Goal: Information Seeking & Learning: Learn about a topic

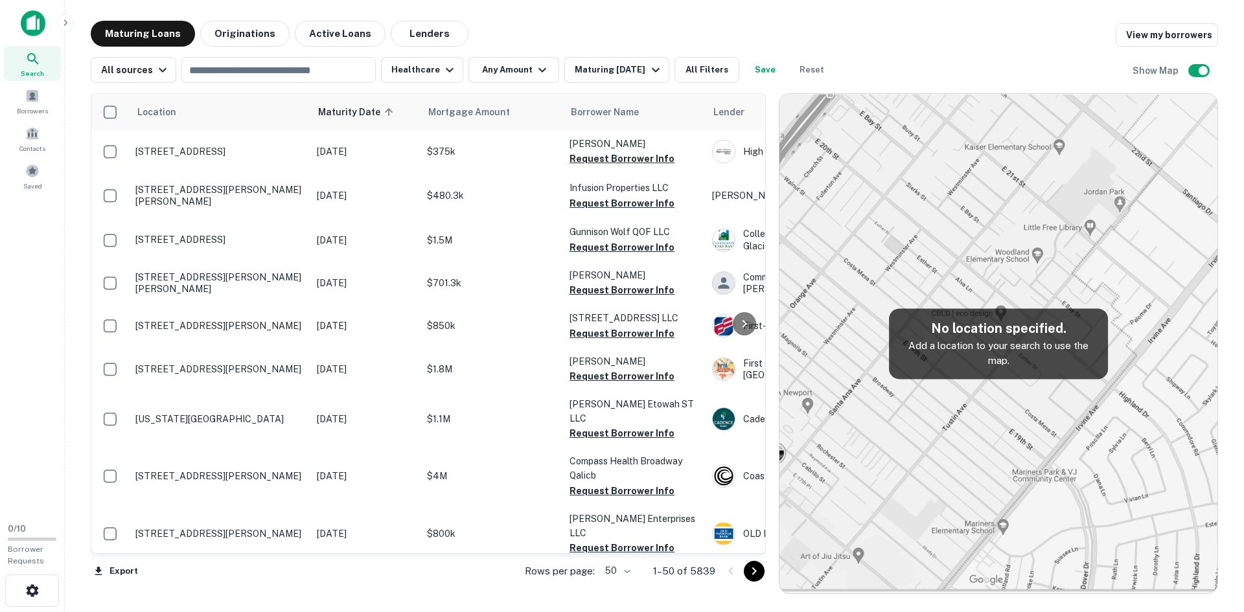
scroll to position [1909, 0]
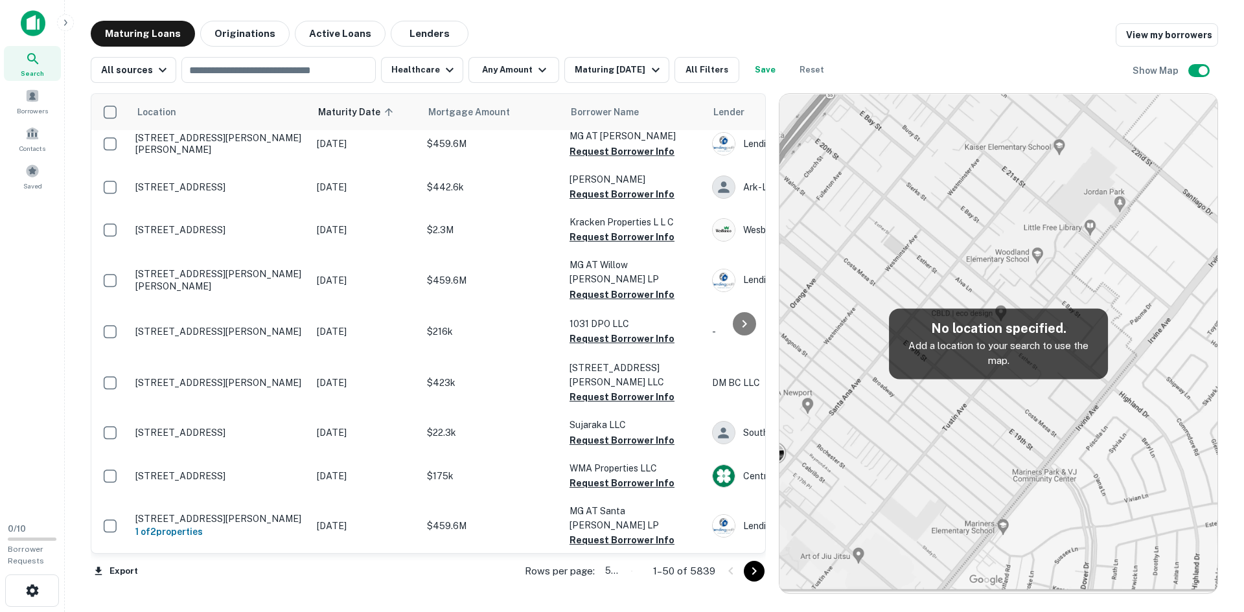
click at [625, 570] on body "Search Borrowers Contacts Saved 0 / 10 Borrower Requests Maturing Loans Origina…" at bounding box center [622, 306] width 1244 height 612
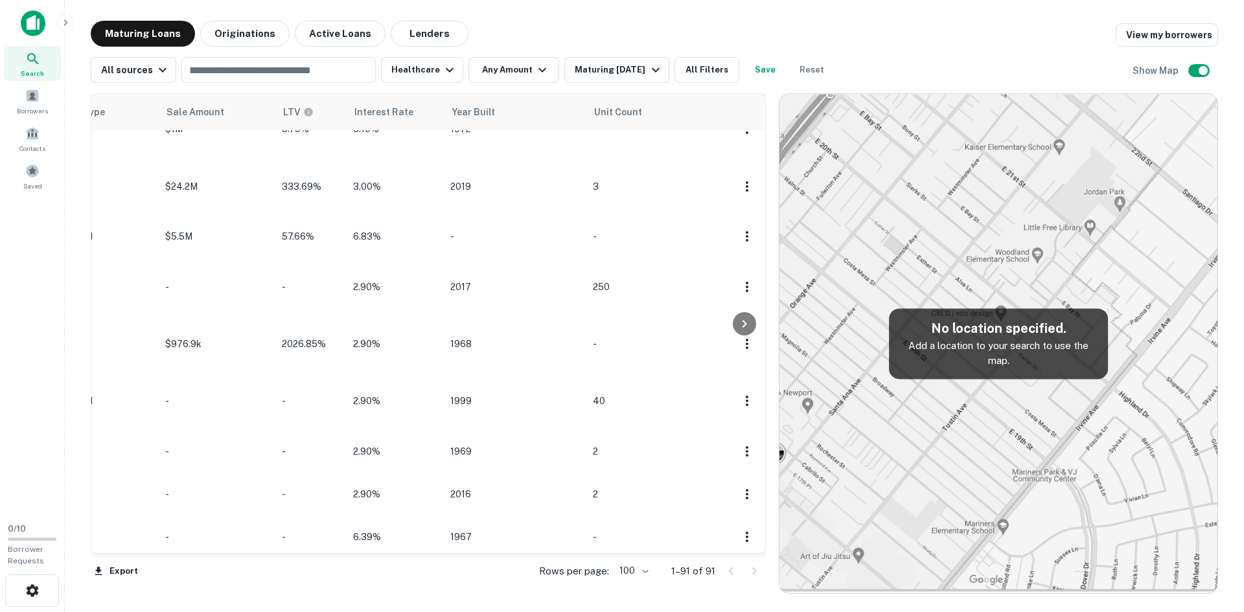
scroll to position [2881, 0]
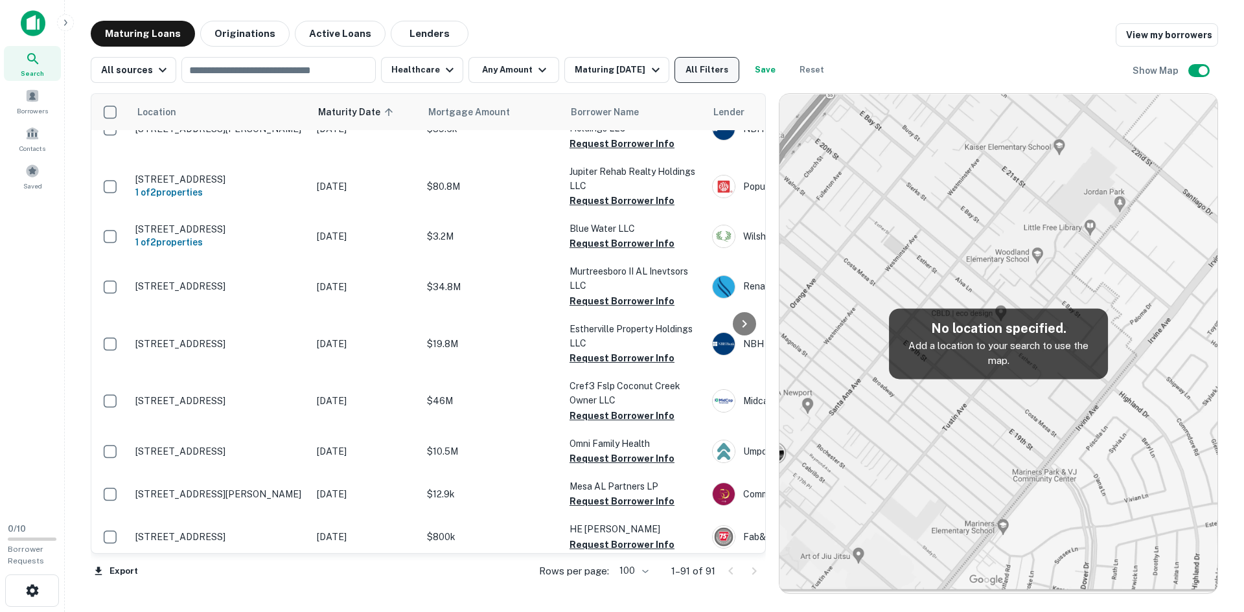
click at [711, 80] on button "All Filters" at bounding box center [706, 70] width 65 height 26
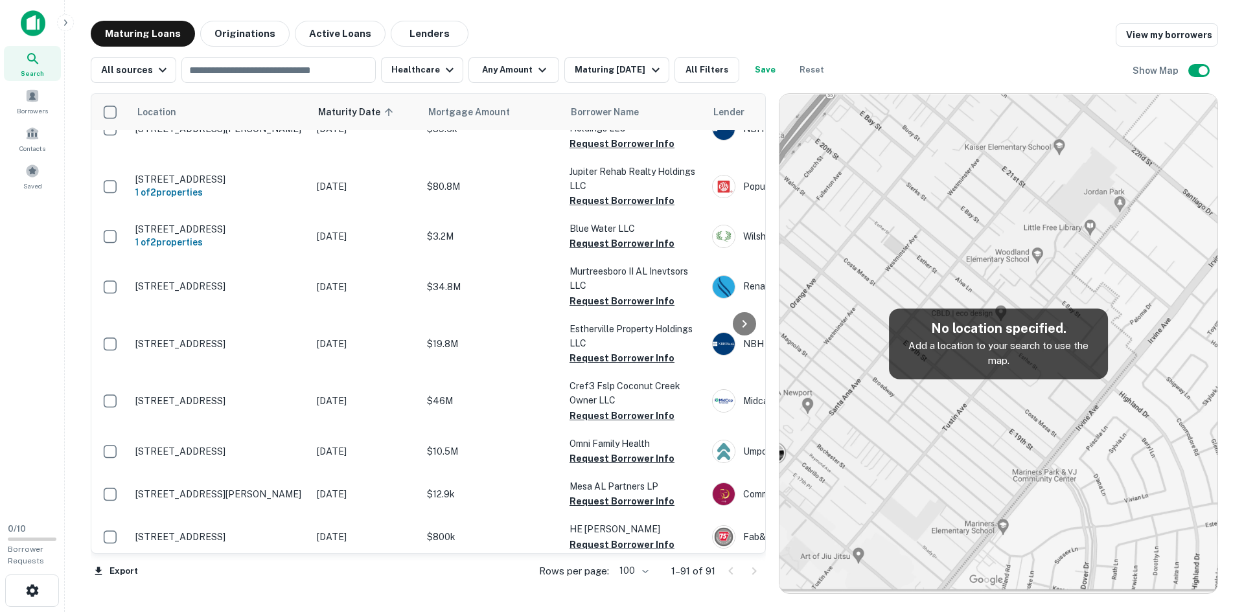
scroll to position [648, 0]
type input "****"
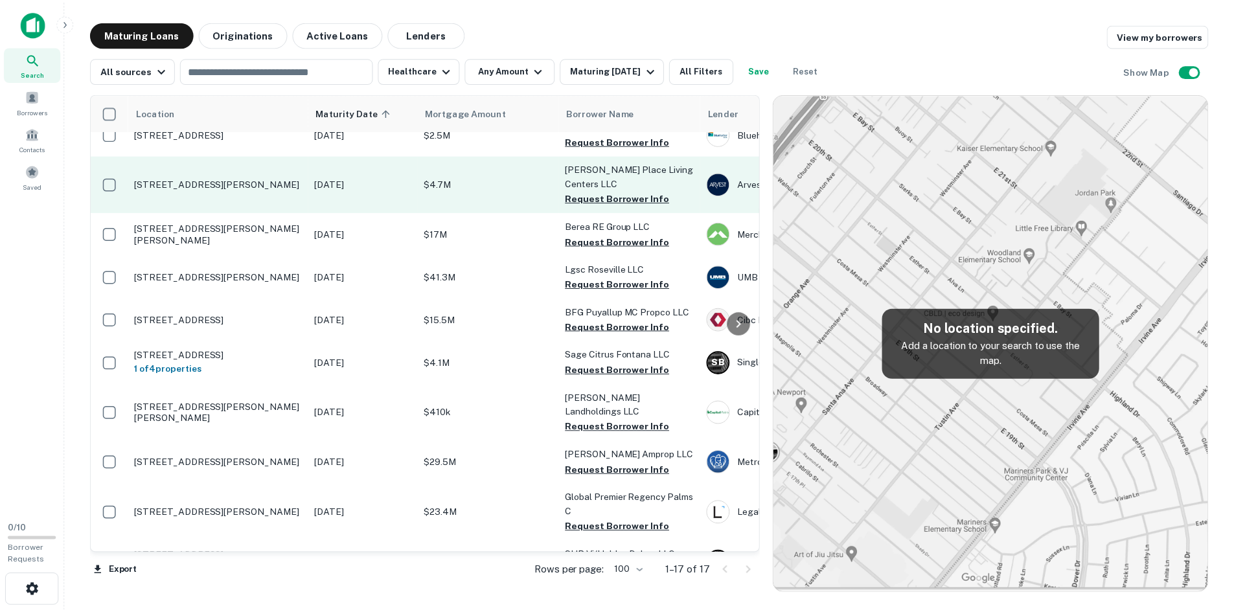
scroll to position [419, 0]
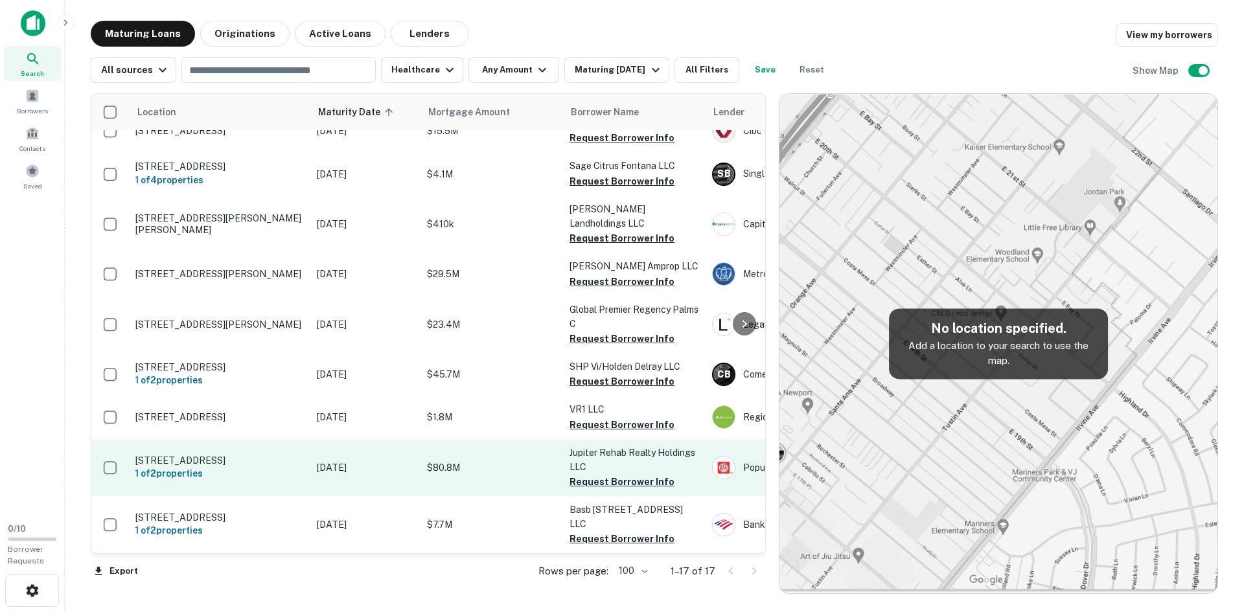
click at [157, 455] on p "650 Pioneer Rd Jupiter, FL33458" at bounding box center [219, 461] width 168 height 12
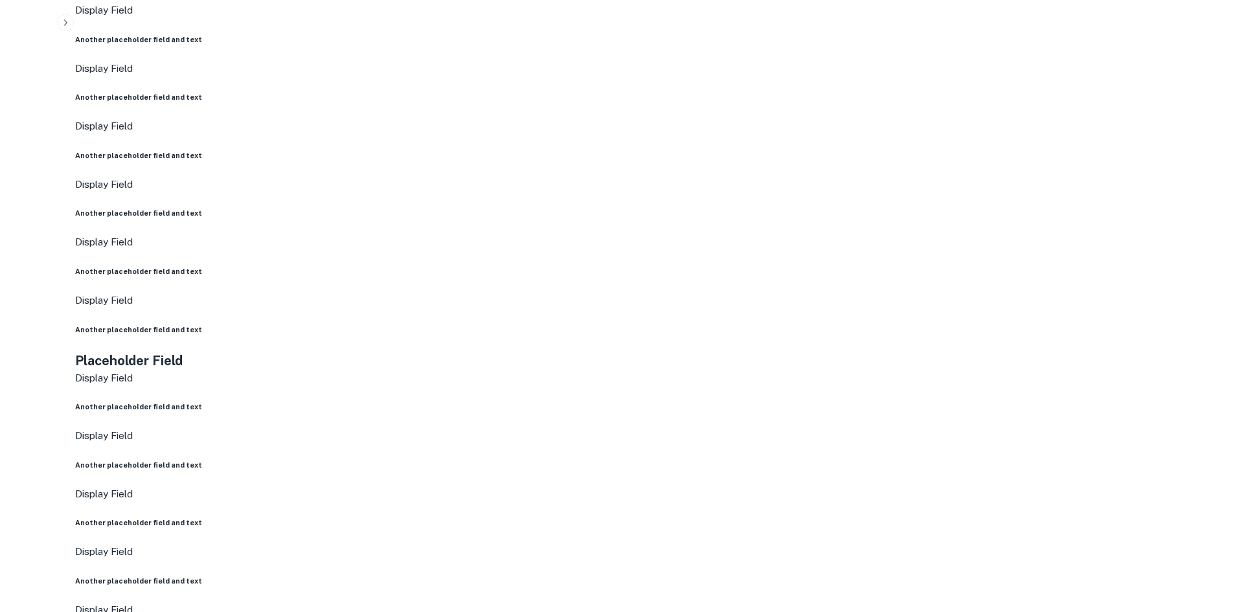
scroll to position [907, 0]
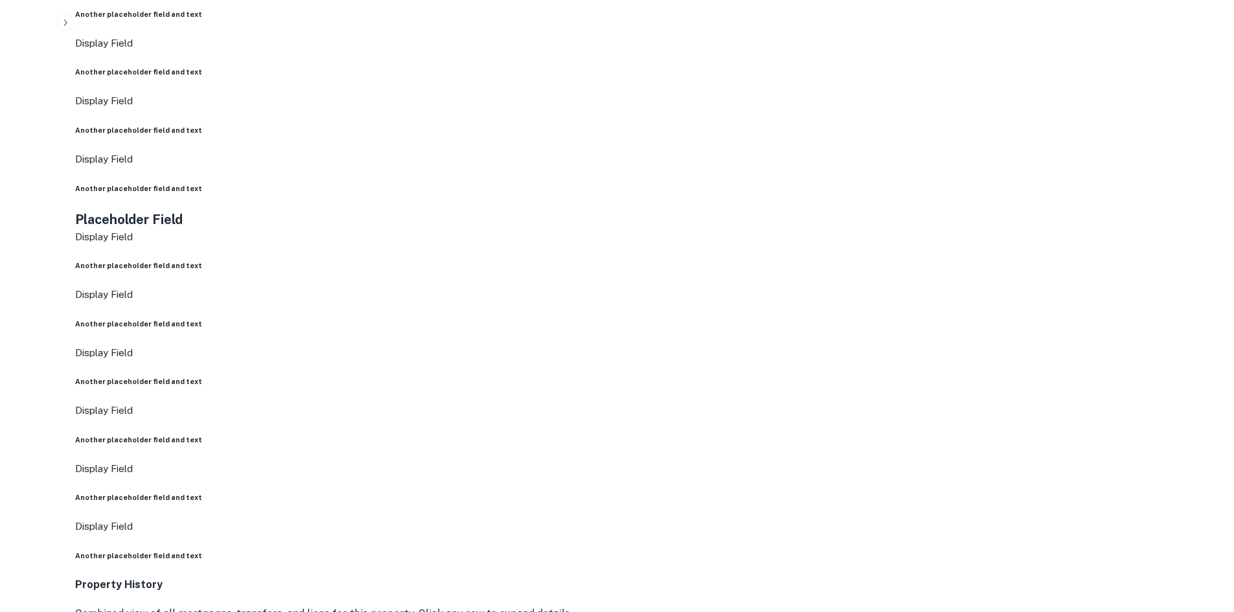
drag, startPoint x: 529, startPoint y: 109, endPoint x: 632, endPoint y: 126, distance: 105.1
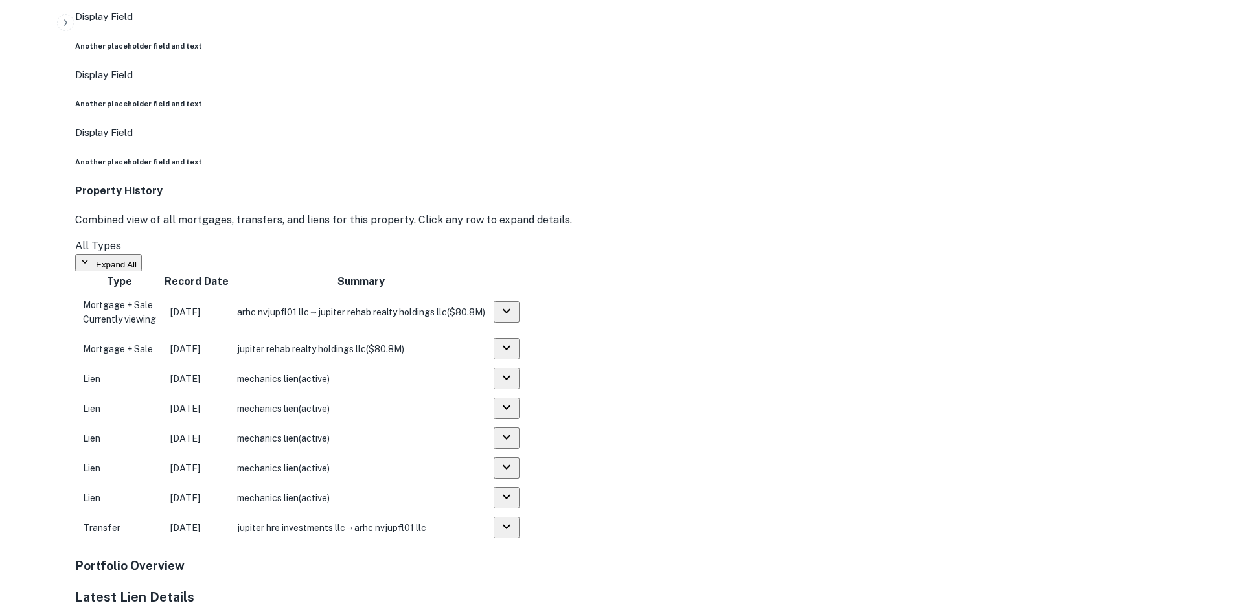
scroll to position [1490, 0]
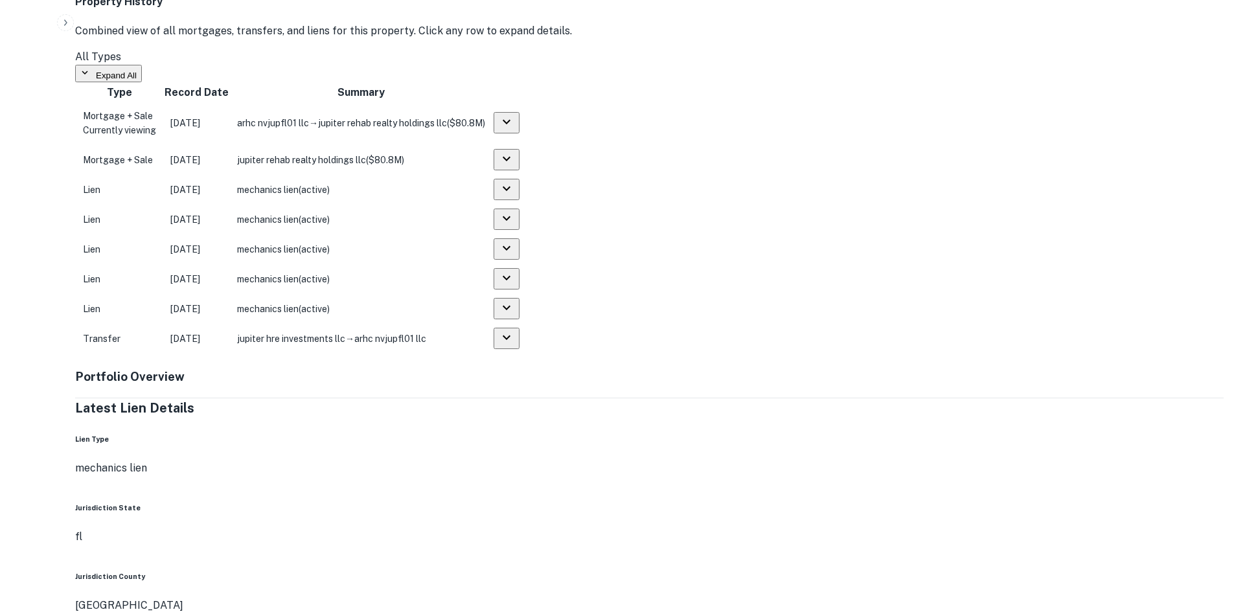
drag, startPoint x: 559, startPoint y: 218, endPoint x: 642, endPoint y: 216, distance: 83.6
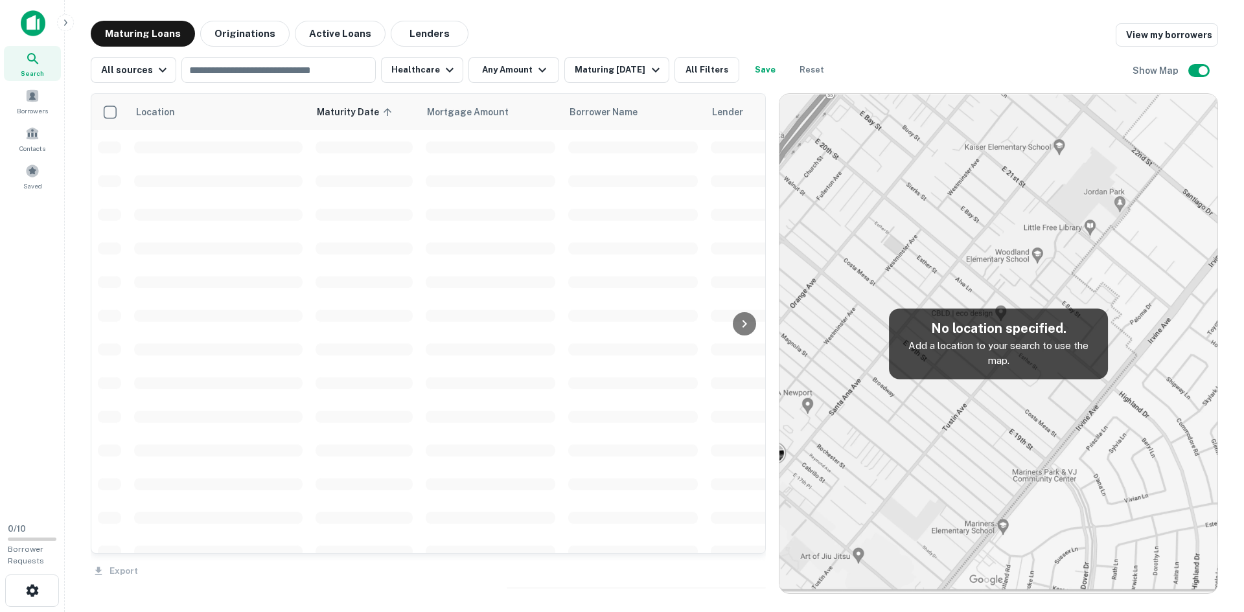
scroll to position [419, 0]
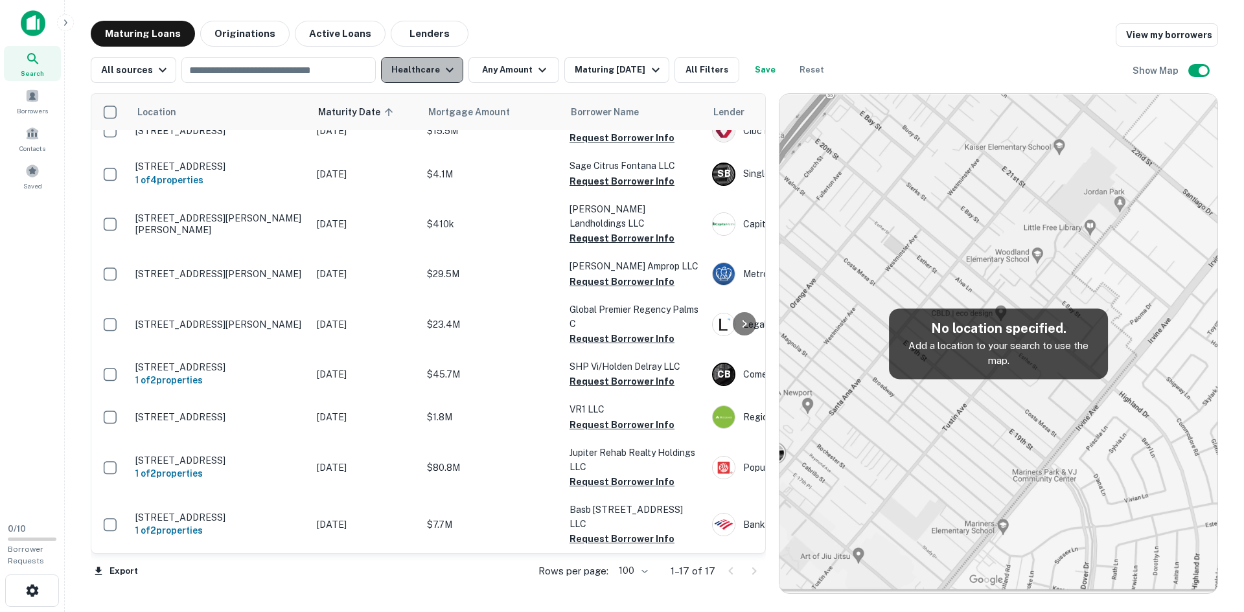
click at [443, 67] on icon "button" at bounding box center [450, 70] width 16 height 16
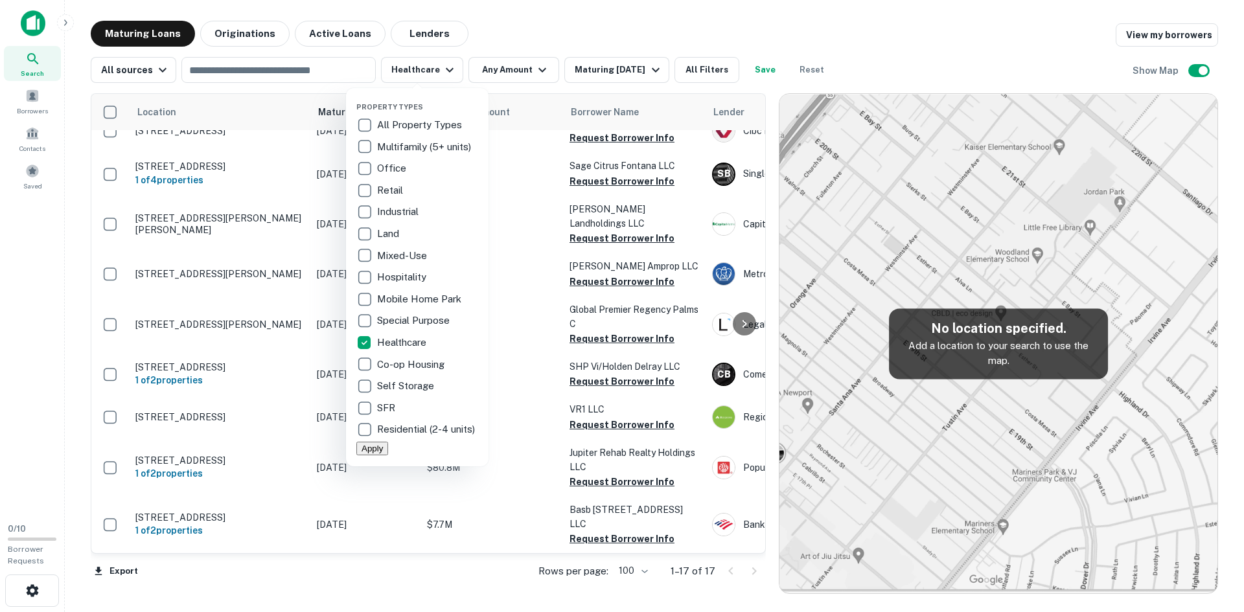
click at [386, 168] on p "Office" at bounding box center [393, 169] width 32 height 16
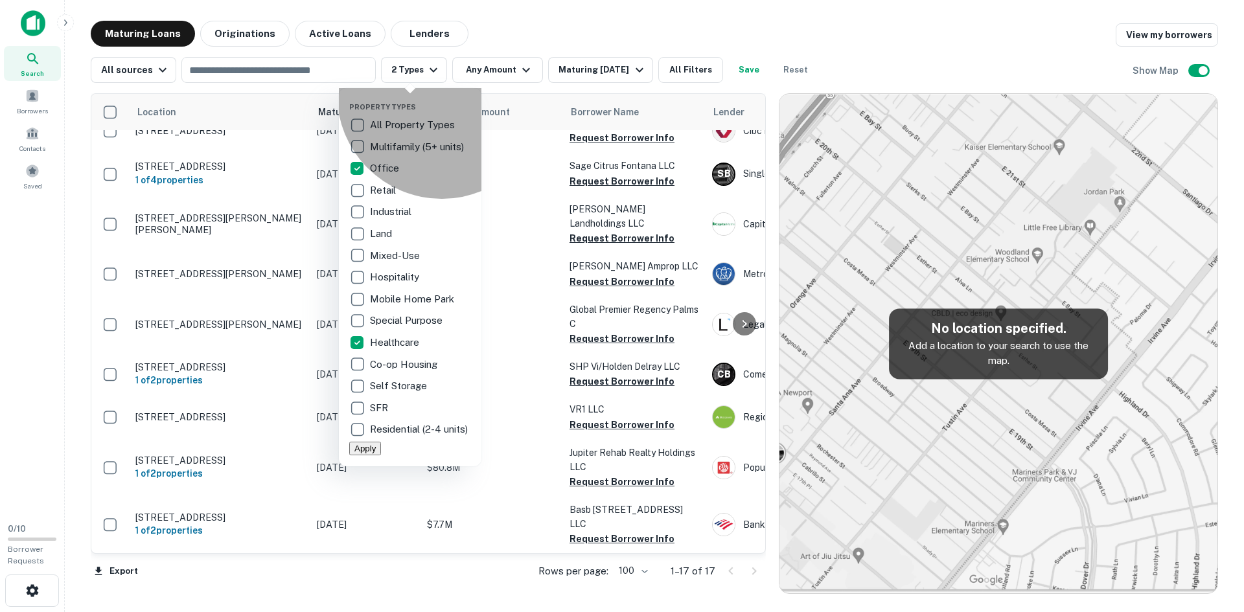
click at [381, 455] on button "Apply" at bounding box center [365, 449] width 32 height 14
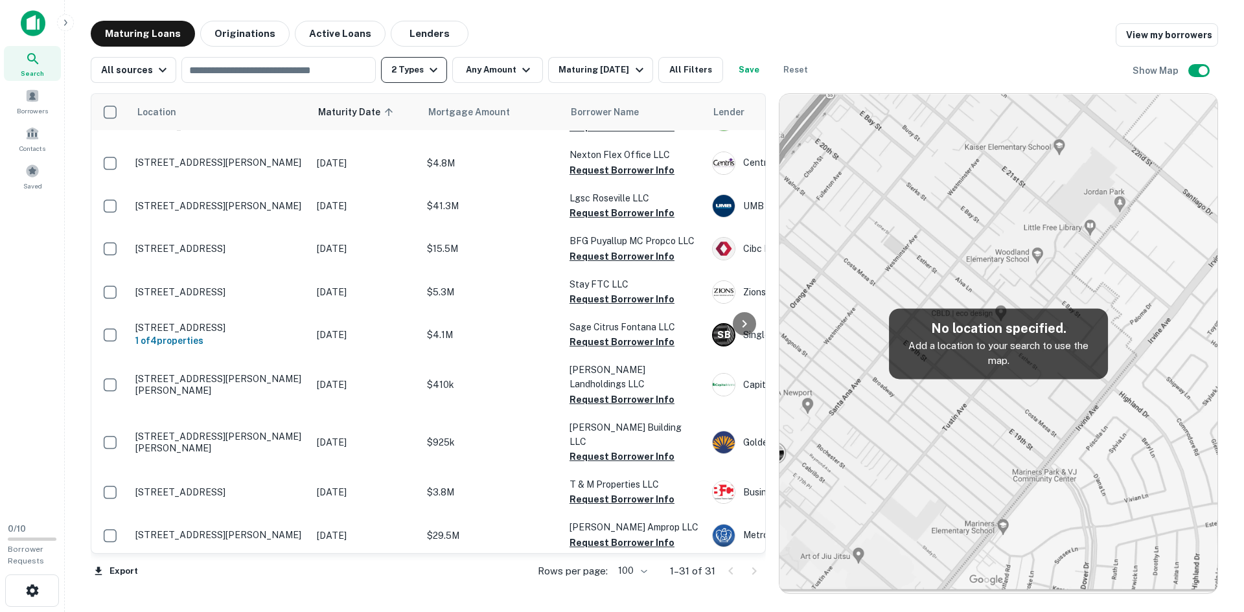
click at [426, 72] on icon "button" at bounding box center [434, 70] width 16 height 16
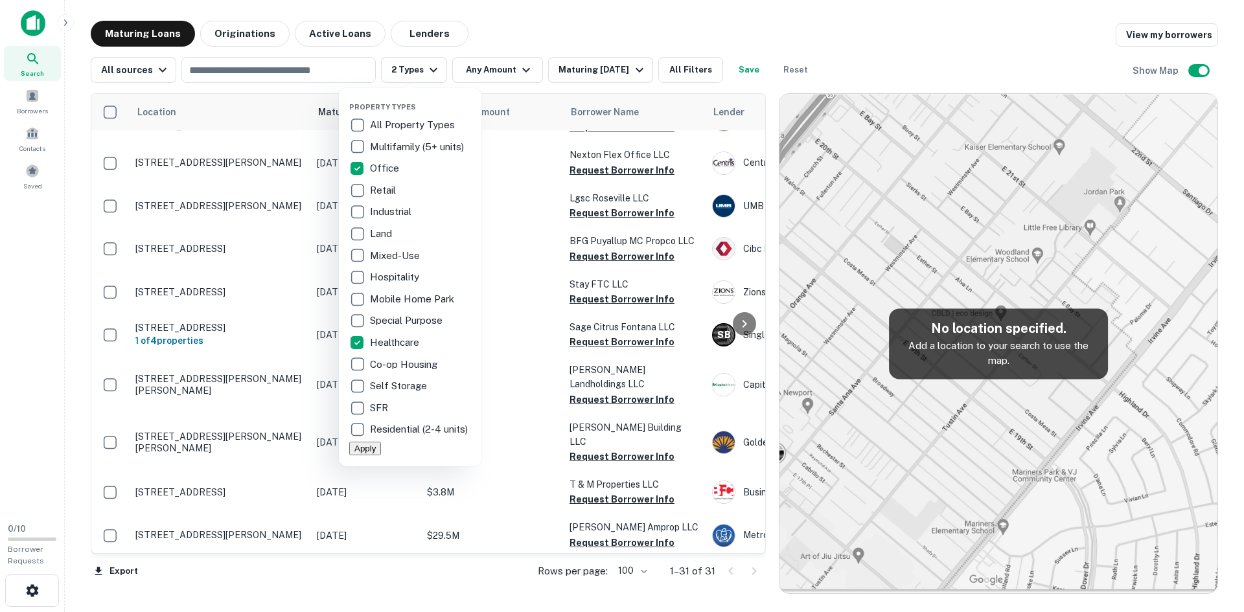
click at [345, 69] on div at bounding box center [622, 306] width 1244 height 612
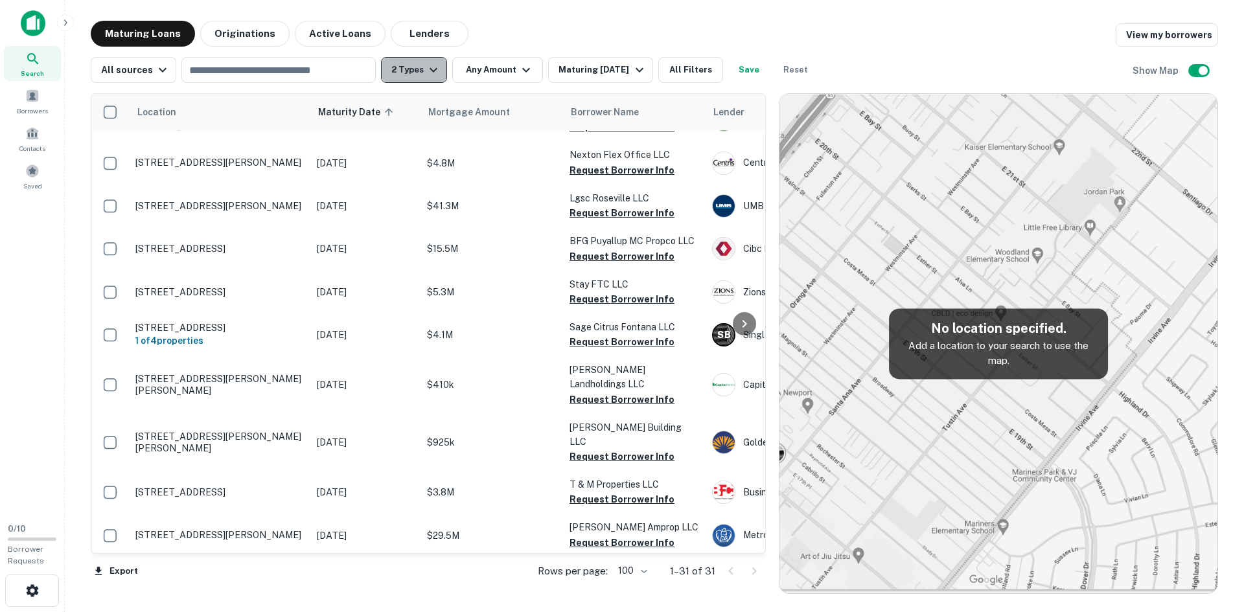
click at [435, 74] on icon "button" at bounding box center [434, 70] width 16 height 16
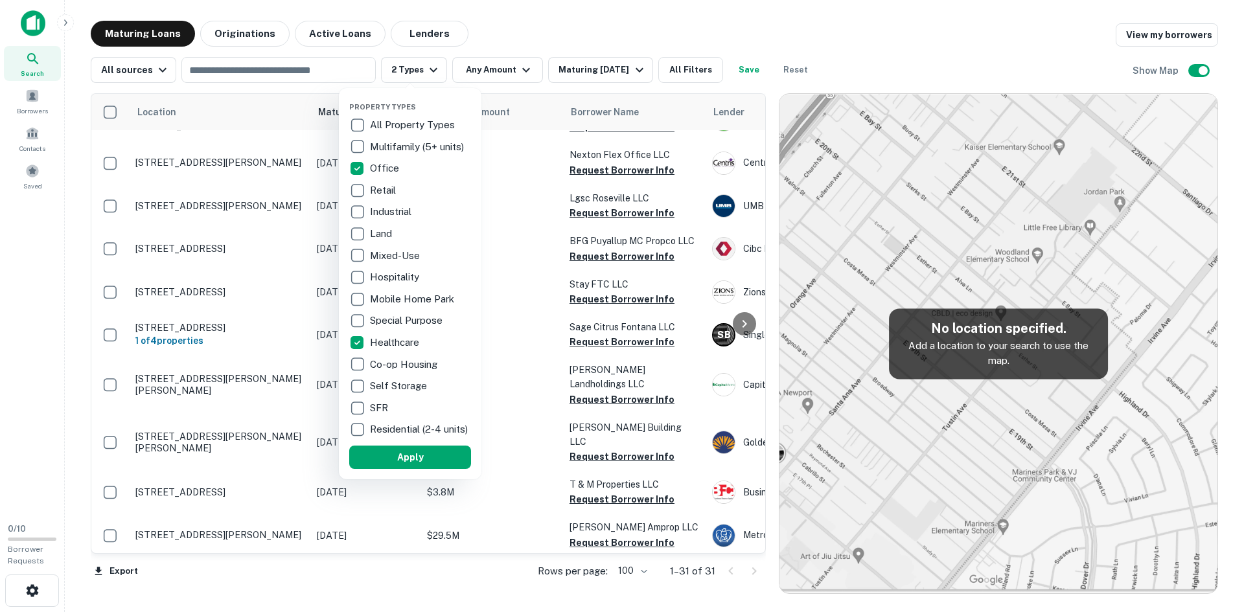
click at [388, 165] on p "Office" at bounding box center [386, 169] width 32 height 16
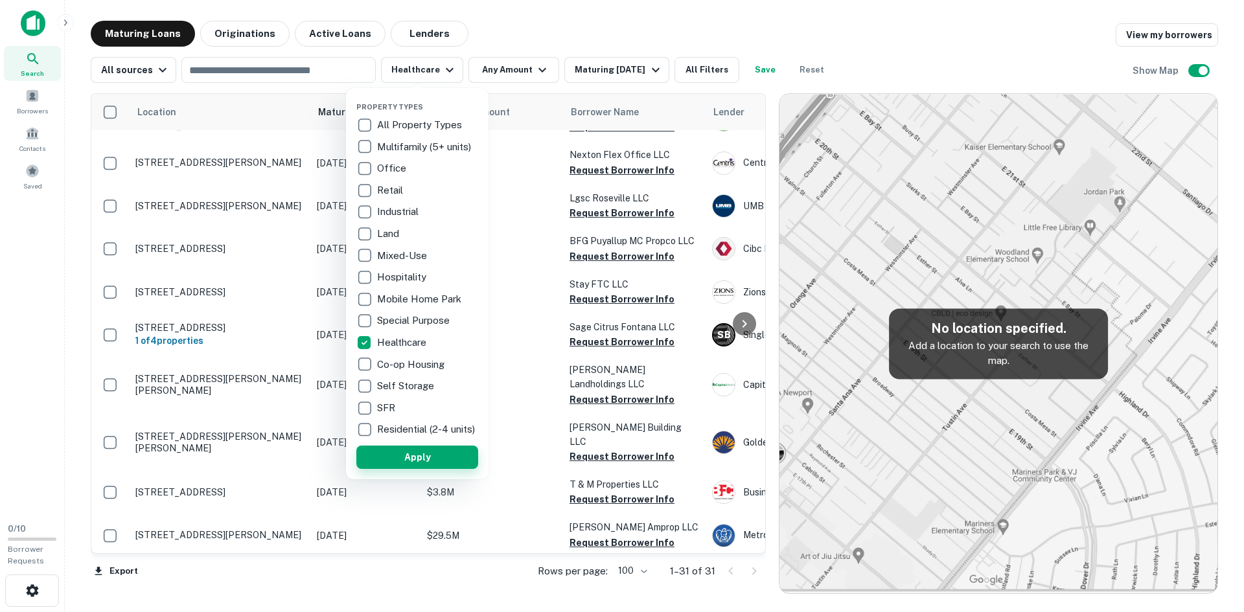
click at [452, 466] on button "Apply" at bounding box center [417, 457] width 122 height 23
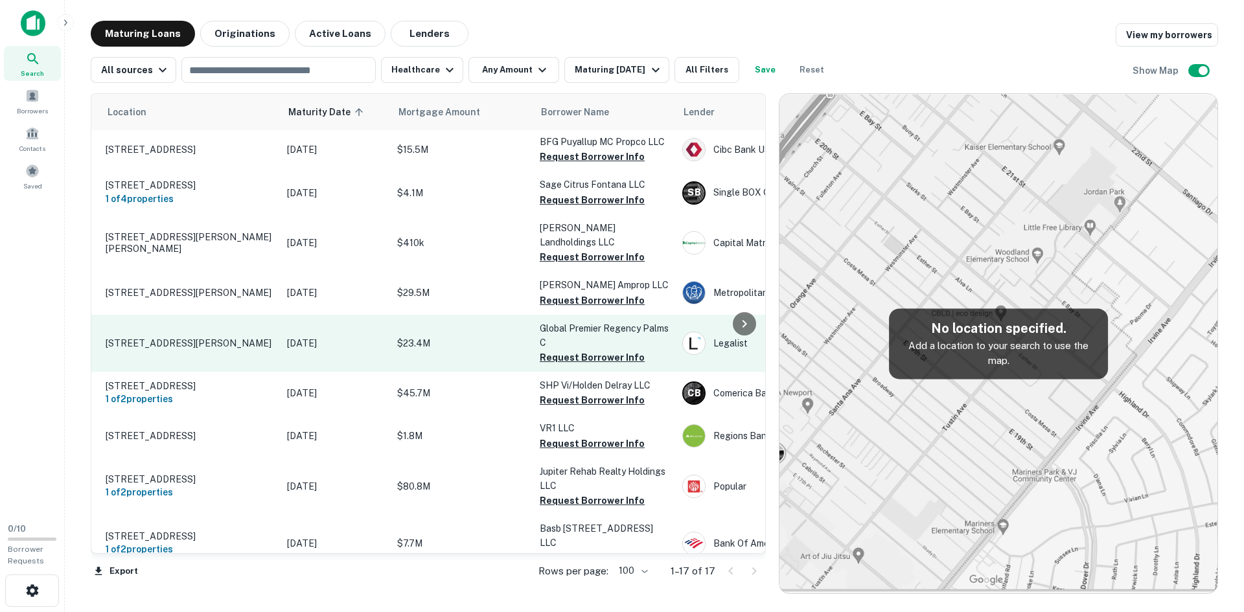
scroll to position [419, 30]
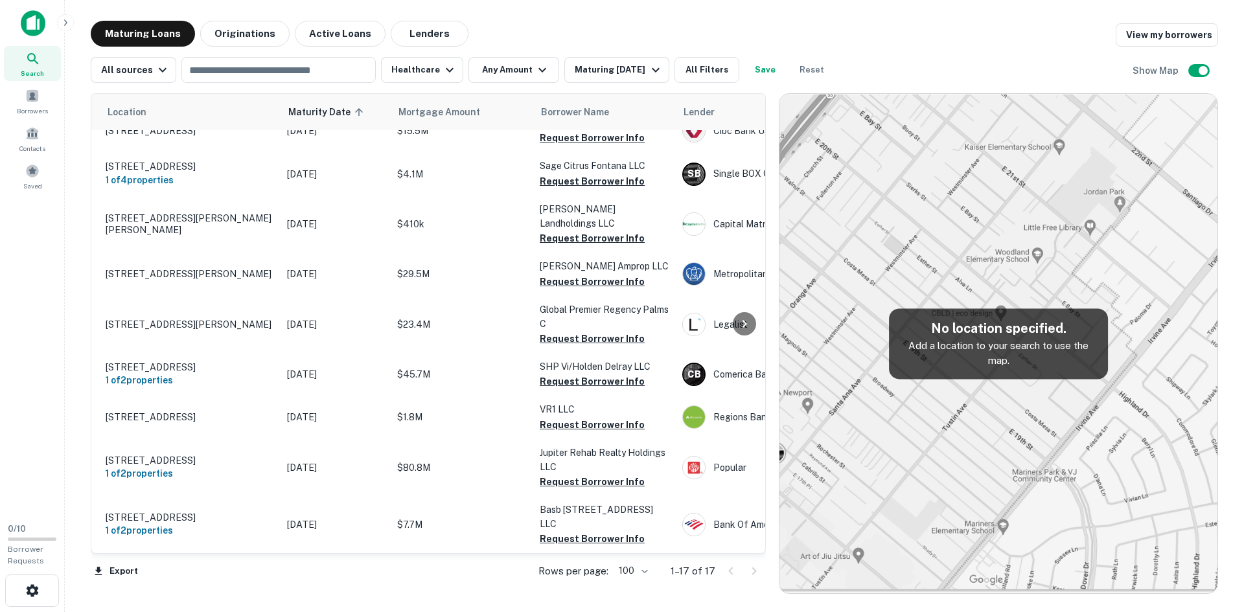
click at [753, 573] on div at bounding box center [742, 571] width 44 height 21
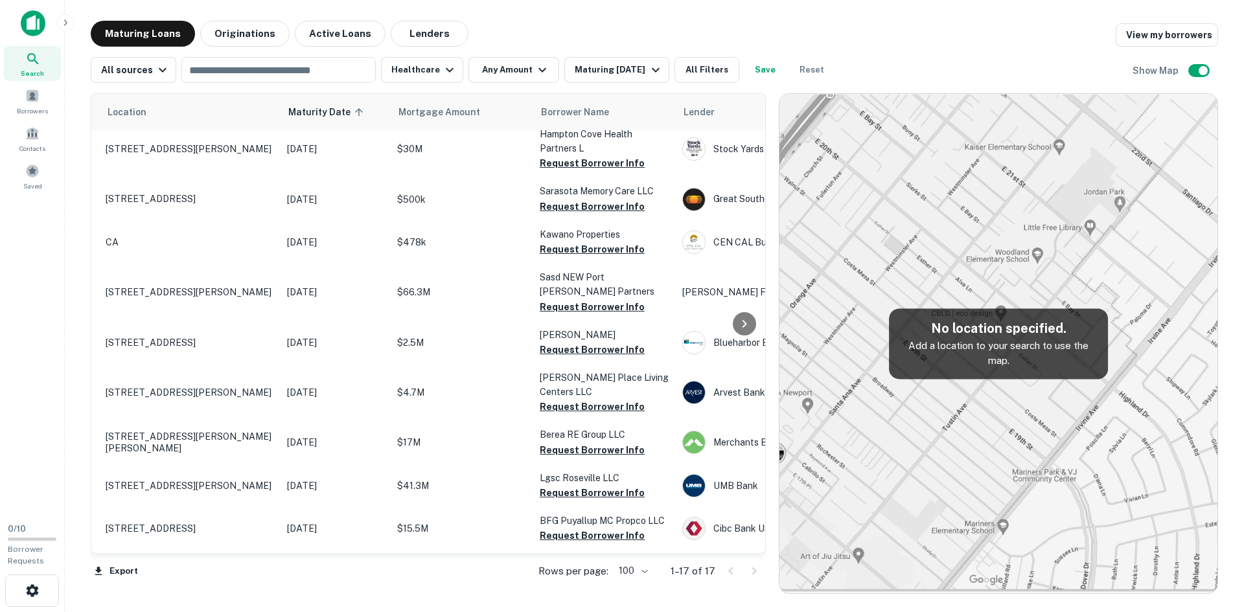
scroll to position [0, 30]
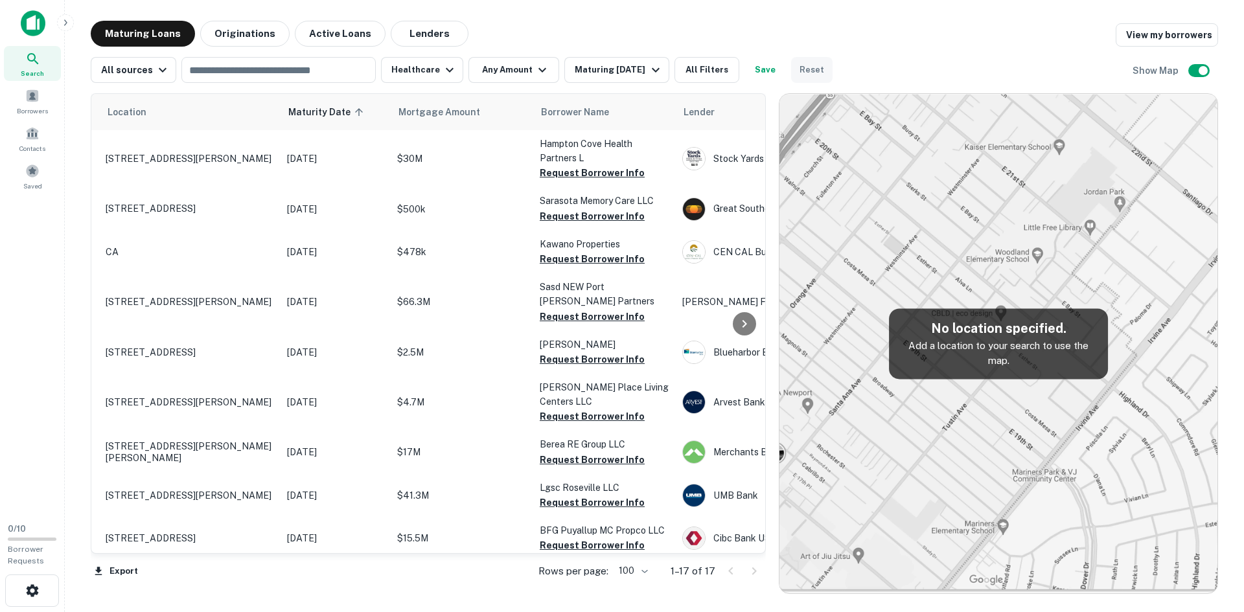
click at [809, 70] on button "Reset" at bounding box center [811, 70] width 41 height 26
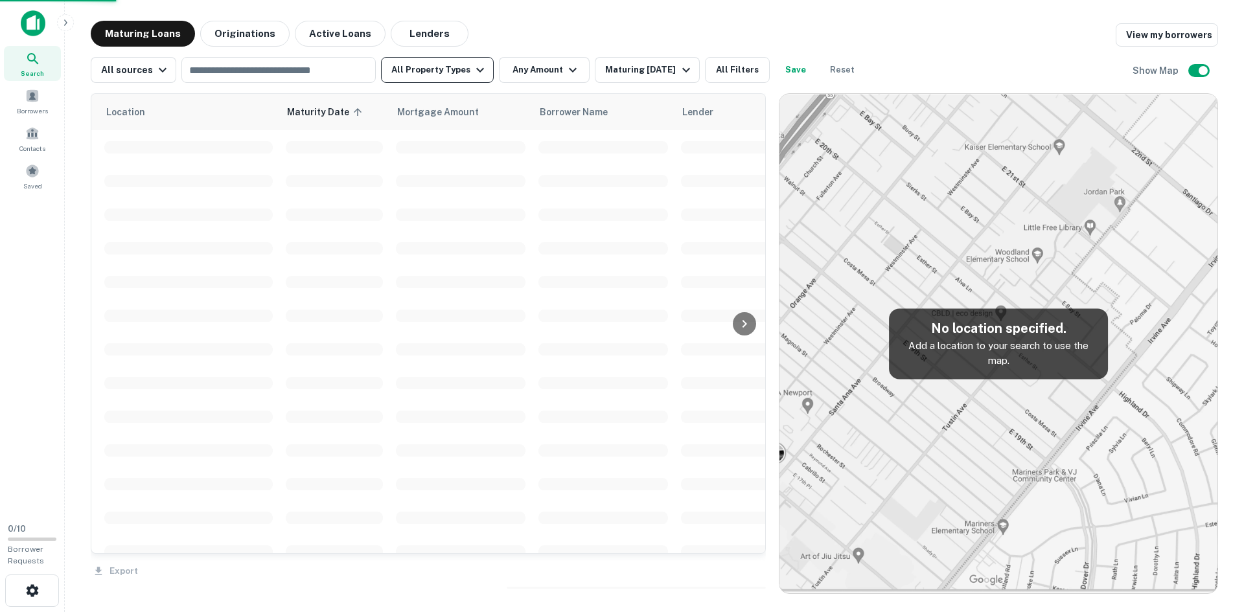
click at [472, 69] on icon "button" at bounding box center [480, 70] width 16 height 16
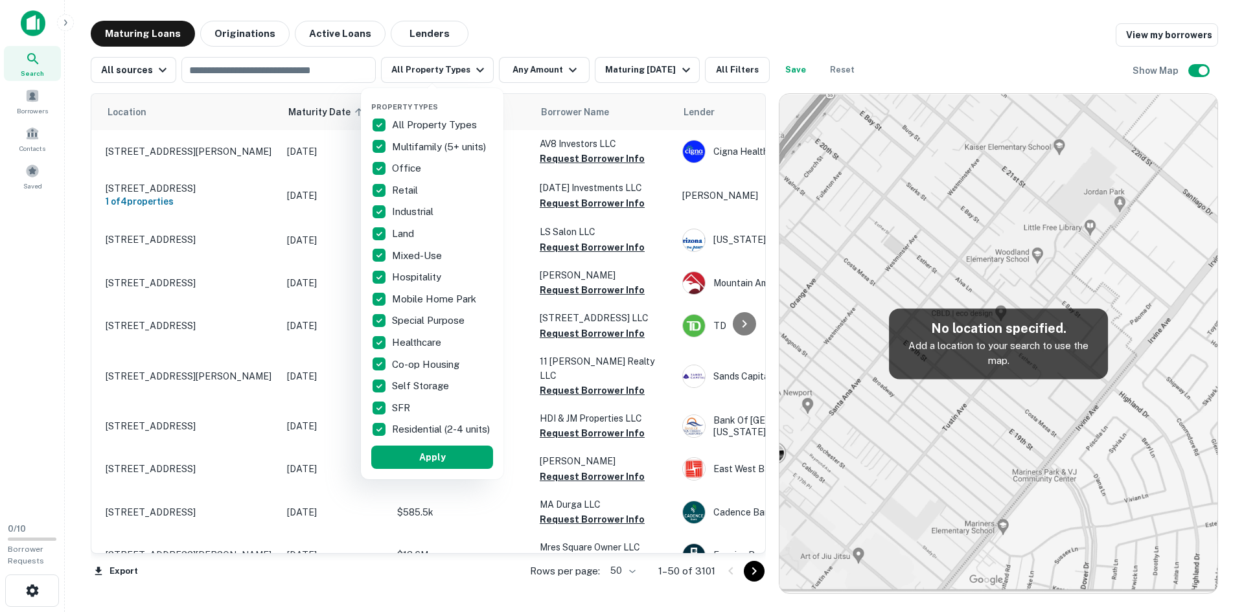
click at [420, 119] on p "All Property Types" at bounding box center [435, 125] width 87 height 16
click at [420, 342] on p "Healthcare" at bounding box center [418, 343] width 52 height 16
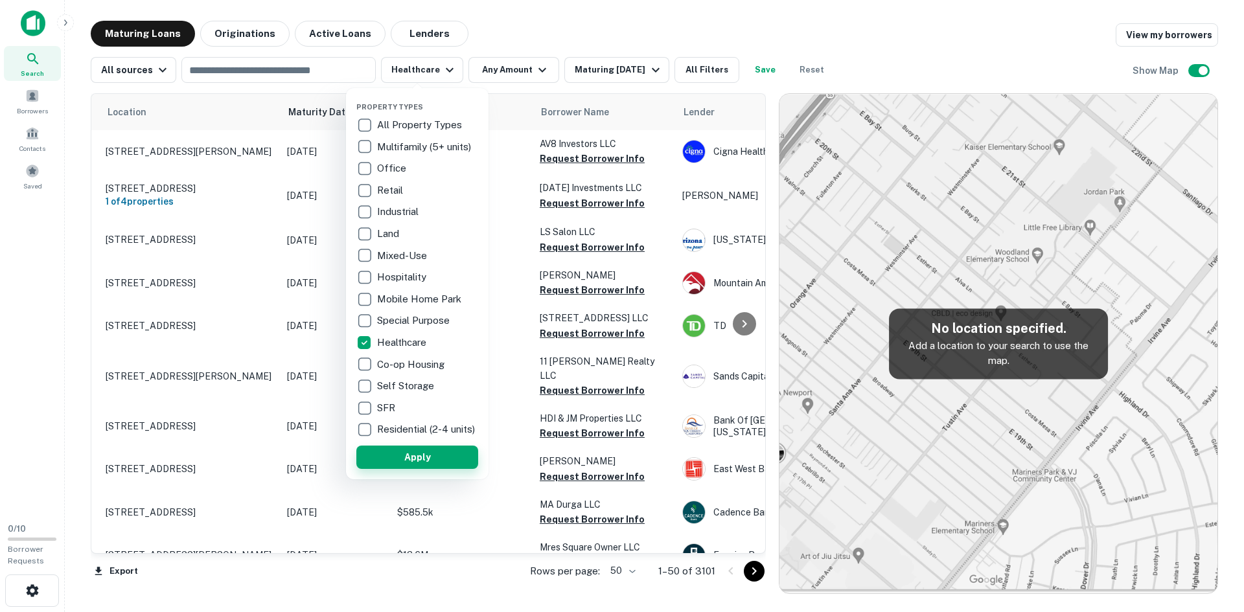
click at [444, 469] on button "Apply" at bounding box center [417, 457] width 122 height 23
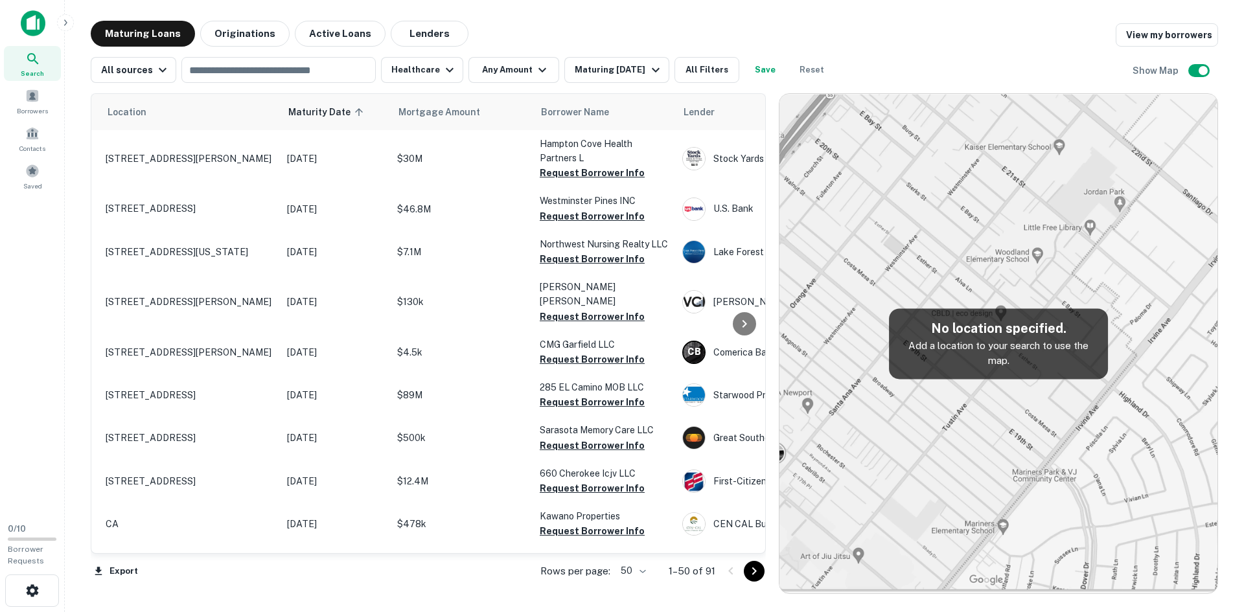
click at [638, 574] on body "Search Borrowers Contacts Saved 0 / 10 Borrower Requests Maturing Loans Origina…" at bounding box center [622, 306] width 1244 height 612
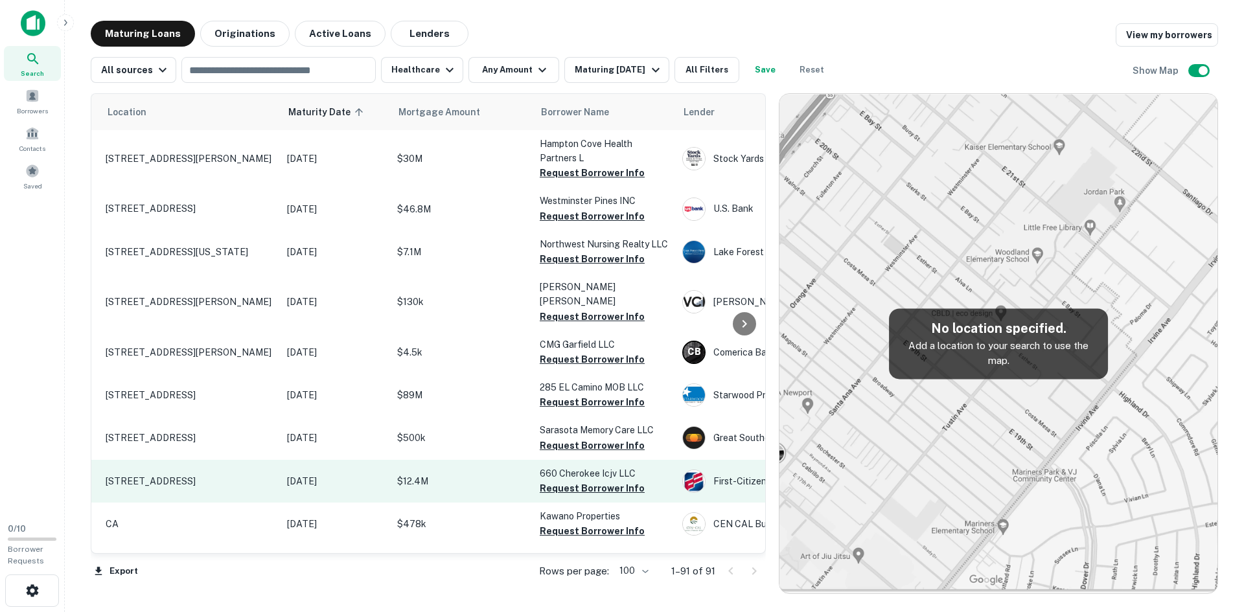
click at [227, 476] on p "660 Cherokee St Ne Marietta, GA30060" at bounding box center [190, 482] width 168 height 12
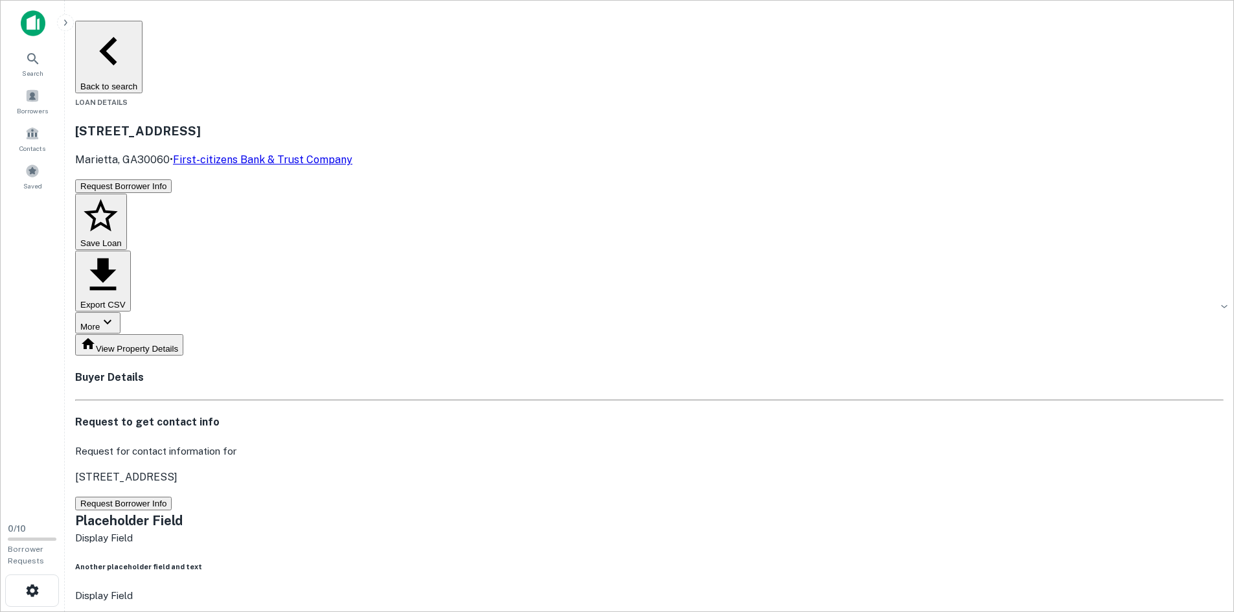
drag, startPoint x: 220, startPoint y: 85, endPoint x: 441, endPoint y: 82, distance: 221.6
click at [441, 122] on h3 "660 Cherokee St NE" at bounding box center [649, 131] width 1149 height 18
click at [127, 194] on button "Save Loan" at bounding box center [101, 222] width 52 height 57
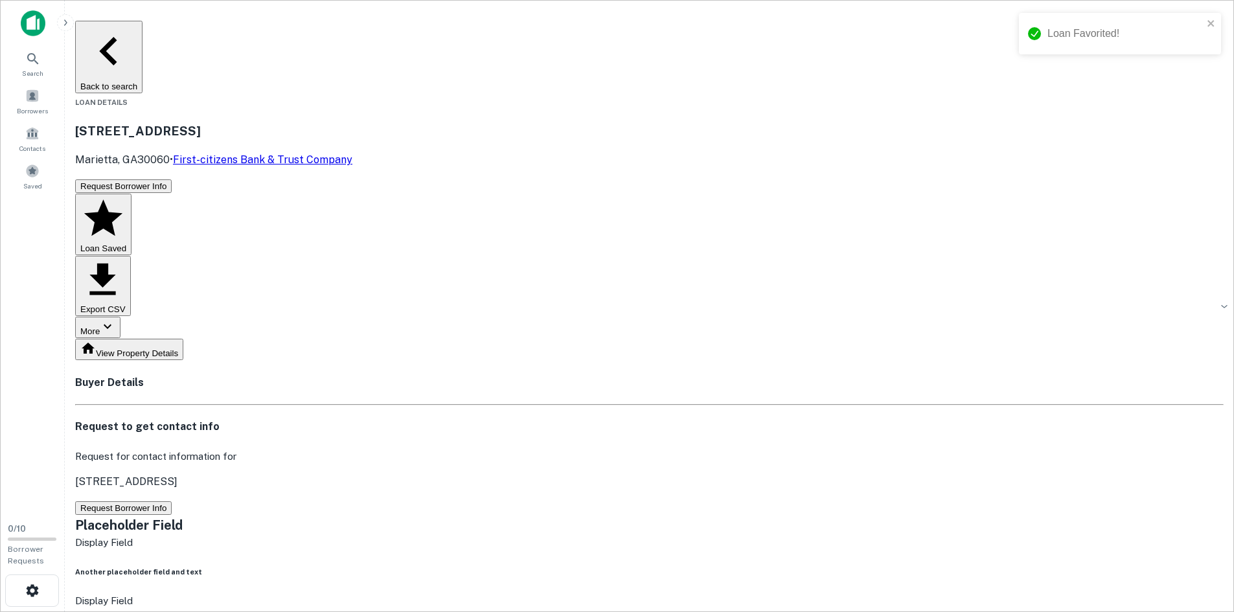
click at [143, 33] on button "Back to search" at bounding box center [108, 57] width 67 height 73
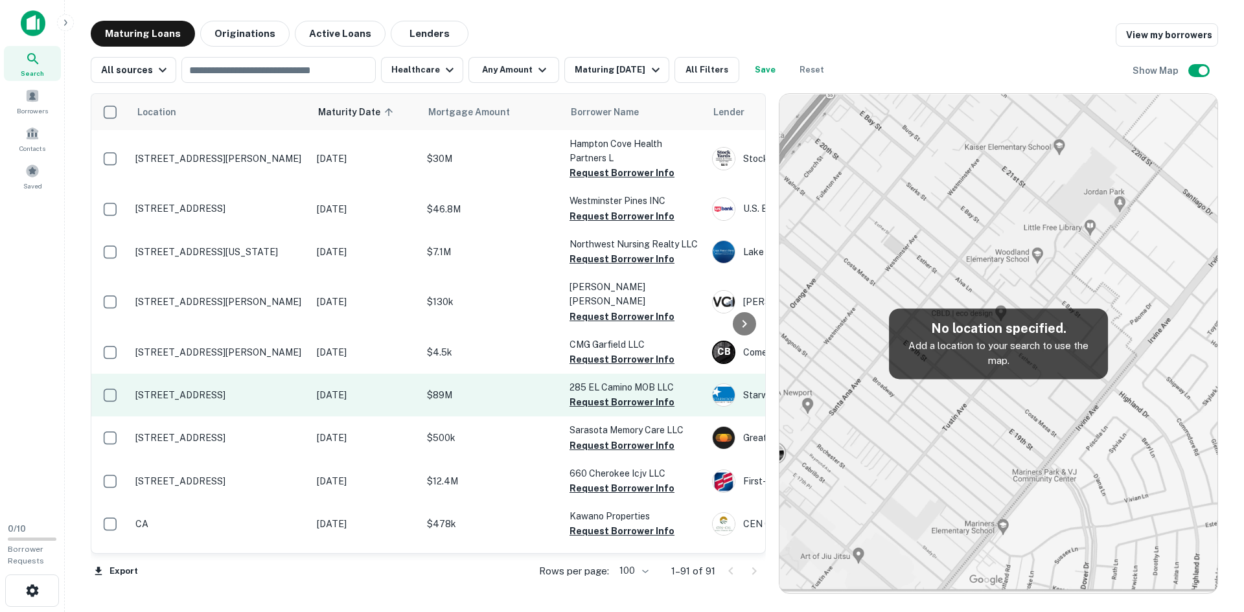
click at [264, 389] on p "499 N El Camino Real Encinitas, CA92024" at bounding box center [219, 395] width 168 height 12
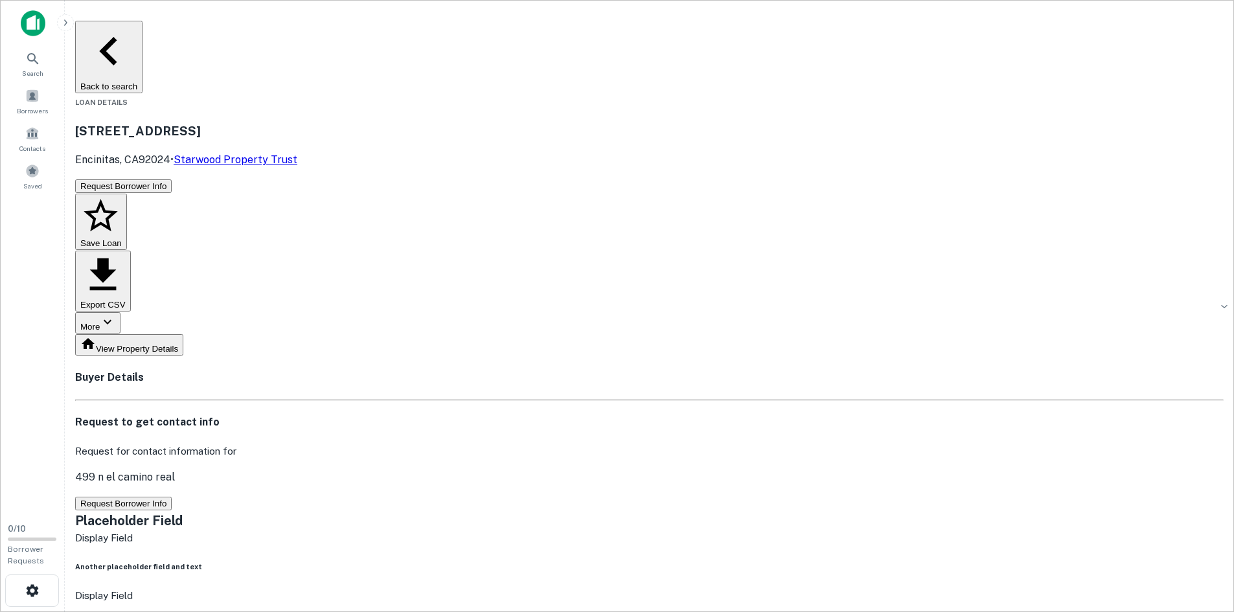
drag, startPoint x: 220, startPoint y: 83, endPoint x: 446, endPoint y: 87, distance: 226.8
click at [446, 122] on div "499 N El Camino Real Encinitas, CA92024 • Starwood Property Trust" at bounding box center [649, 145] width 1149 height 46
click at [143, 36] on button "Back to search" at bounding box center [108, 57] width 67 height 73
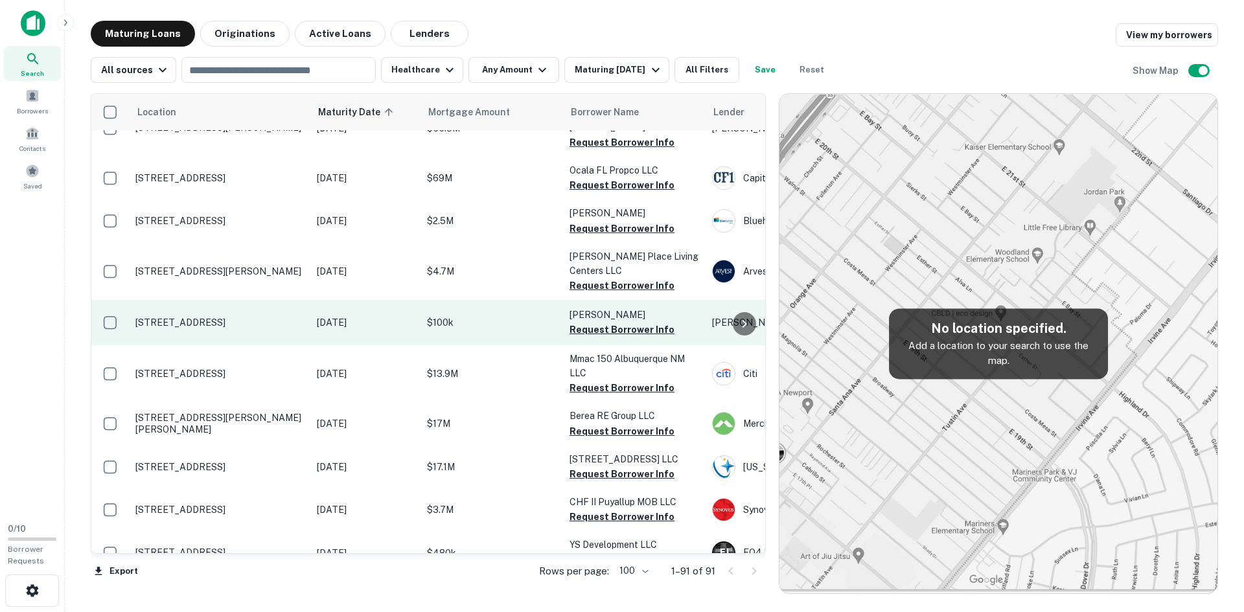
scroll to position [454, 0]
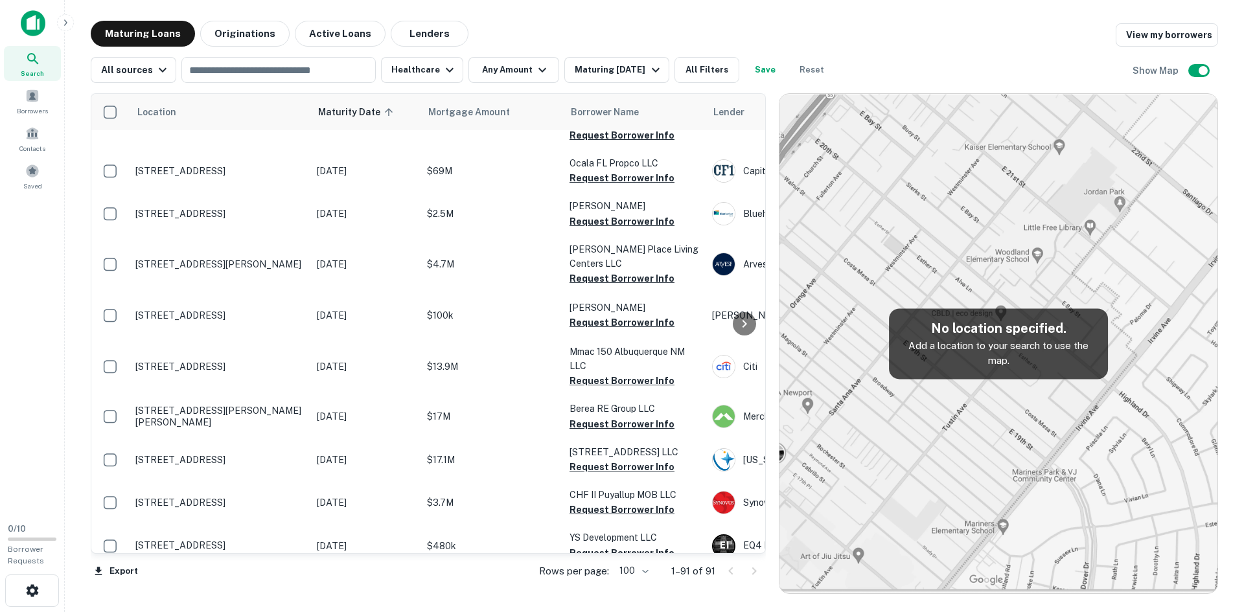
drag, startPoint x: 271, startPoint y: 356, endPoint x: 345, endPoint y: 570, distance: 226.4
click at [345, 570] on div "Export Rows per page: 100 *** 1–91 of 91" at bounding box center [428, 571] width 675 height 35
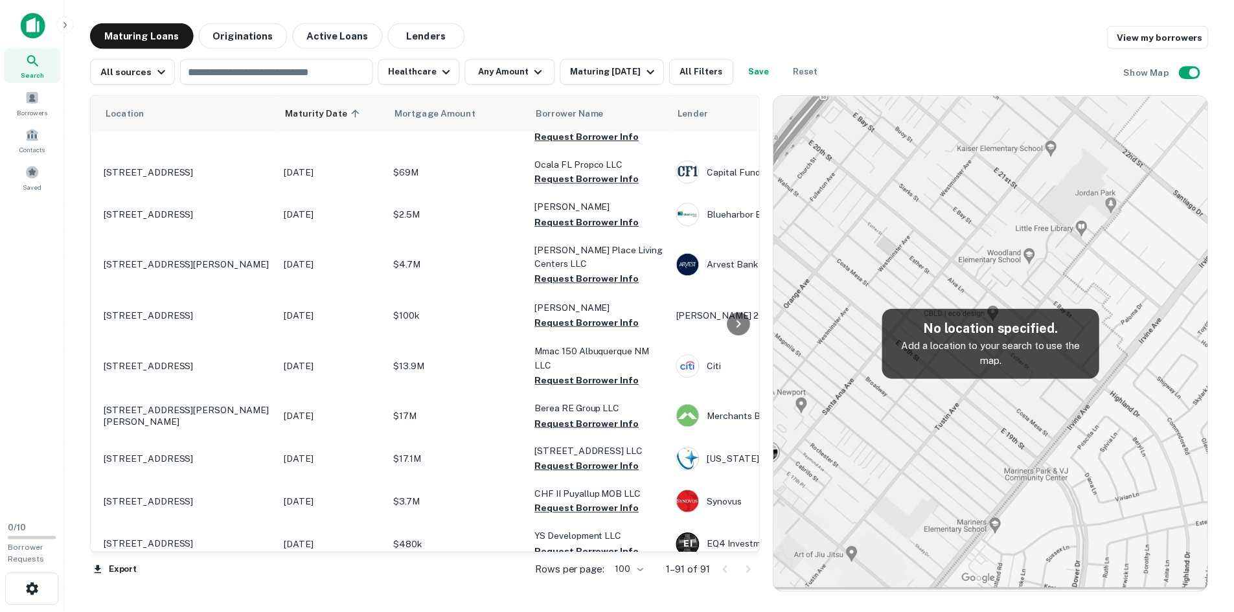
scroll to position [454, 21]
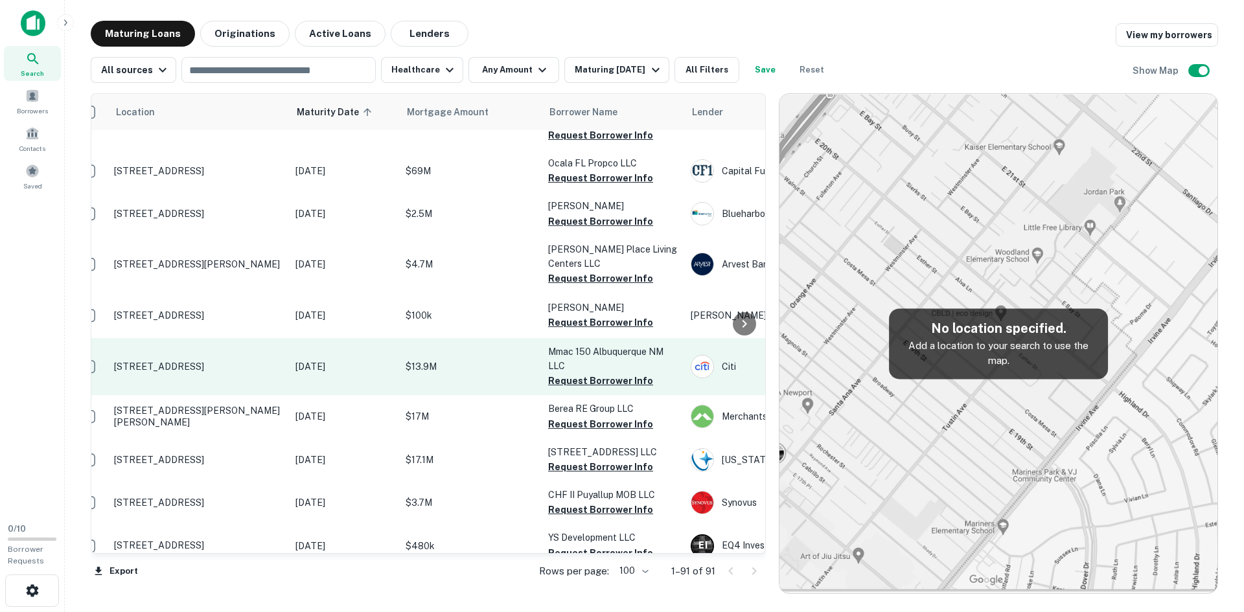
click at [200, 361] on p "6701 Jefferson St Ne Albuquerque, NM87109" at bounding box center [198, 367] width 168 height 12
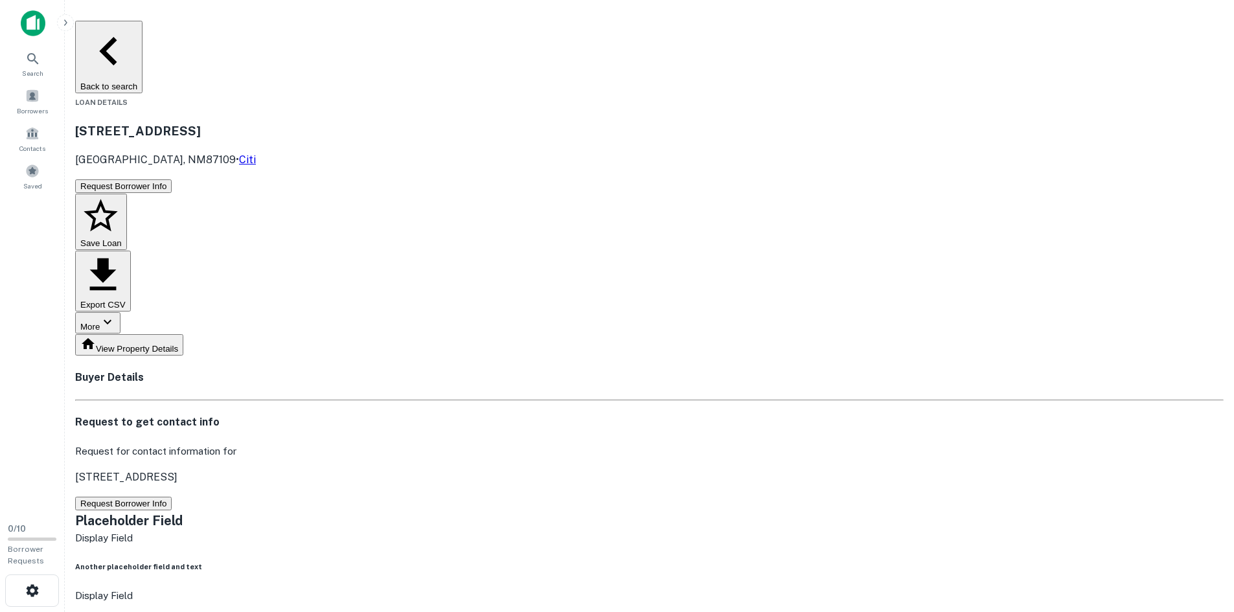
click at [127, 194] on button "Save Loan" at bounding box center [101, 222] width 52 height 57
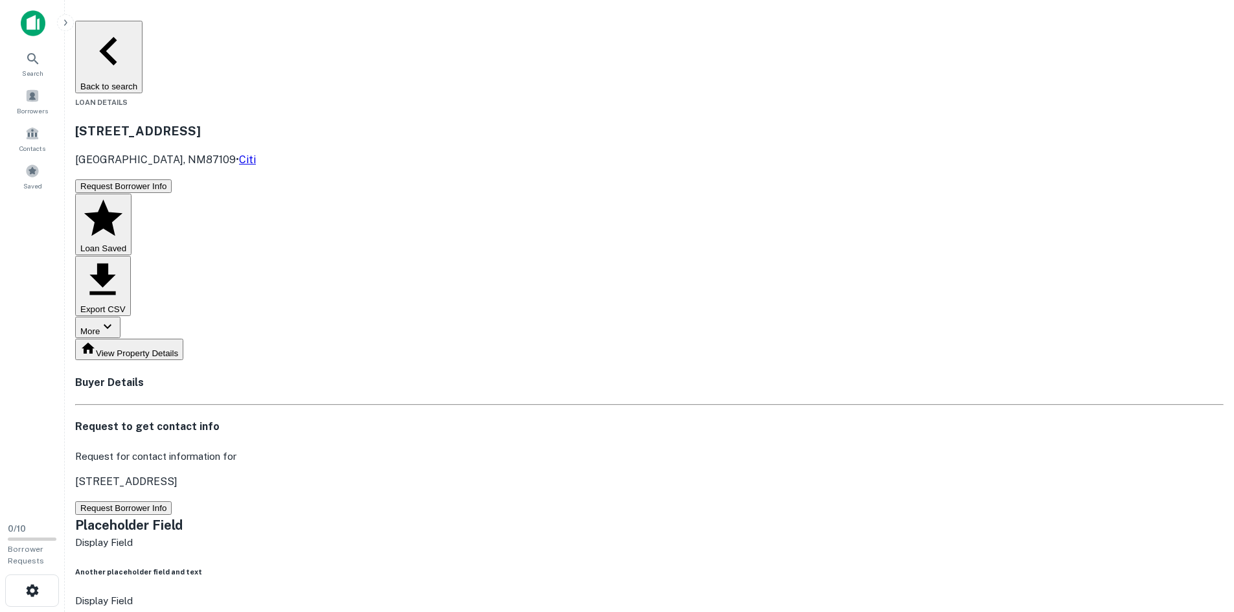
click at [143, 27] on button "Back to search" at bounding box center [108, 57] width 67 height 73
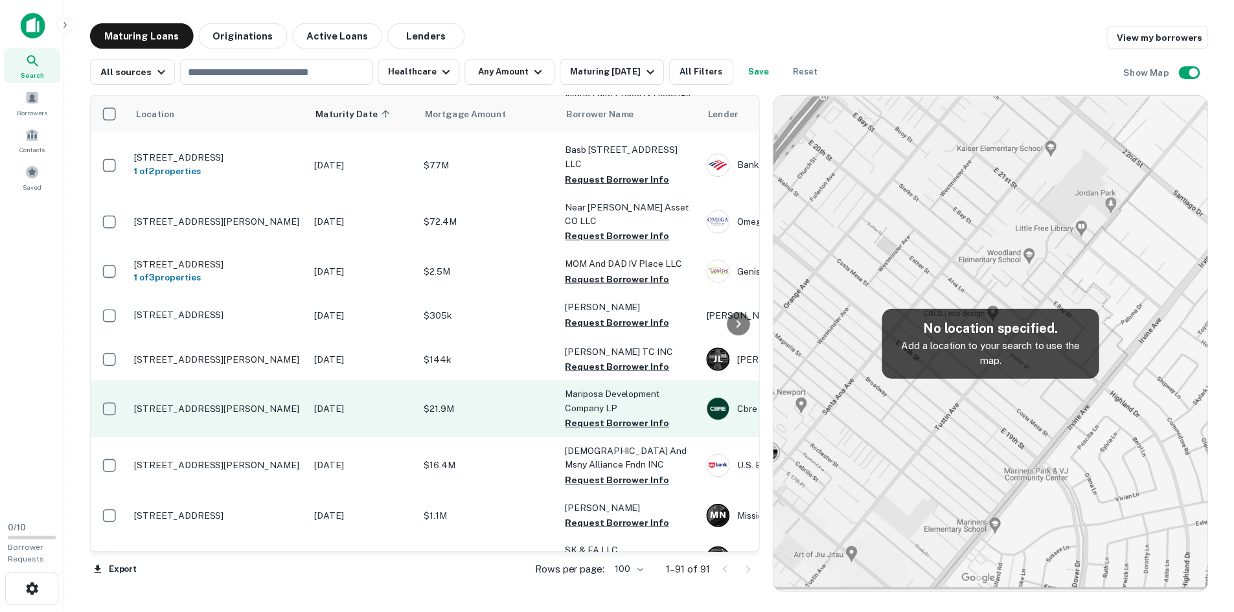
scroll to position [3877, 0]
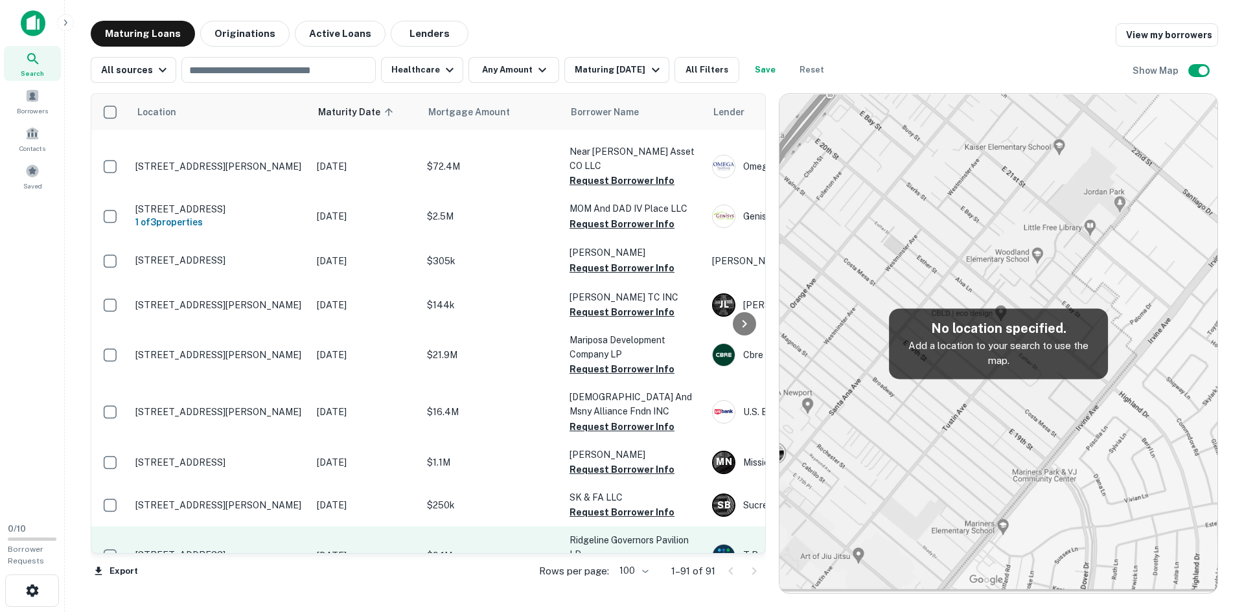
click at [249, 549] on p "4450 Calibre Xing Nw Acworth, GA30101" at bounding box center [219, 555] width 168 height 12
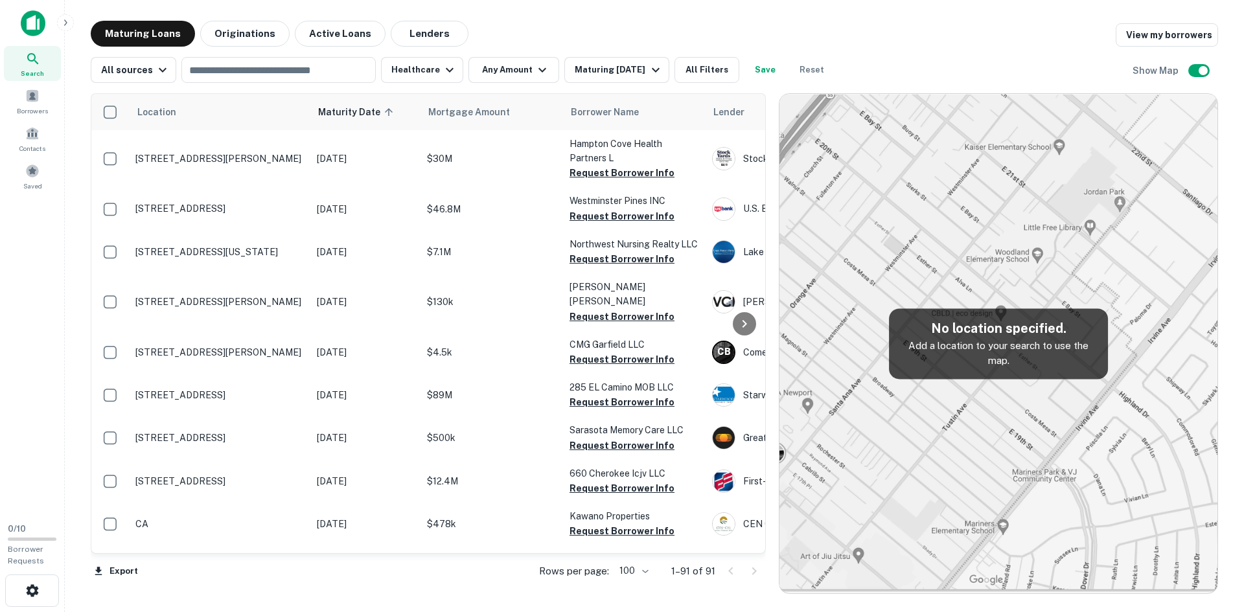
scroll to position [3877, 0]
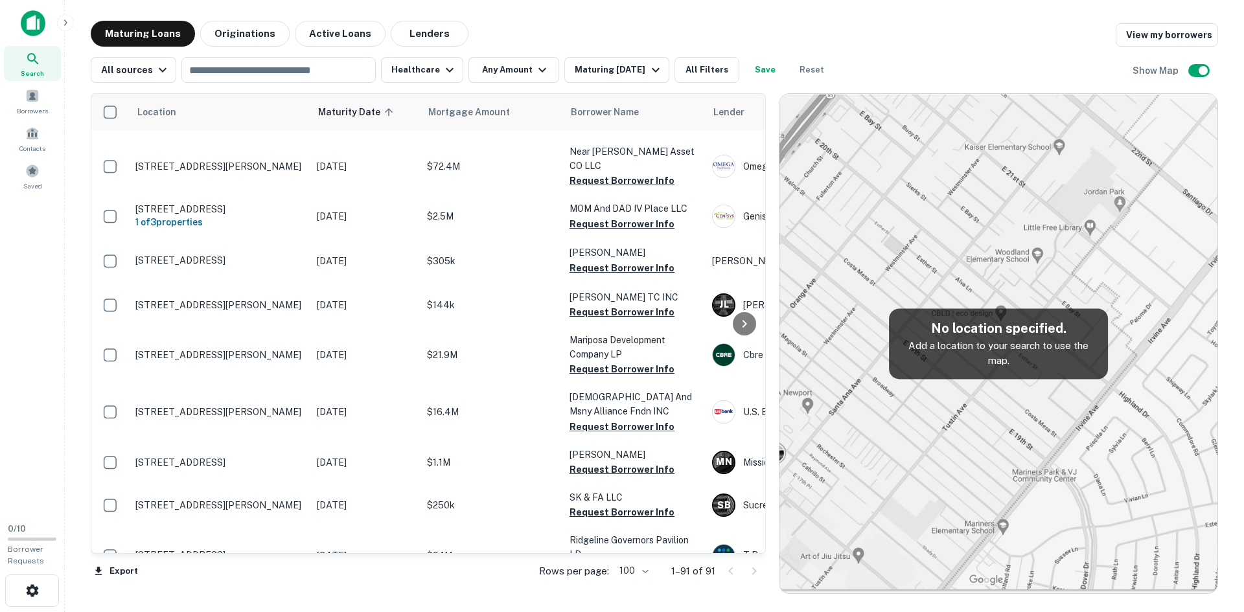
click at [753, 569] on div at bounding box center [742, 571] width 44 height 21
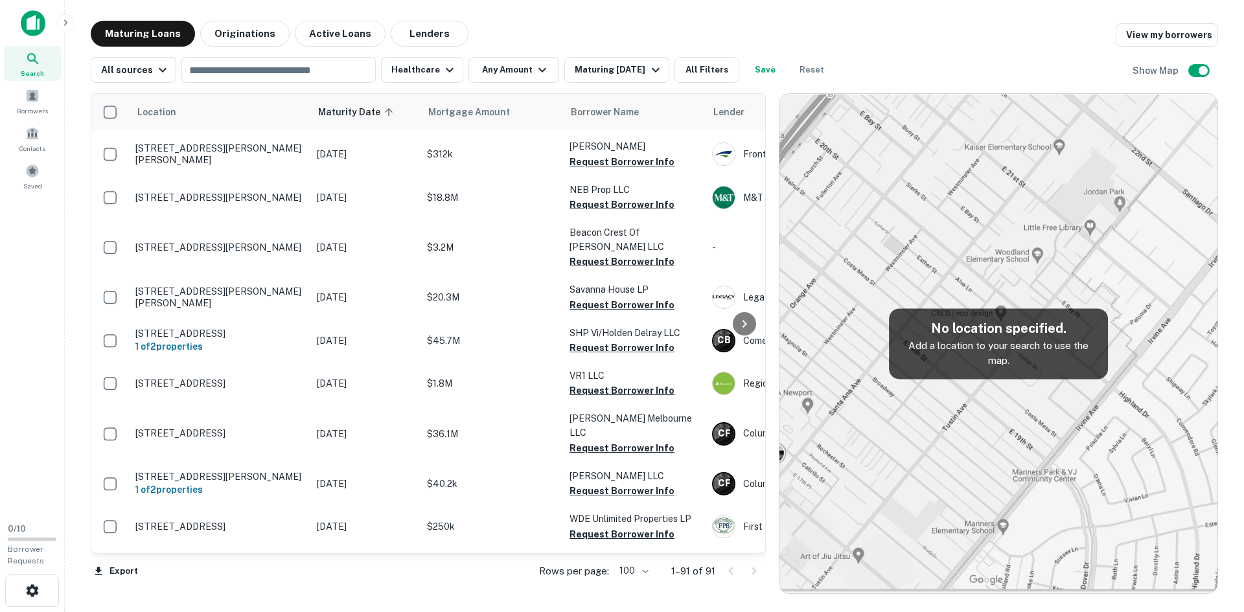
scroll to position [2128, 0]
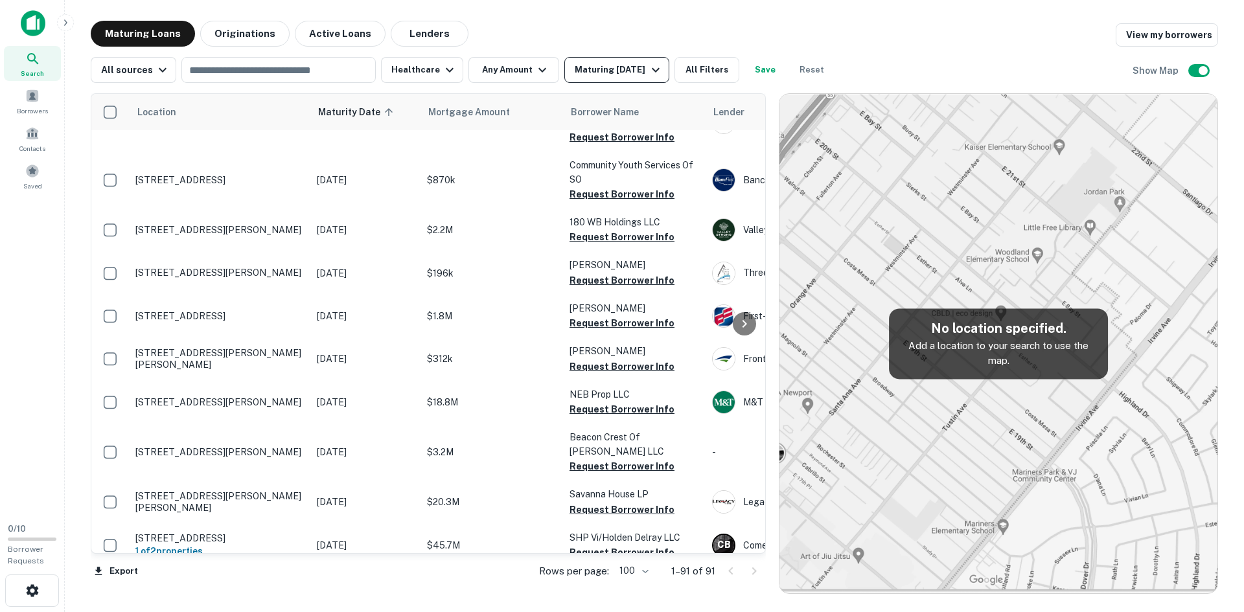
click at [648, 72] on icon "button" at bounding box center [656, 70] width 16 height 16
click at [79, 69] on button "2 Years" at bounding box center [59, 62] width 39 height 14
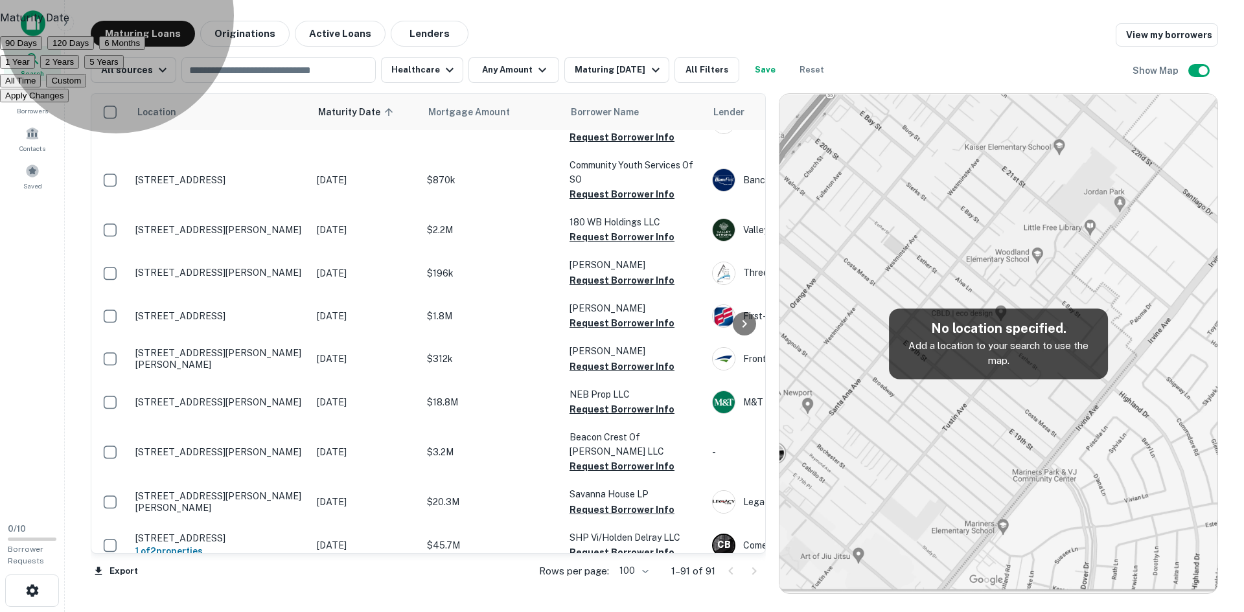
click at [69, 102] on button "Apply Changes" at bounding box center [34, 96] width 69 height 14
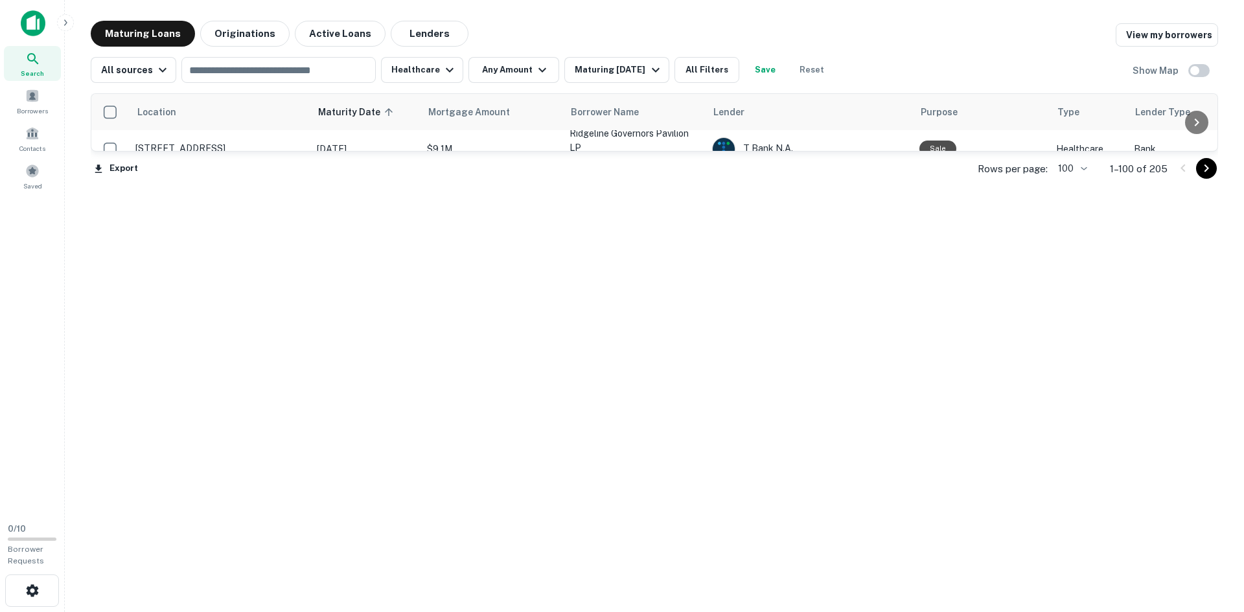
scroll to position [4286, 0]
click at [1207, 176] on icon "Go to next page" at bounding box center [1207, 169] width 16 height 16
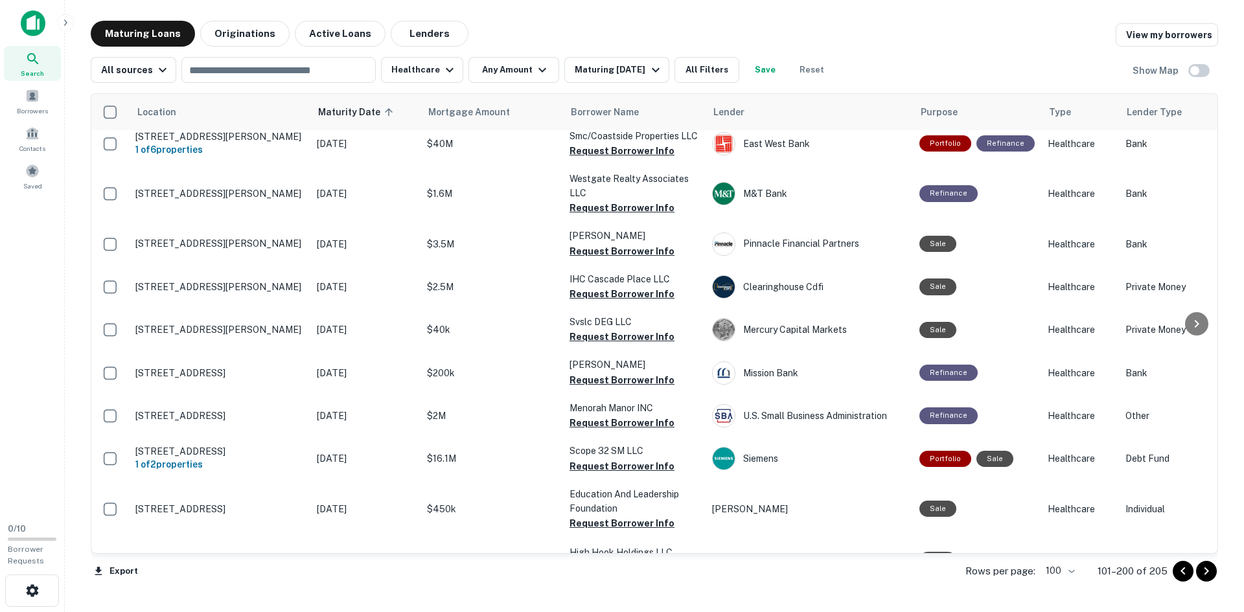
scroll to position [4203, 0]
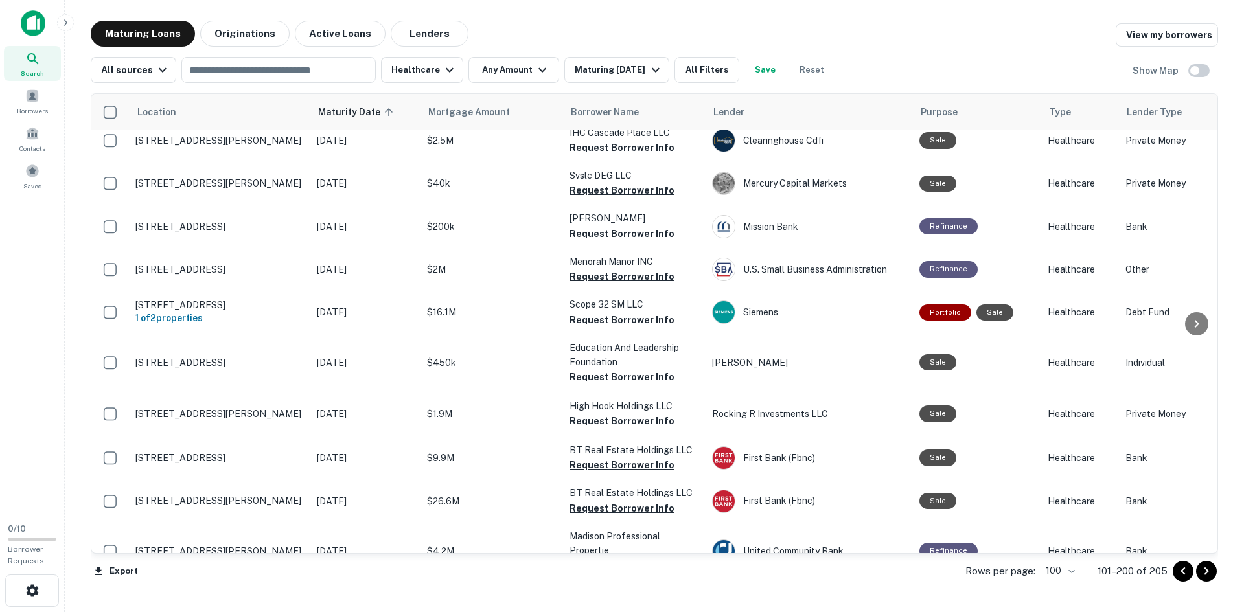
click at [1214, 575] on icon "Go to next page" at bounding box center [1207, 572] width 16 height 16
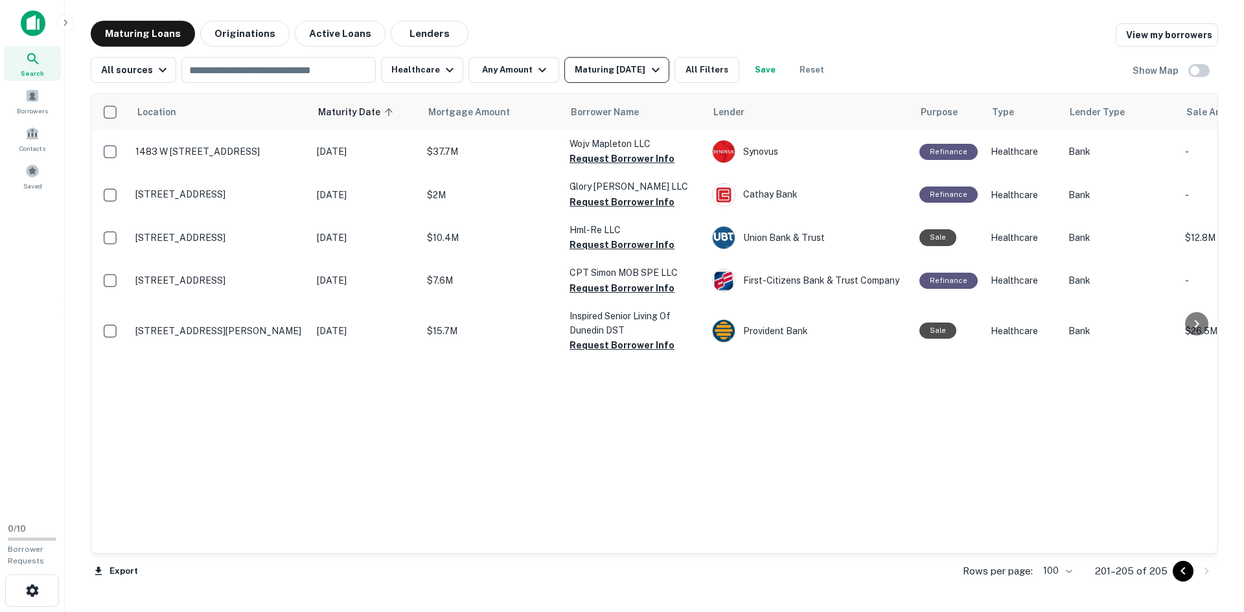
click at [603, 71] on div "Maturing In 2 Years" at bounding box center [619, 70] width 88 height 16
click at [86, 87] on button "Custom" at bounding box center [66, 81] width 40 height 14
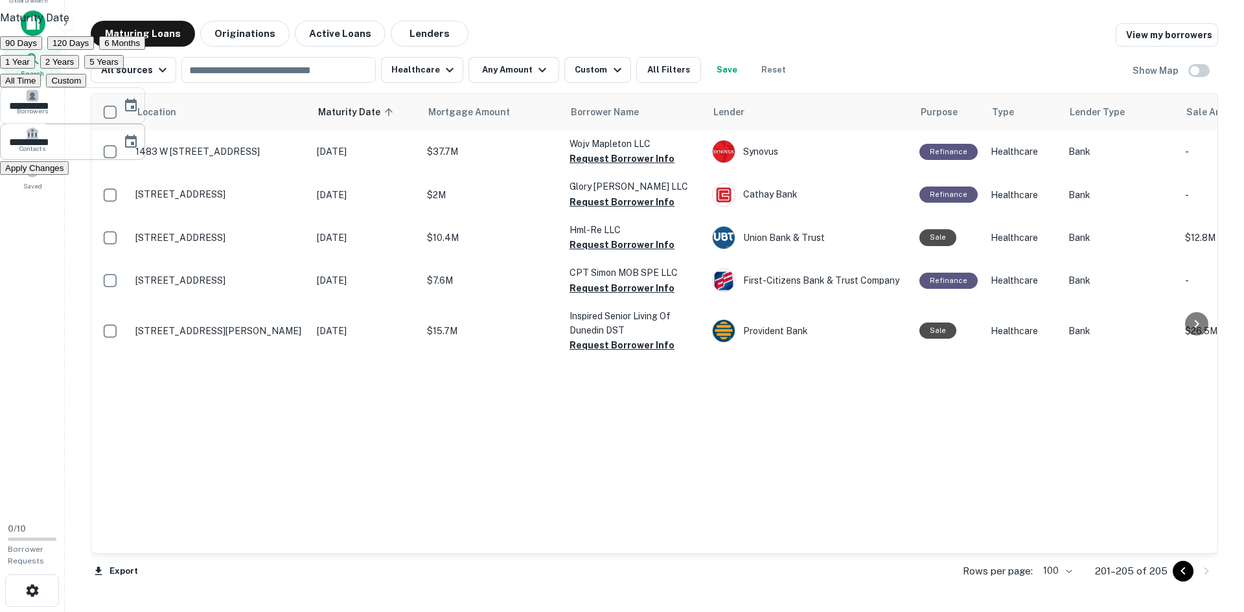
click at [137, 148] on icon "Choose date, selected date is Mar 16, 2026" at bounding box center [131, 141] width 12 height 13
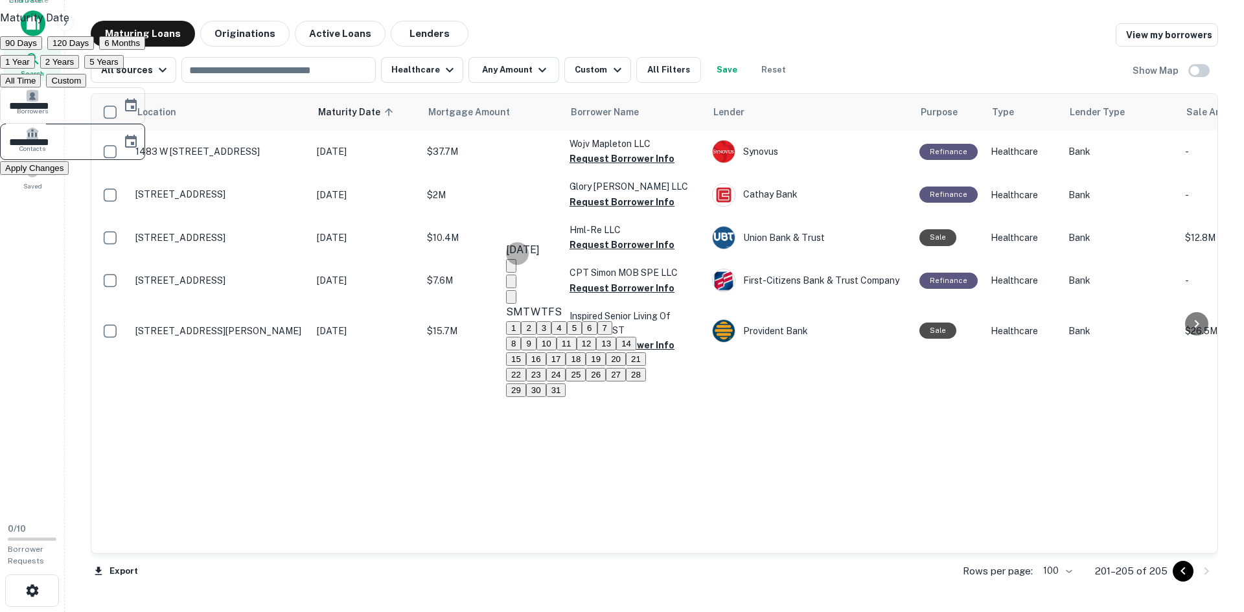
click at [511, 269] on icon "calendar view is open, switch to year view" at bounding box center [511, 269] width 0 height 0
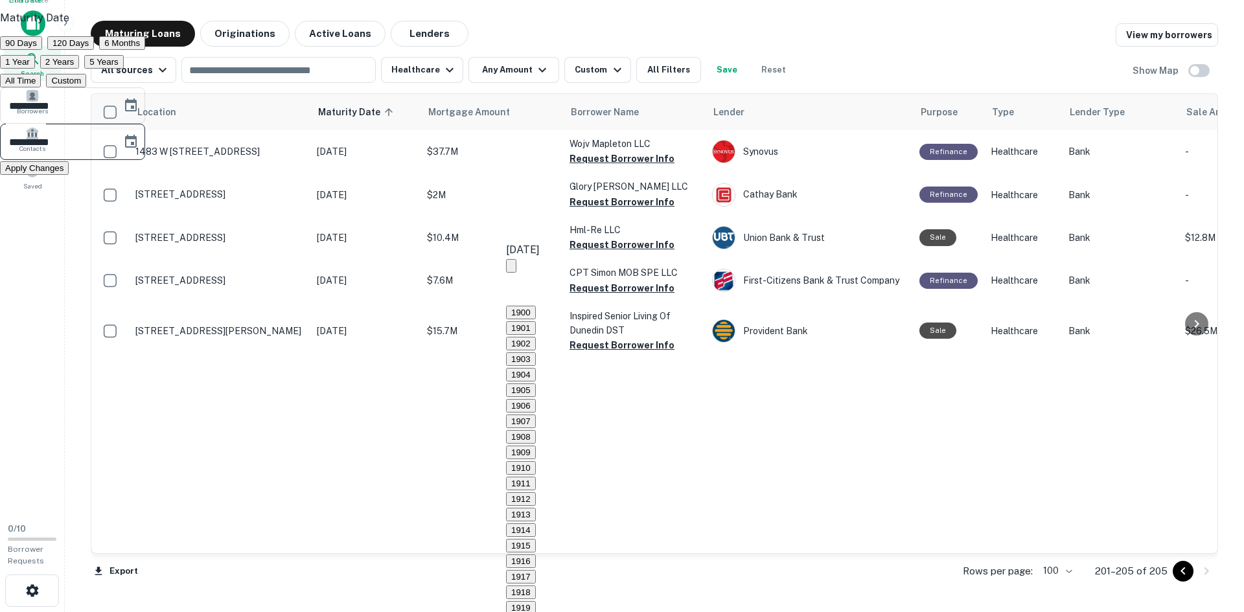
scroll to position [1231, 0]
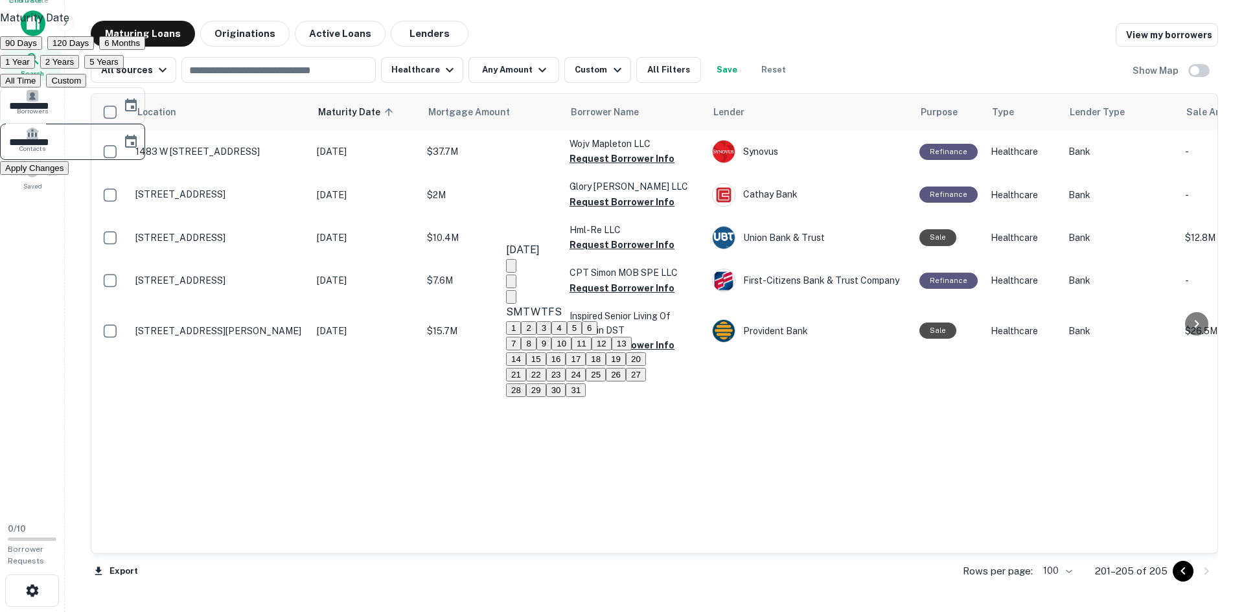
click at [113, 160] on input "**********" at bounding box center [56, 142] width 113 height 36
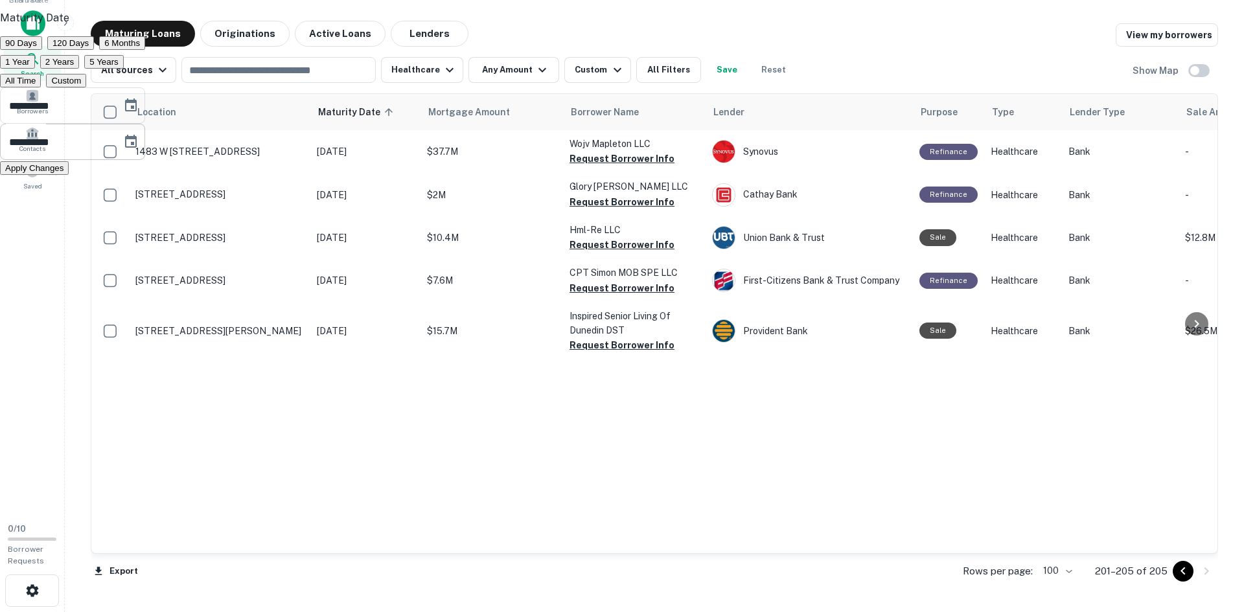
click at [113, 160] on input "**********" at bounding box center [56, 142] width 113 height 36
click at [139, 150] on icon "Choose date, selected date is Dec 30, 0005" at bounding box center [131, 142] width 16 height 16
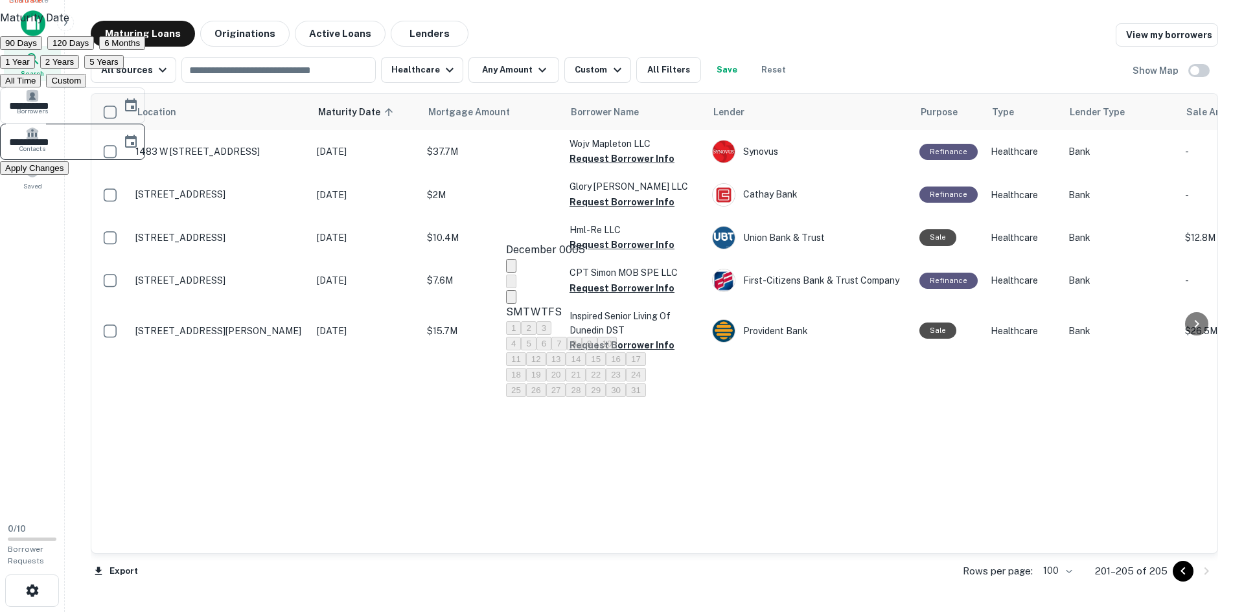
click at [599, 258] on div "December 0005" at bounding box center [576, 250] width 140 height 16
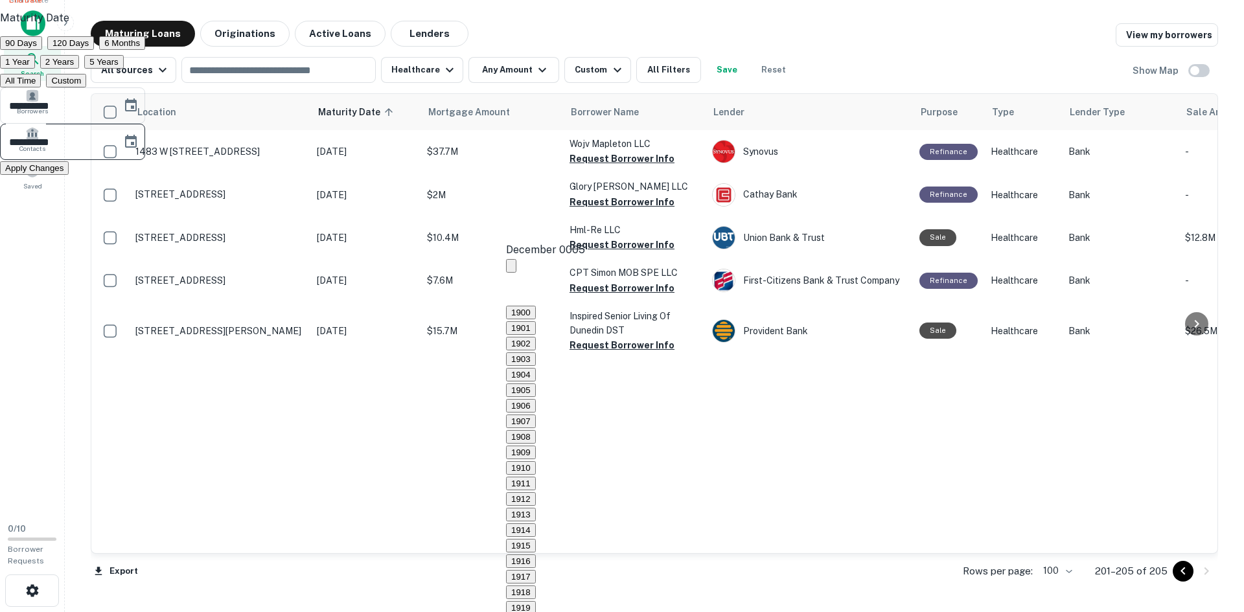
scroll to position [1166, 0]
type input "**********"
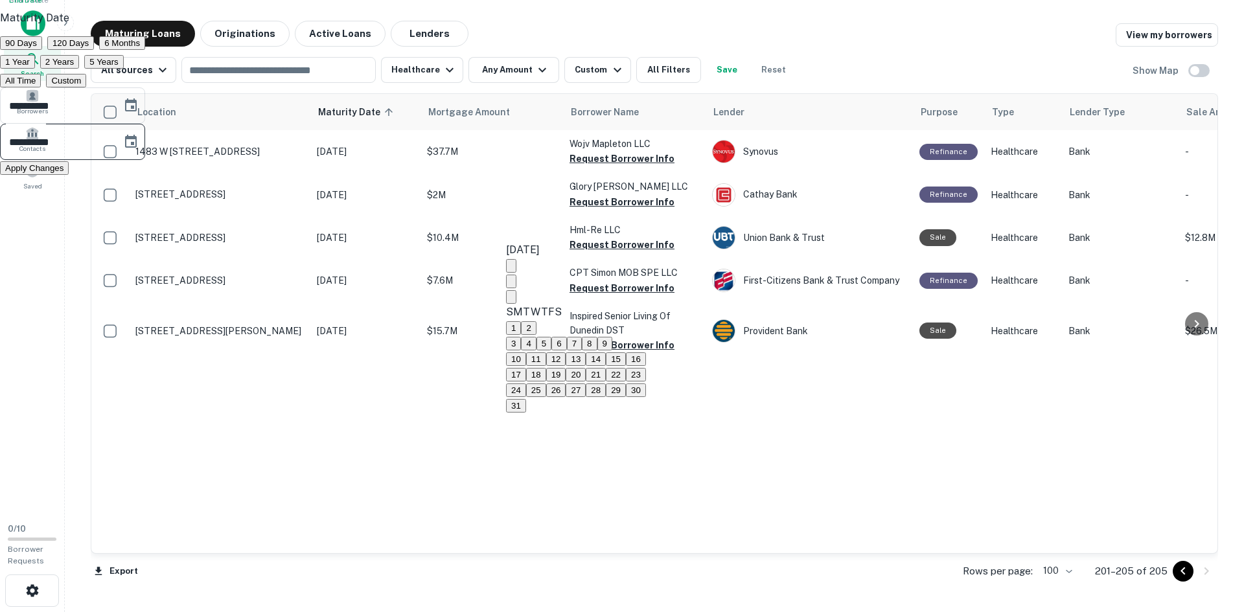
click at [69, 175] on button "Apply Changes" at bounding box center [34, 168] width 69 height 14
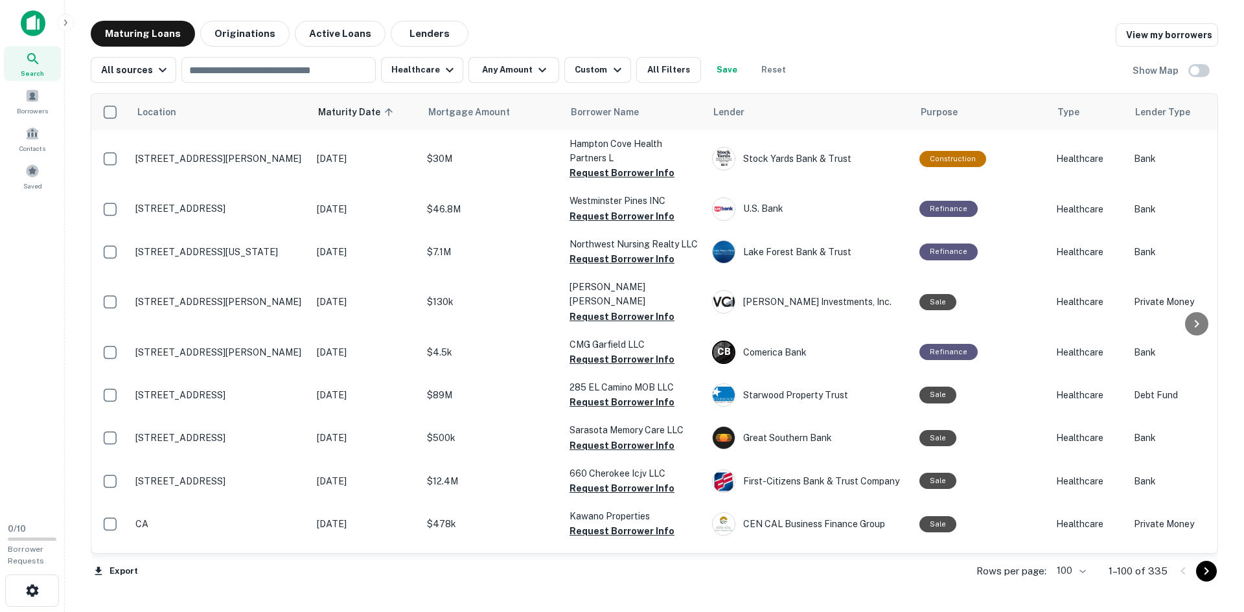
click at [1202, 573] on icon "Go to next page" at bounding box center [1207, 572] width 16 height 16
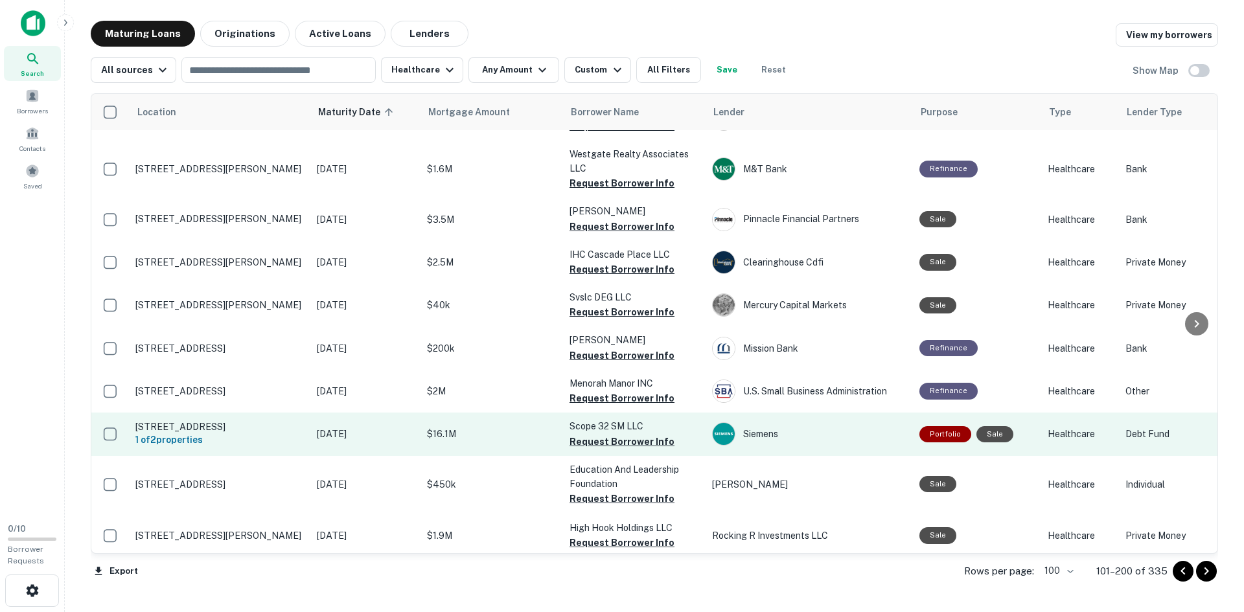
scroll to position [4203, 0]
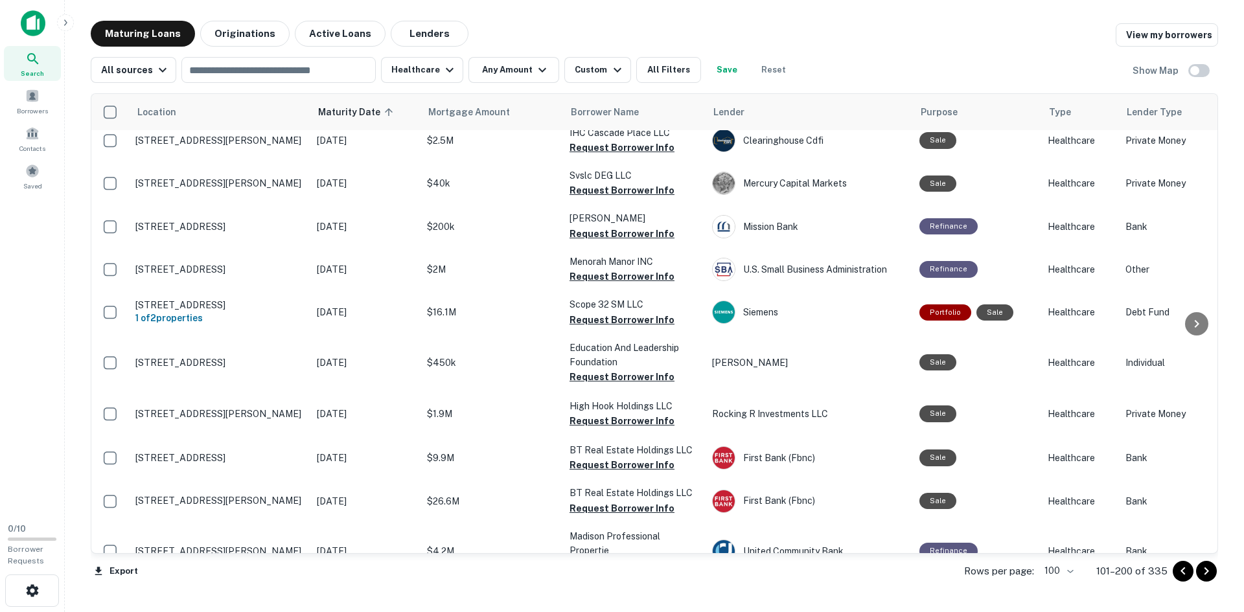
click at [1208, 574] on icon "Go to next page" at bounding box center [1207, 572] width 16 height 16
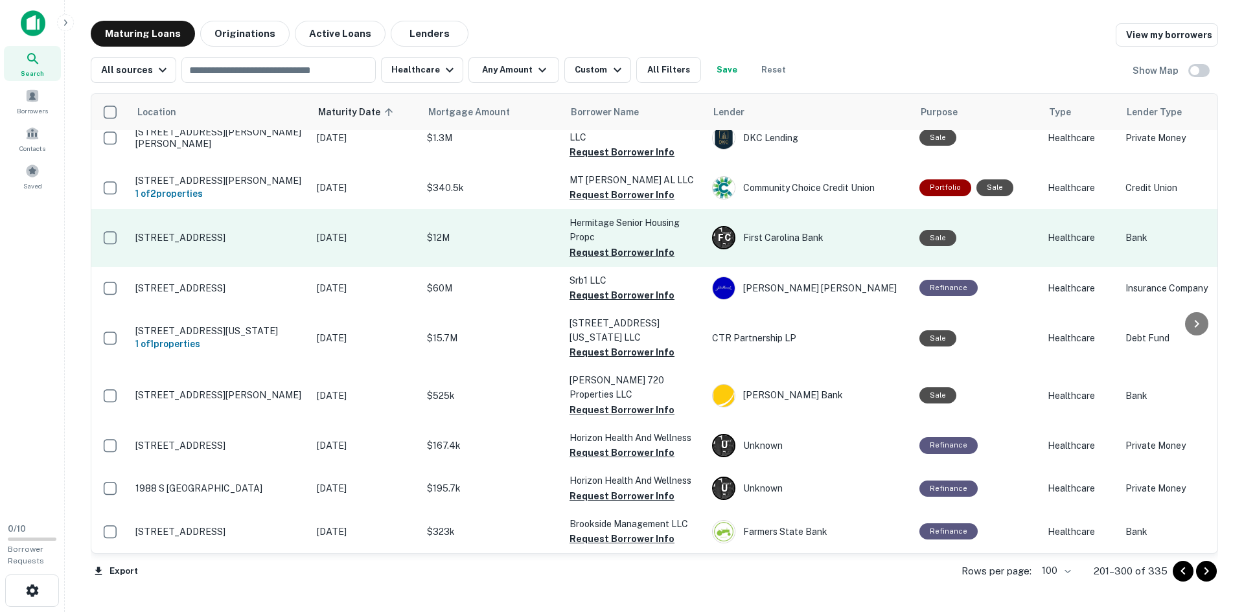
scroll to position [4324, 0]
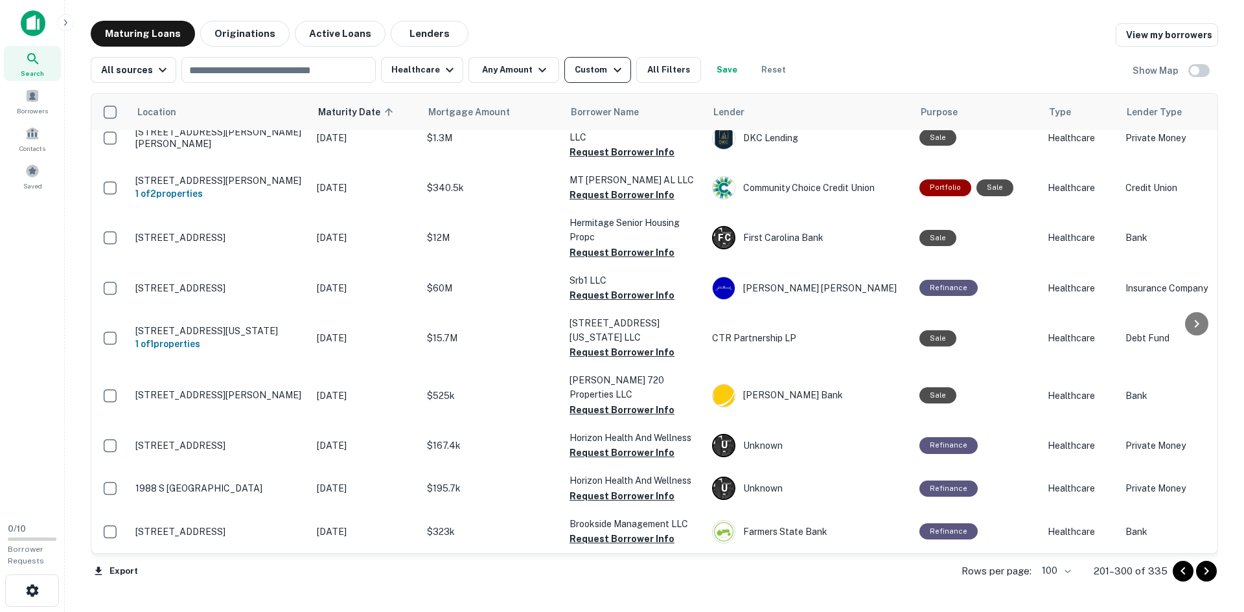
click at [592, 73] on div "Custom" at bounding box center [600, 70] width 50 height 16
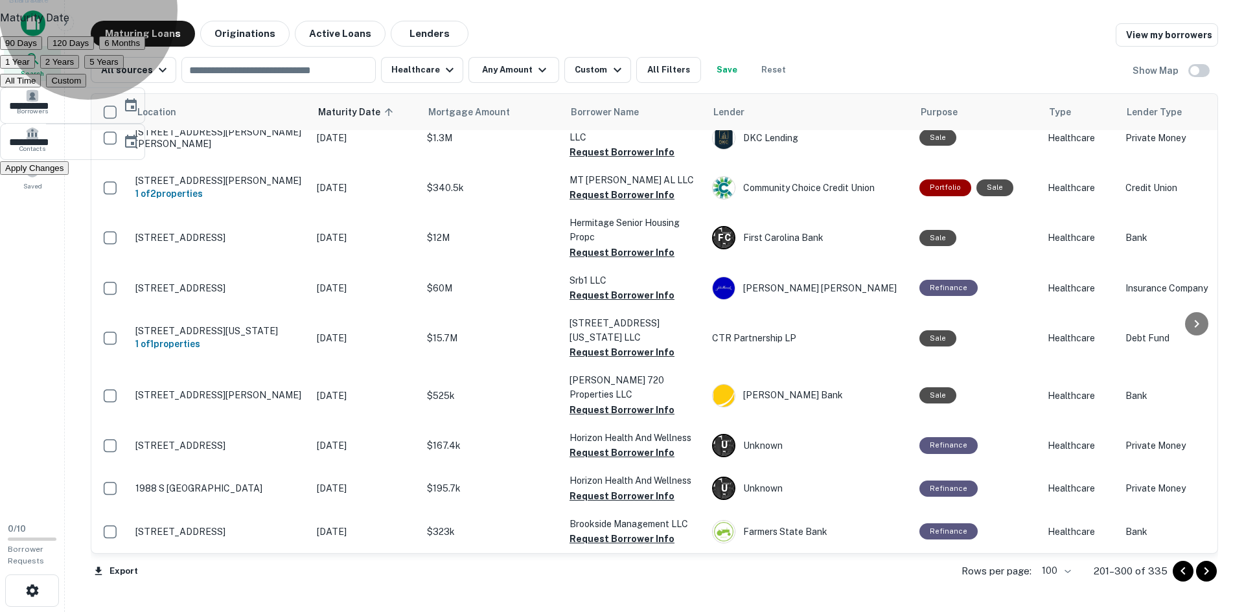
click at [41, 87] on button "All Time" at bounding box center [20, 81] width 41 height 14
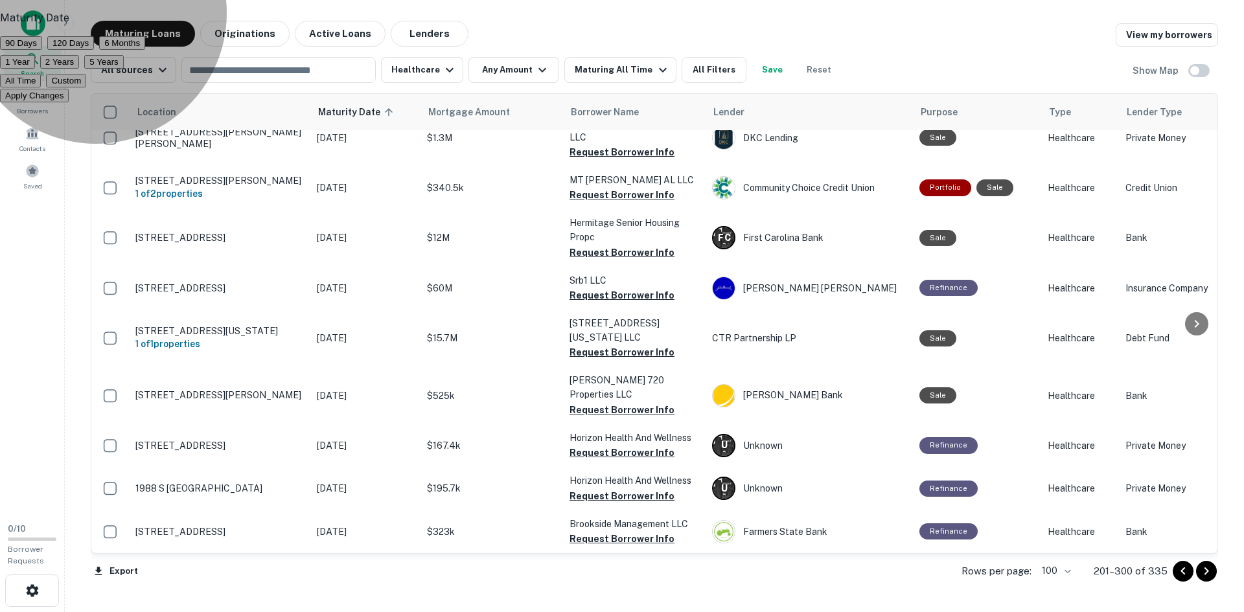
click at [69, 102] on button "Apply Changes" at bounding box center [34, 96] width 69 height 14
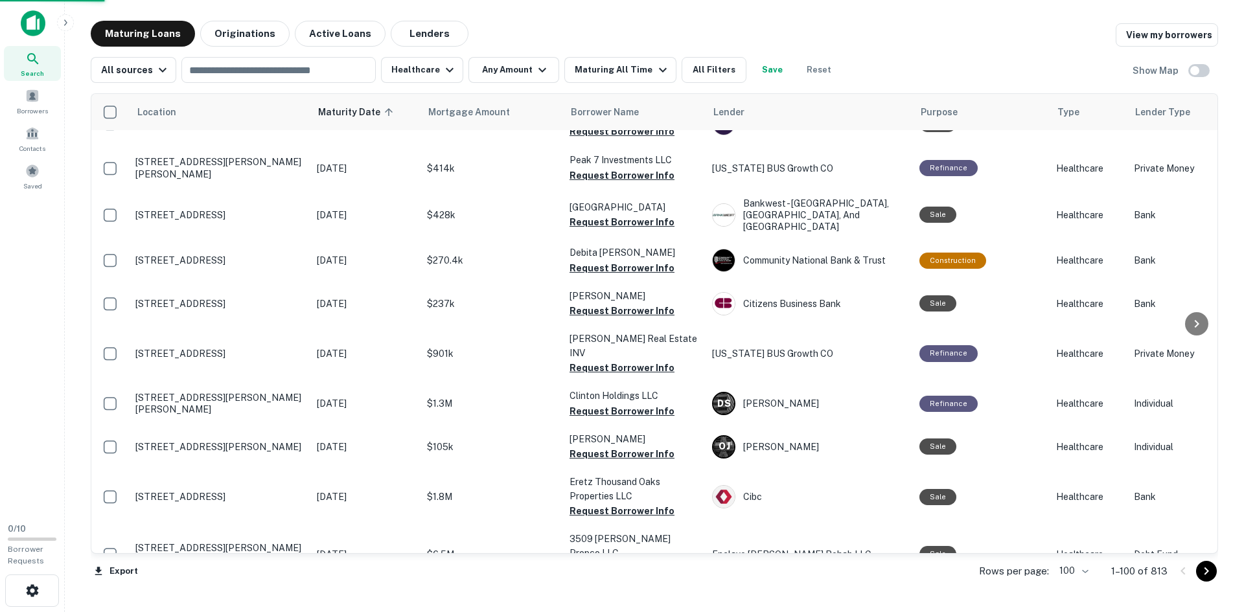
scroll to position [4206, 0]
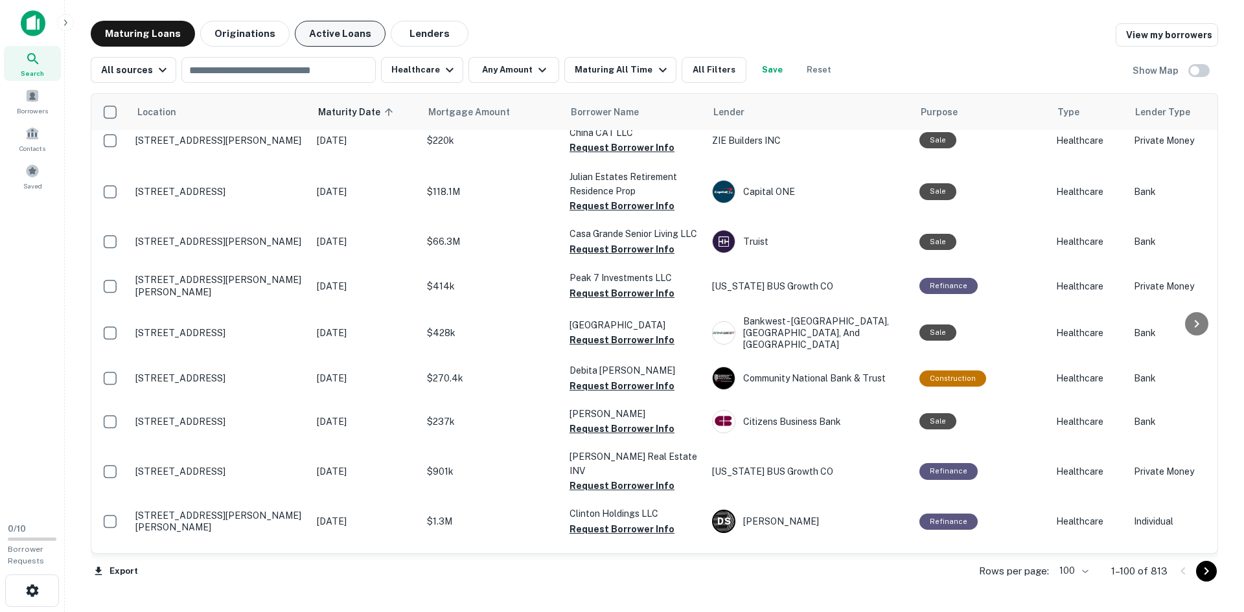
click at [352, 35] on button "Active Loans" at bounding box center [340, 34] width 91 height 26
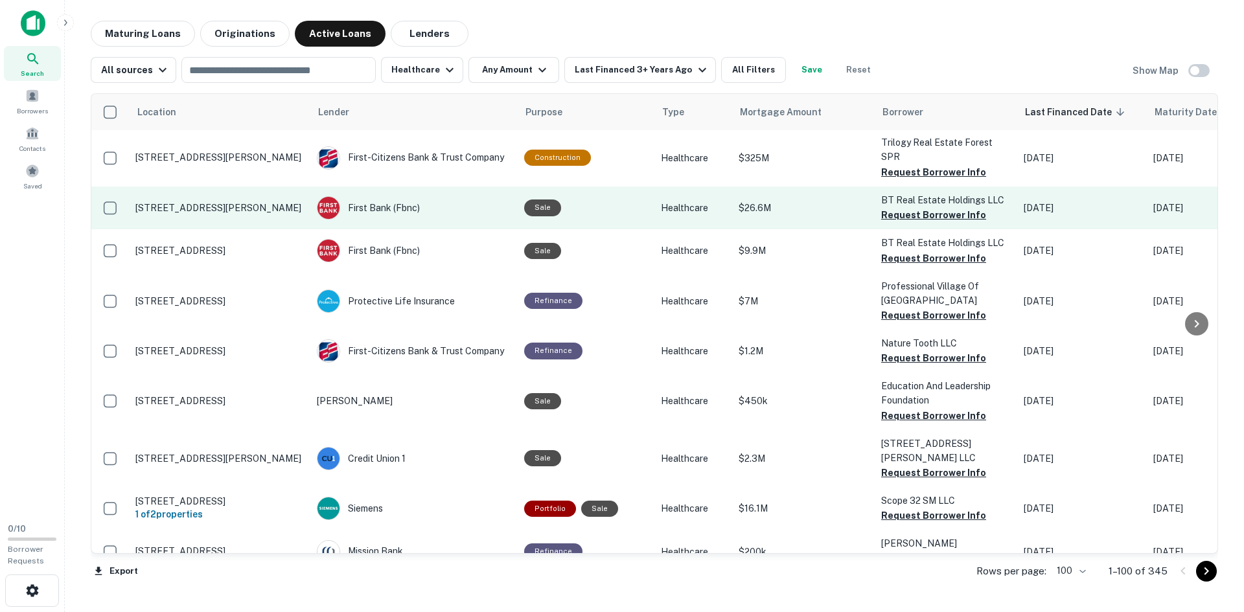
scroll to position [648, 0]
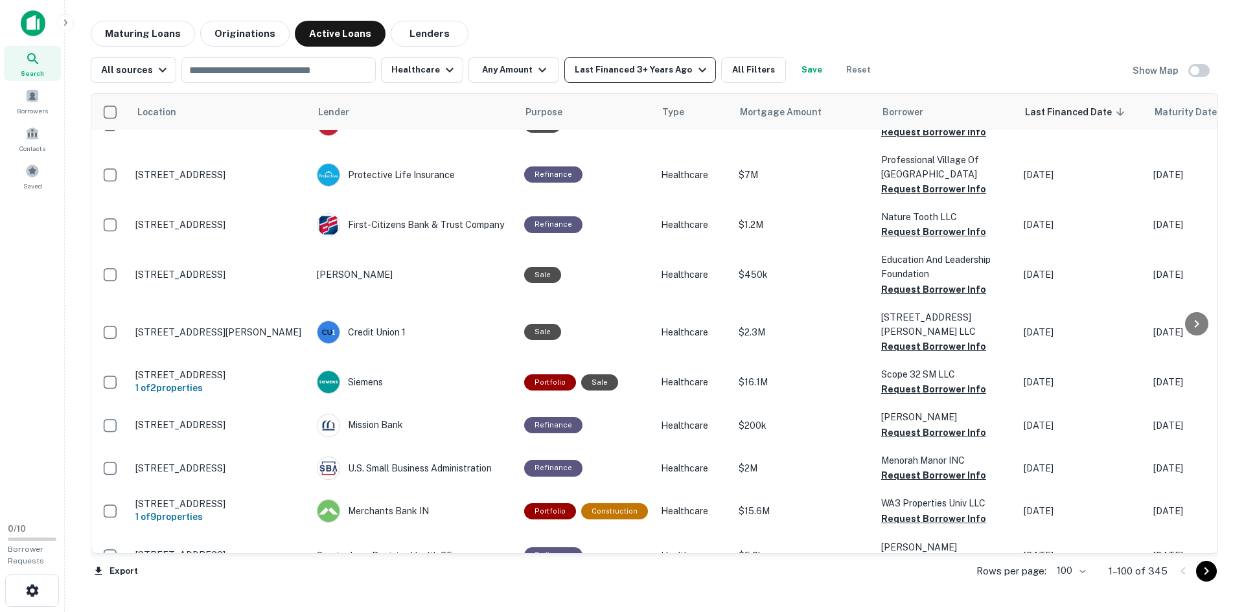
click at [695, 63] on icon "button" at bounding box center [703, 70] width 16 height 16
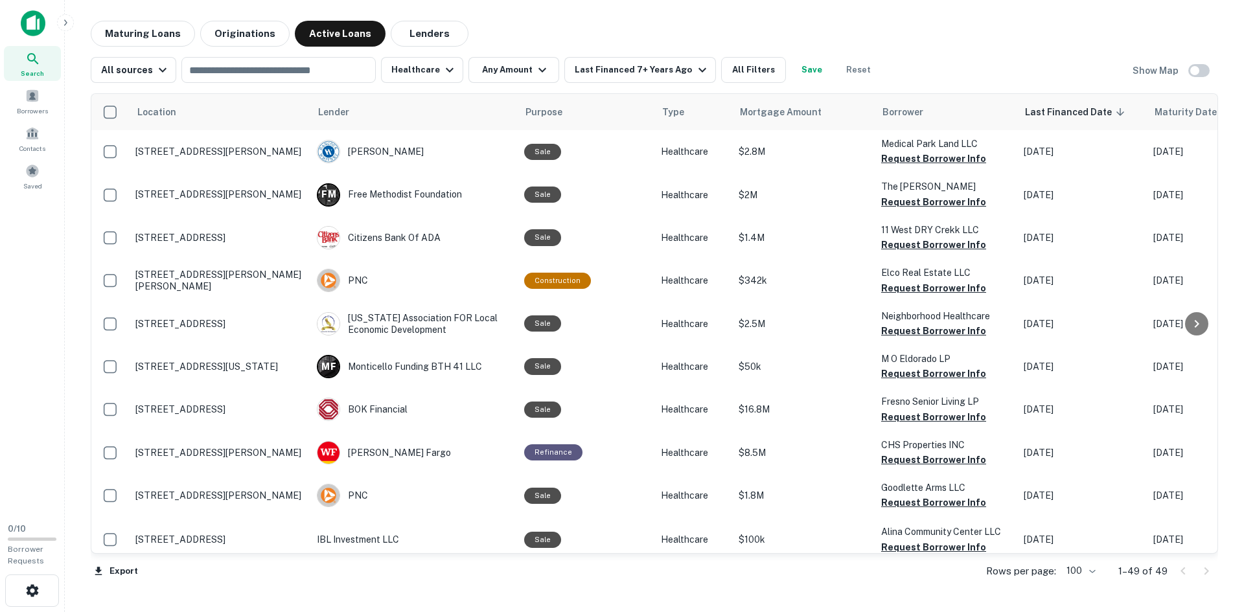
click at [1093, 575] on body "Search Borrowers Contacts Saved 0 / 10 Borrower Requests Maturing Loans Origina…" at bounding box center [622, 306] width 1244 height 612
click at [1175, 582] on div at bounding box center [622, 306] width 1244 height 612
click at [679, 68] on div "Last Financed 7+ Years Ago" at bounding box center [642, 70] width 135 height 16
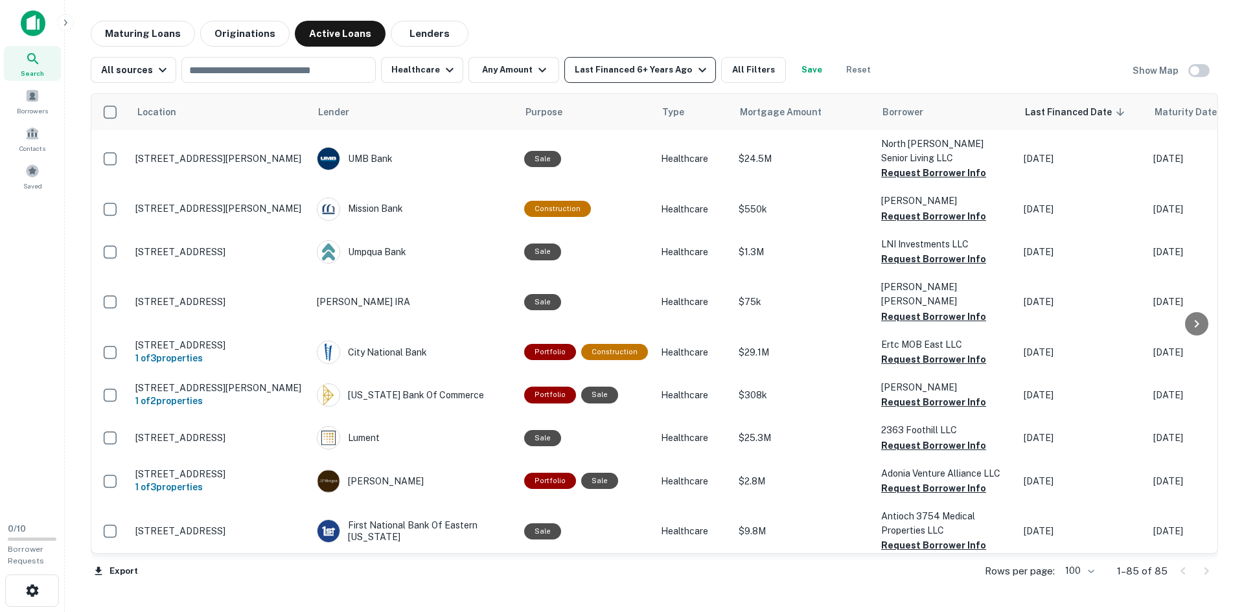
click at [695, 73] on icon "button" at bounding box center [703, 70] width 16 height 16
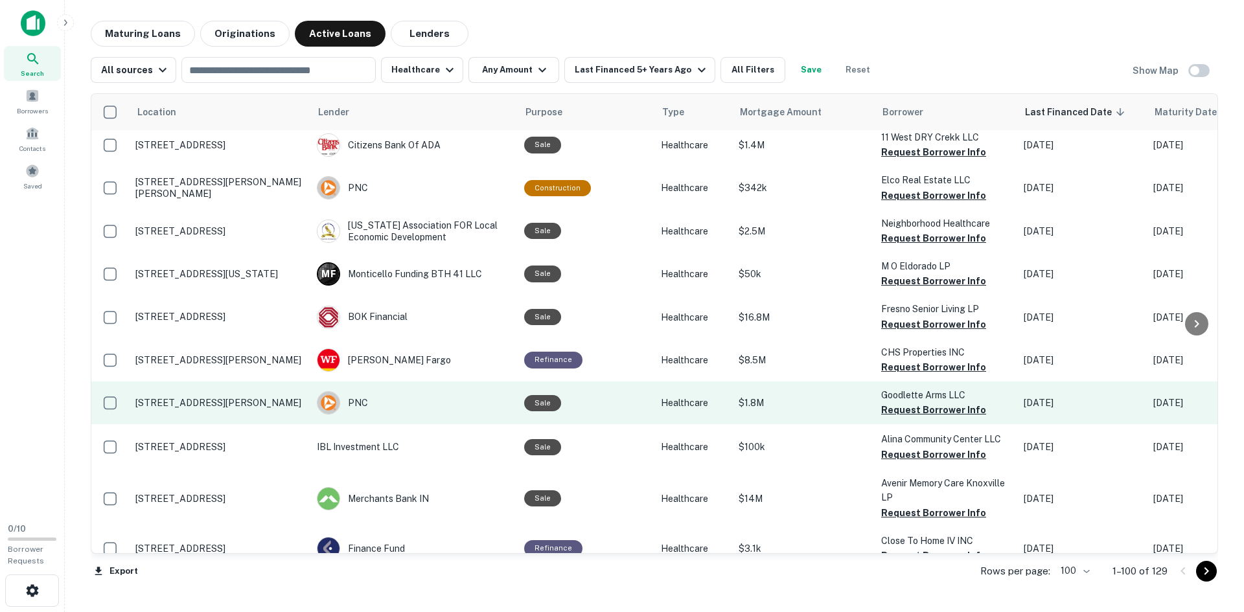
scroll to position [4017, 0]
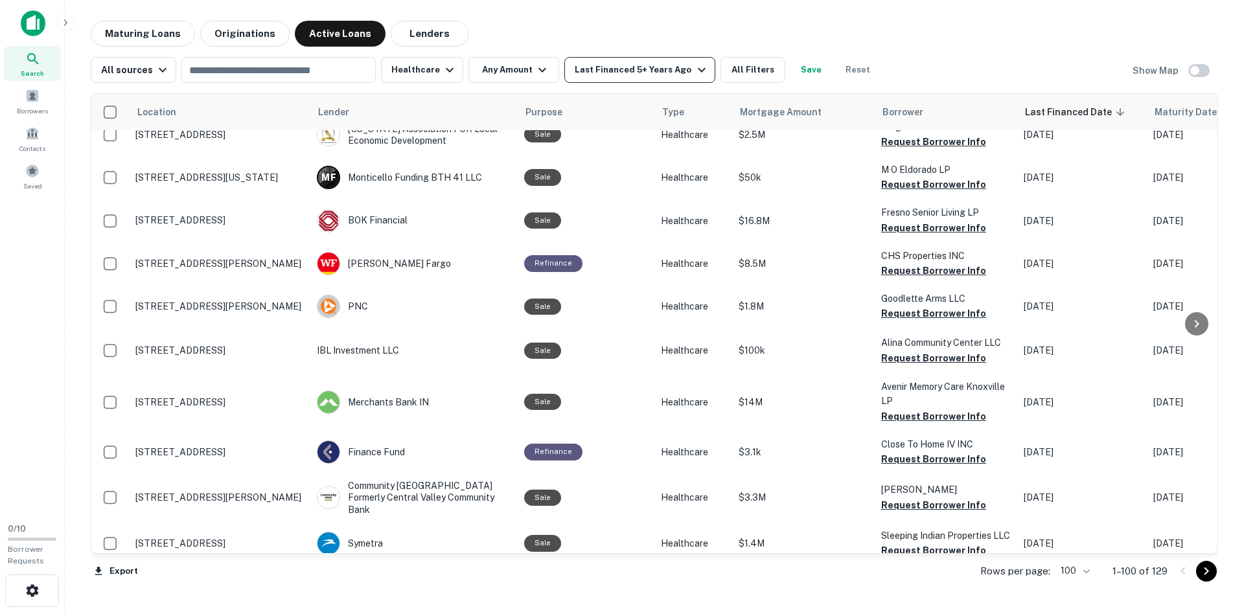
click at [671, 79] on button "Last Financed 5+ Years Ago" at bounding box center [639, 70] width 150 height 26
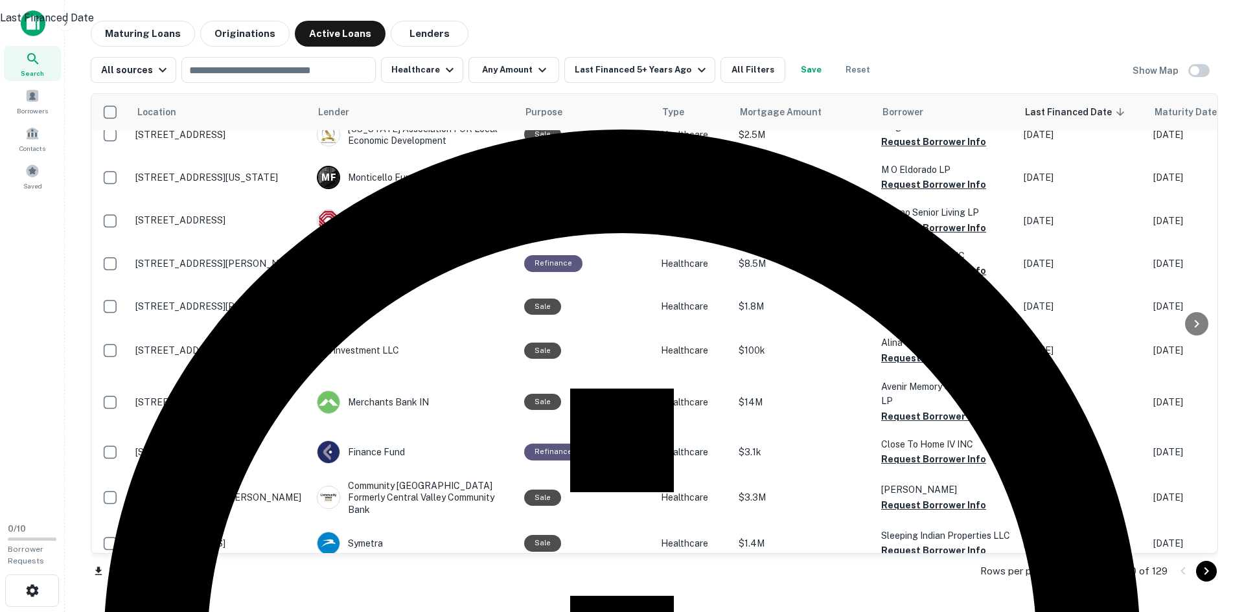
drag, startPoint x: 467, startPoint y: 253, endPoint x: 493, endPoint y: 255, distance: 26.0
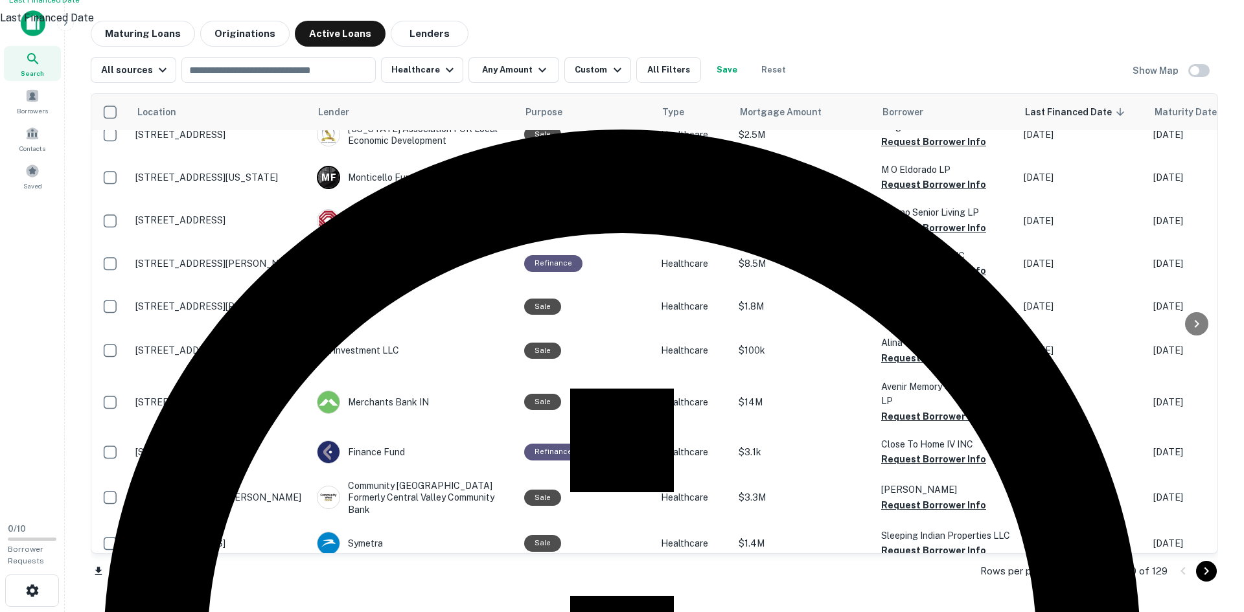
type input "**********"
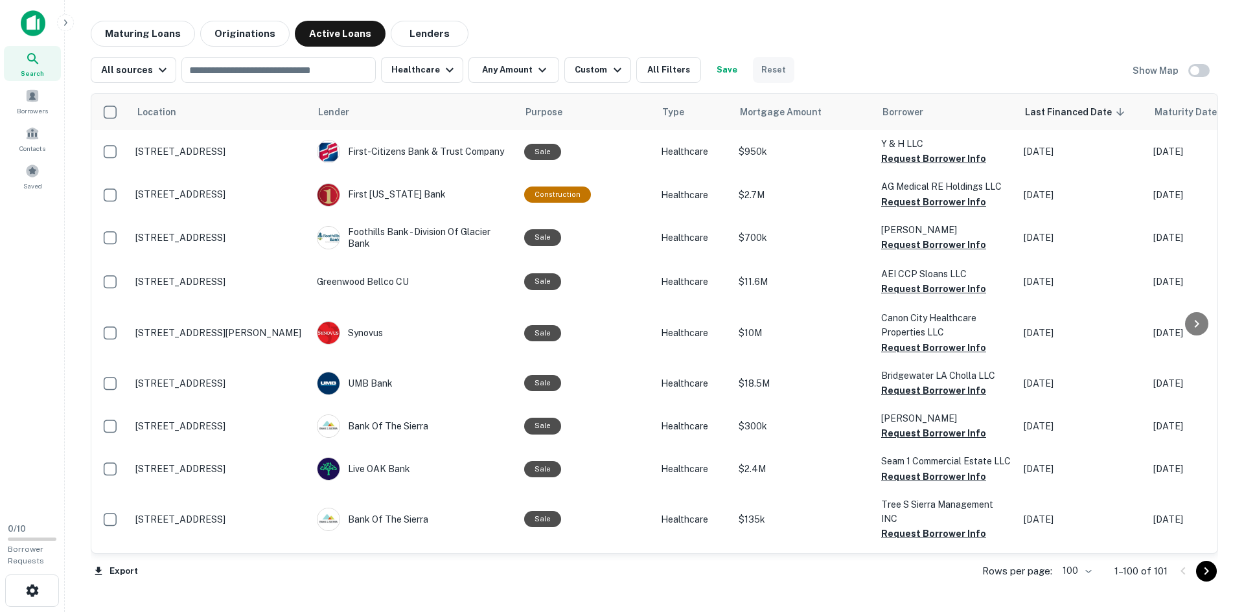
click at [775, 72] on button "Reset" at bounding box center [773, 70] width 41 height 26
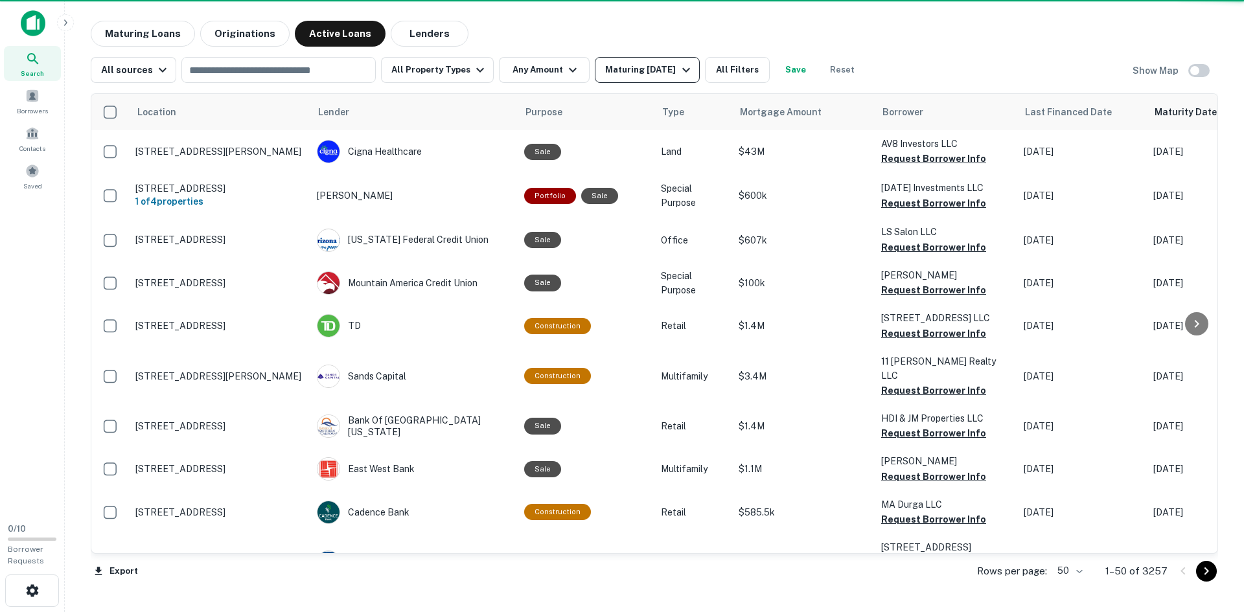
click at [661, 63] on div "Maturing In 1 Year" at bounding box center [649, 70] width 88 height 16
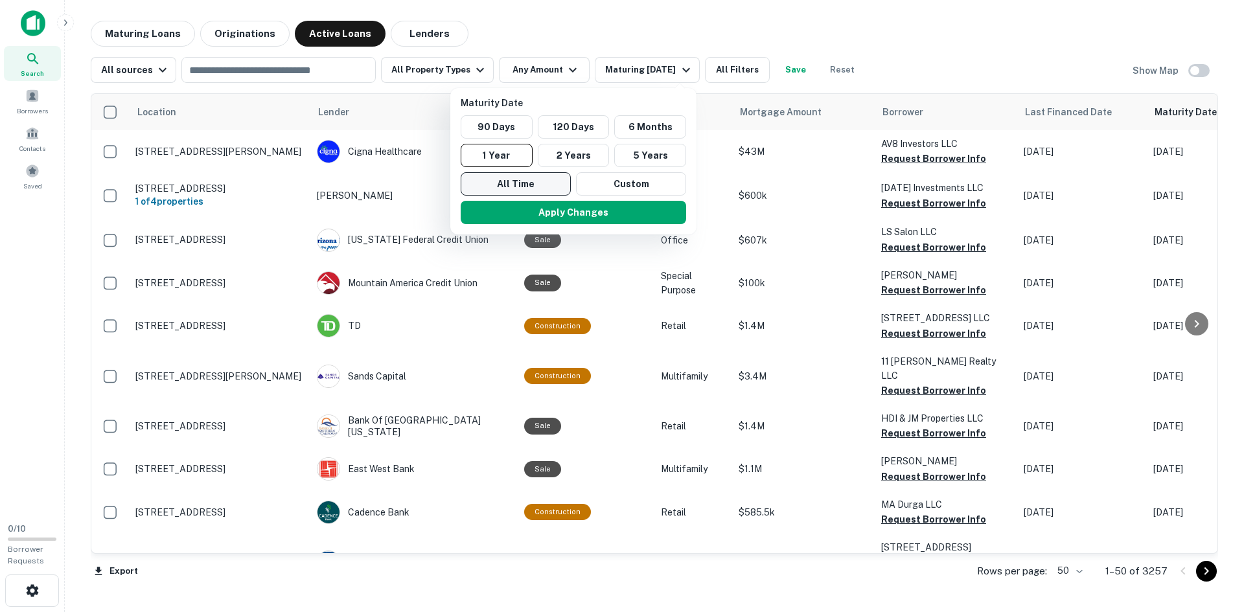
click at [544, 180] on button "All Time" at bounding box center [516, 183] width 110 height 23
click at [558, 213] on button "Apply Changes" at bounding box center [573, 212] width 225 height 23
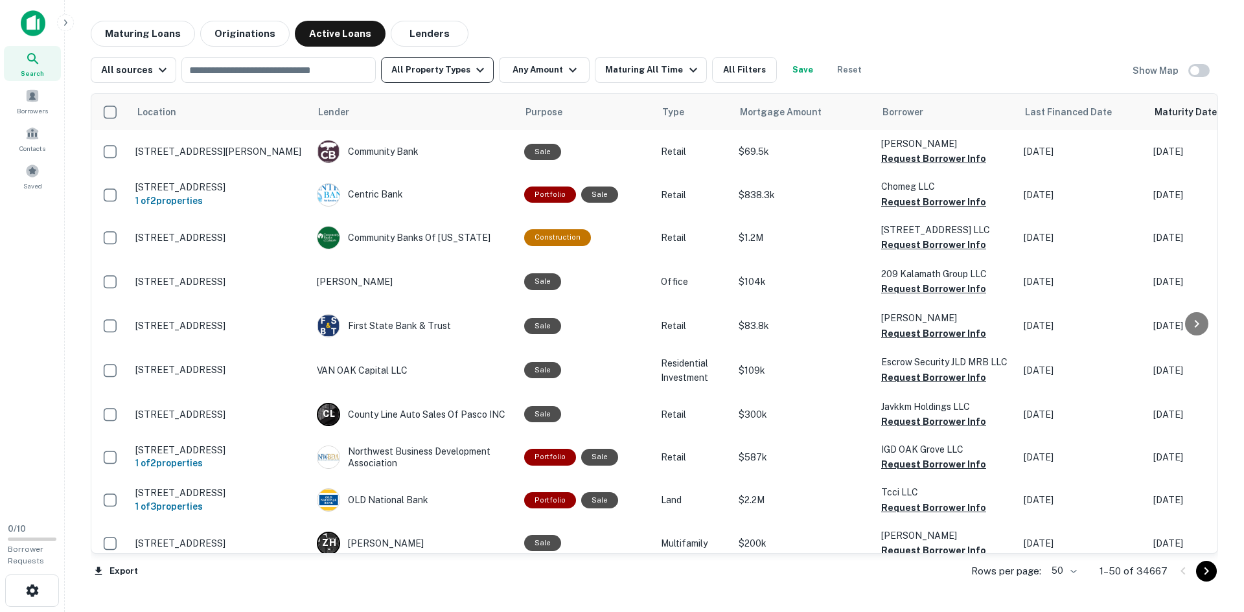
click at [480, 72] on button "All Property Types" at bounding box center [437, 70] width 113 height 26
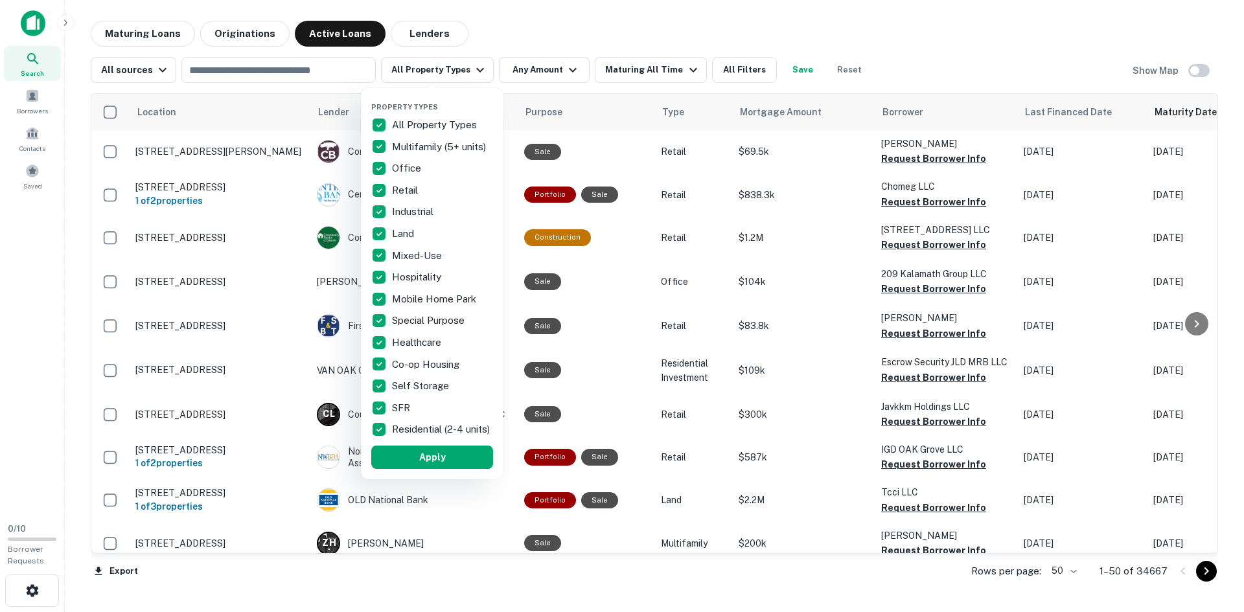
click at [438, 124] on p "All Property Types" at bounding box center [435, 125] width 87 height 16
click at [437, 338] on p "Healthcare" at bounding box center [418, 343] width 52 height 16
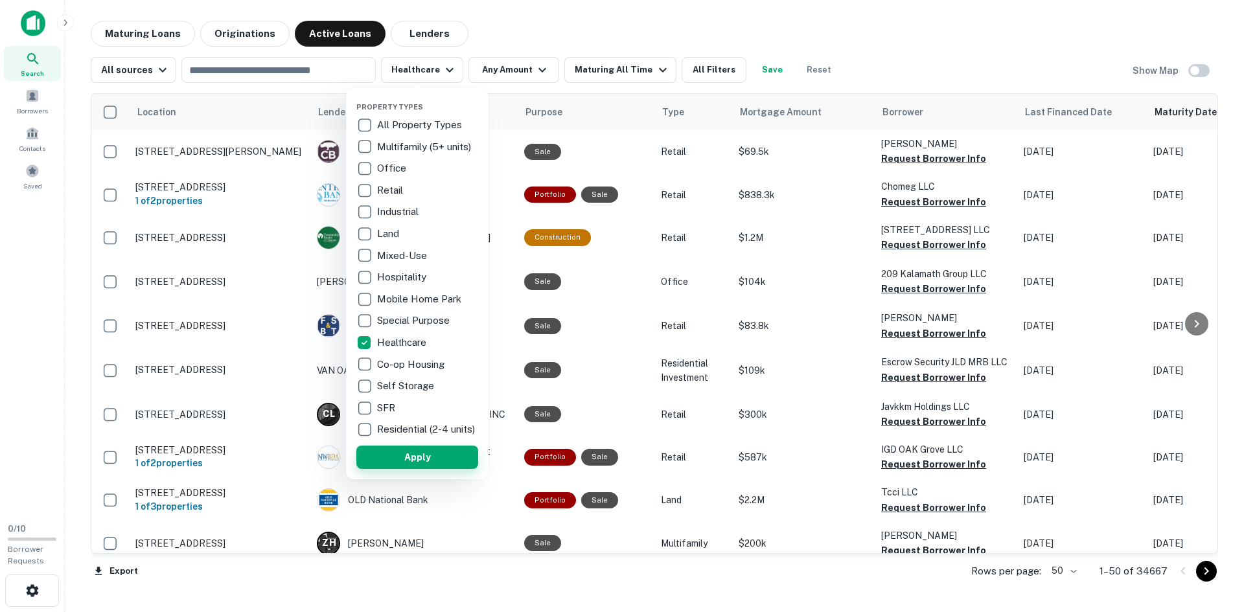
click at [459, 465] on button "Apply" at bounding box center [417, 457] width 122 height 23
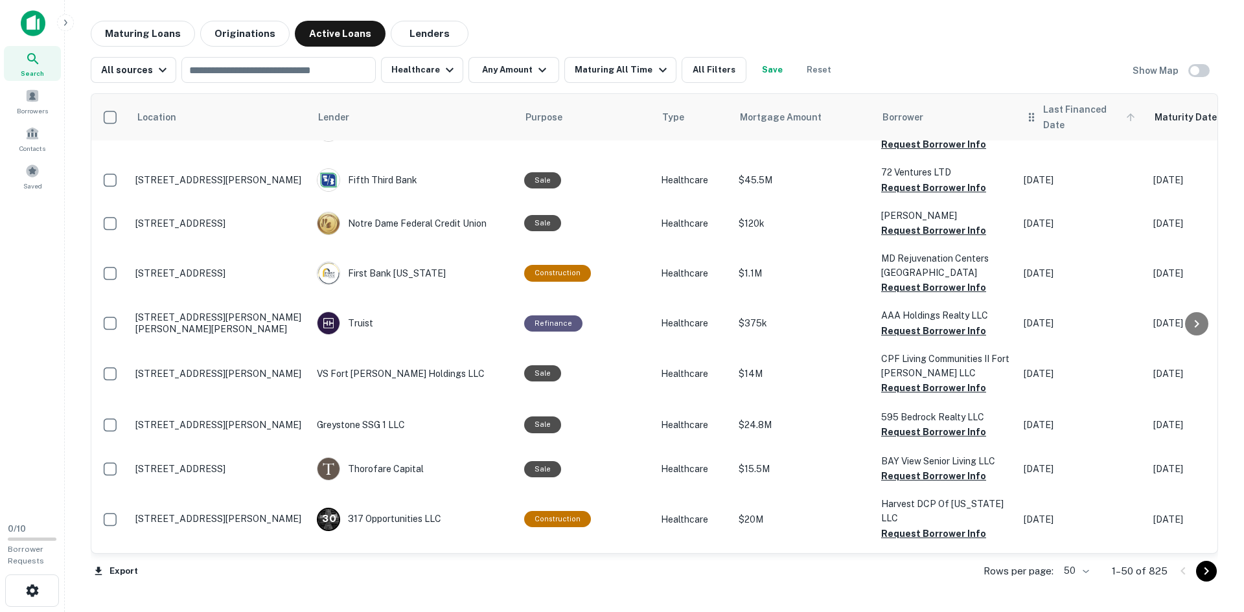
scroll to position [1935, 0]
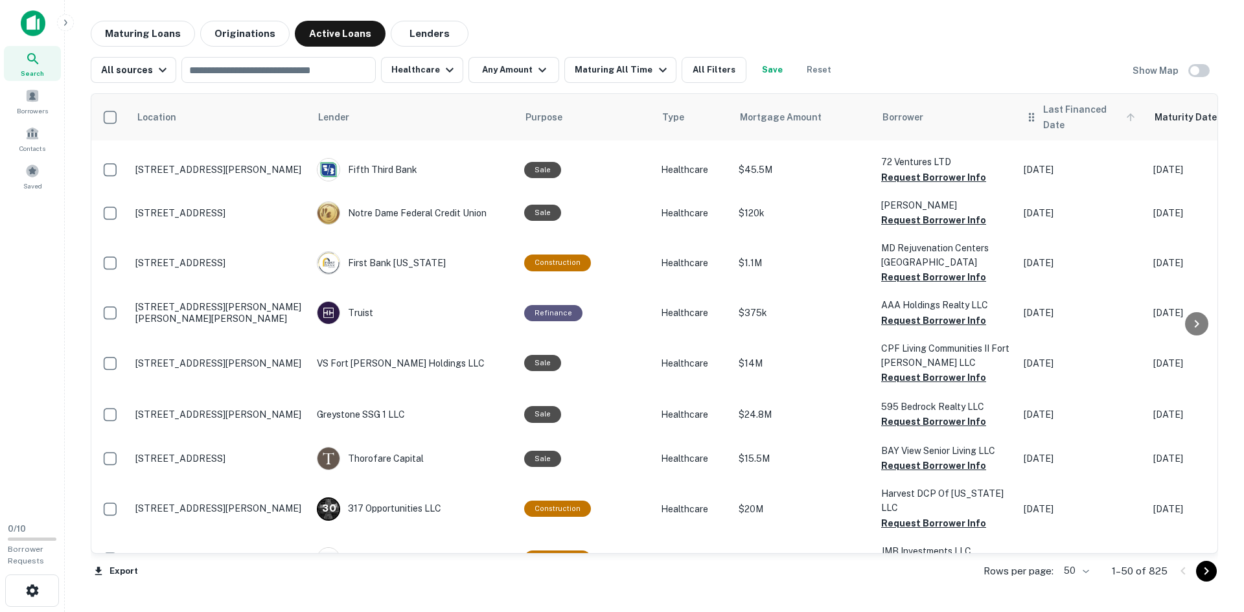
click at [1093, 117] on span "Last Financed Date" at bounding box center [1091, 117] width 96 height 31
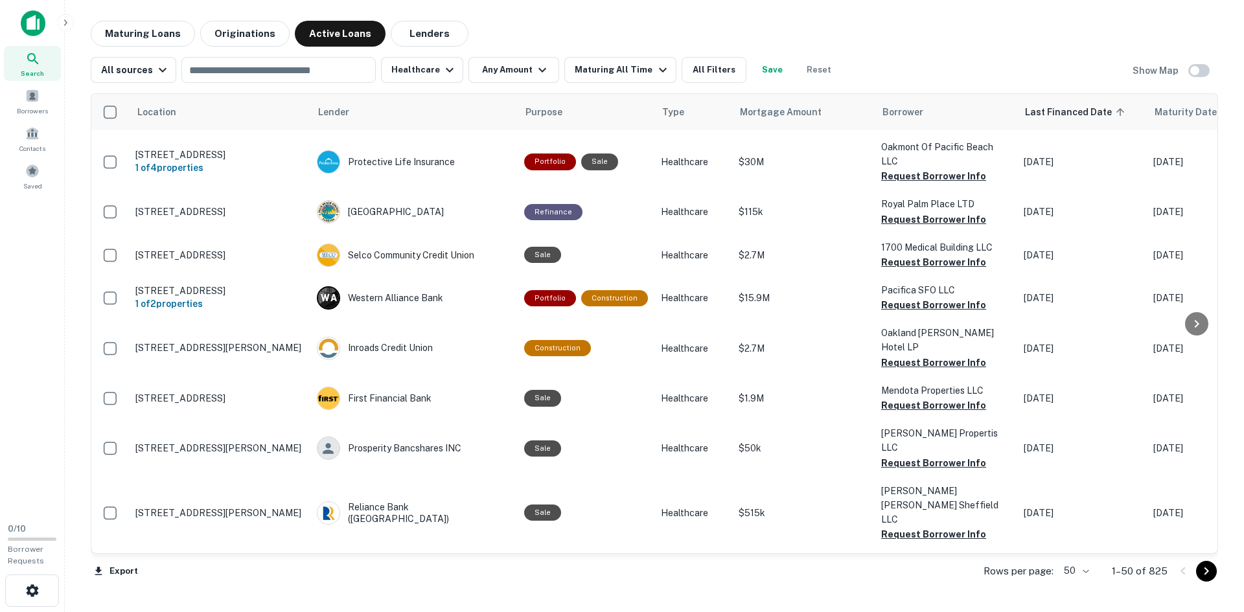
scroll to position [1920, 0]
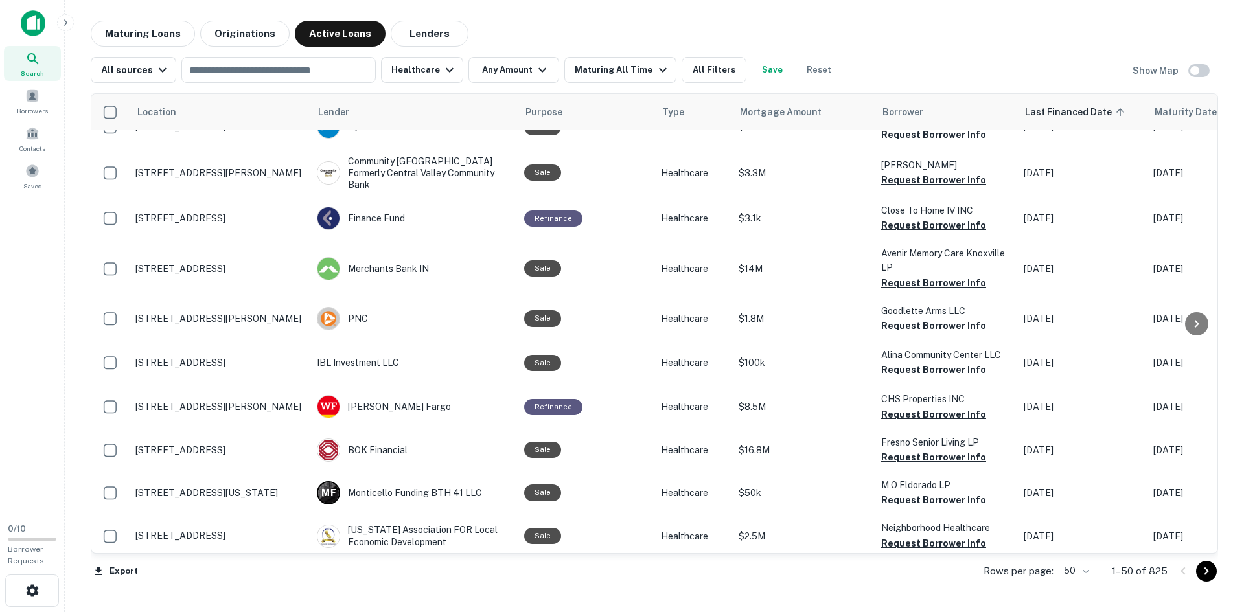
click at [1085, 571] on body "Search Borrowers Contacts Saved 0 / 10 Borrower Requests Maturing Loans Origina…" at bounding box center [622, 306] width 1244 height 612
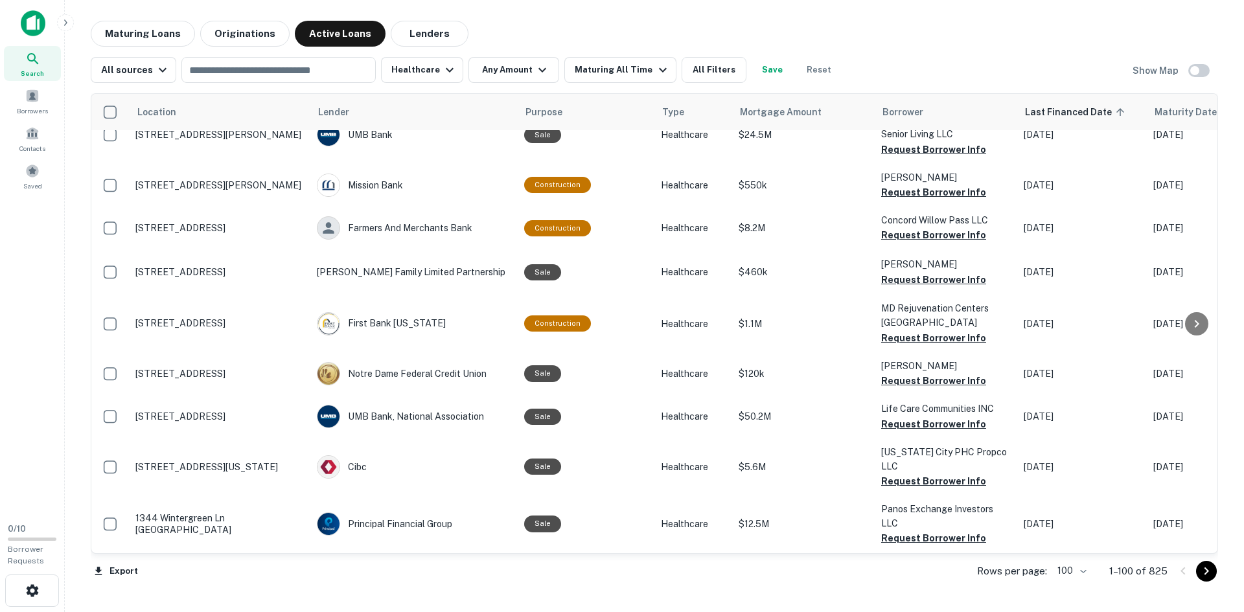
scroll to position [4256, 0]
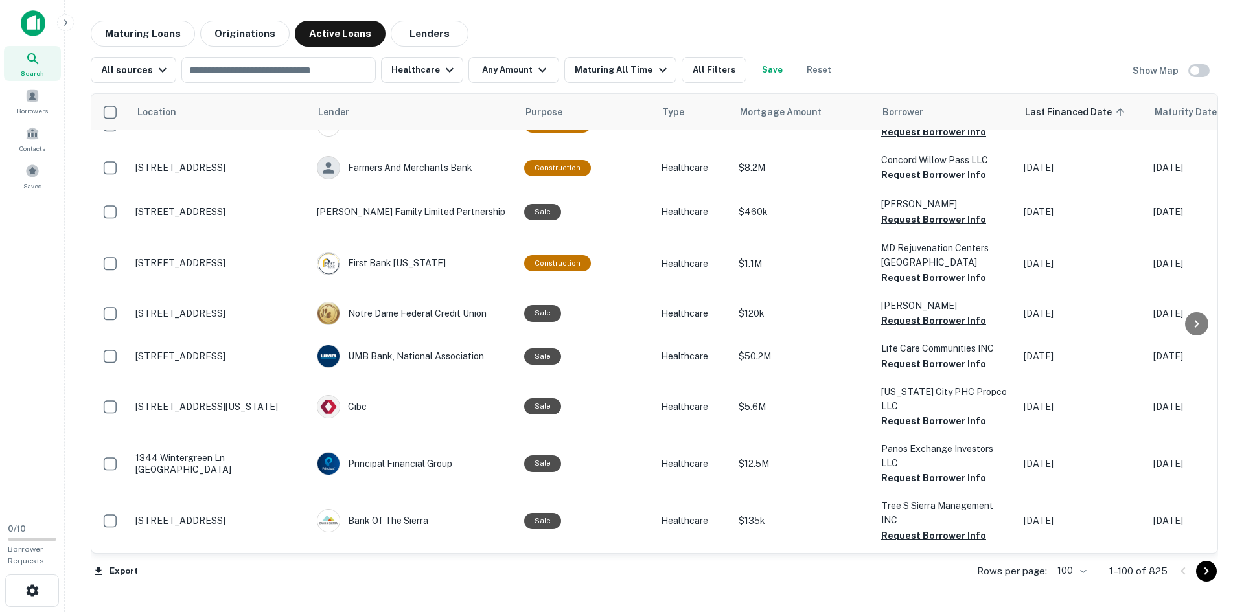
click at [1209, 571] on icon "Go to next page" at bounding box center [1207, 572] width 16 height 16
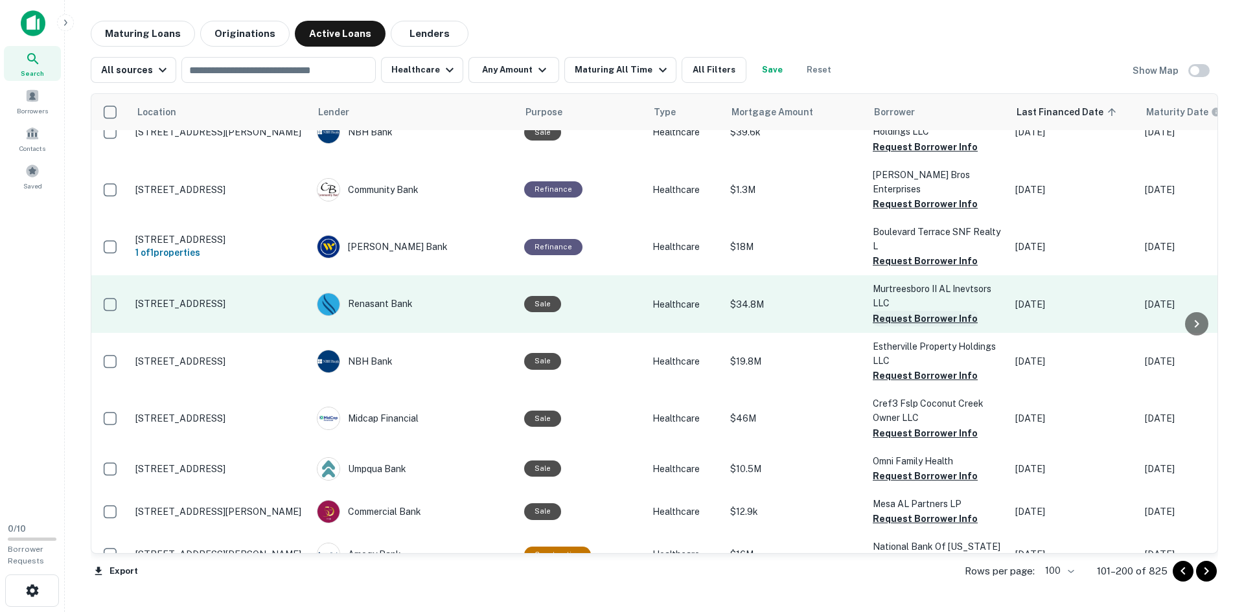
scroll to position [4306, 0]
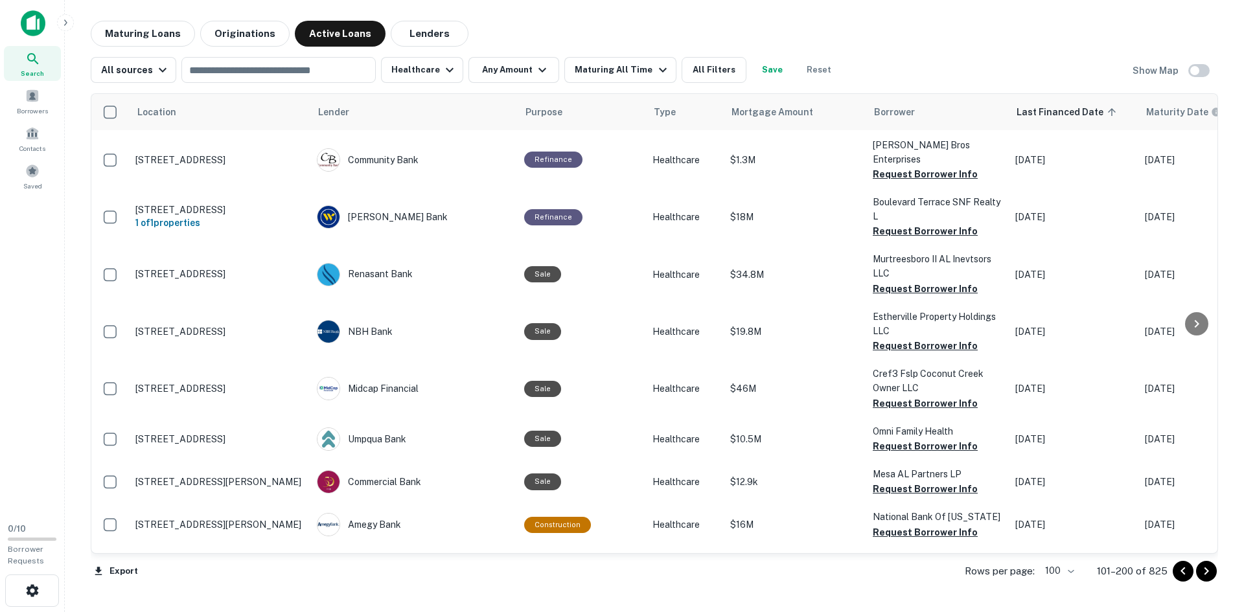
click at [1208, 573] on icon "Go to next page" at bounding box center [1207, 572] width 16 height 16
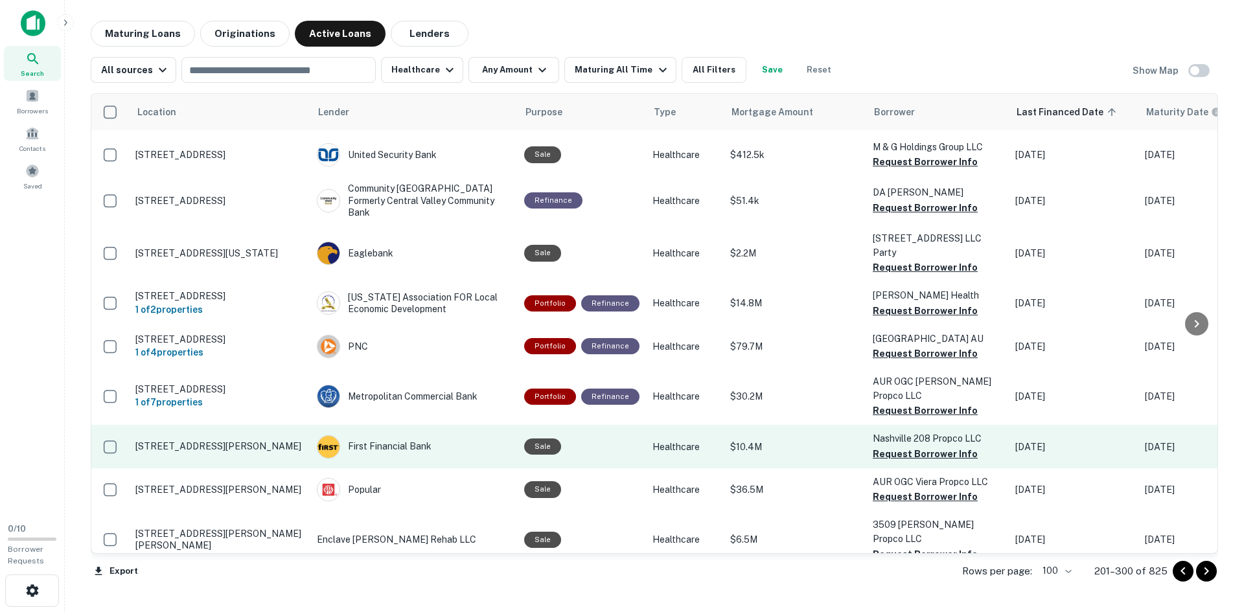
scroll to position [4260, 0]
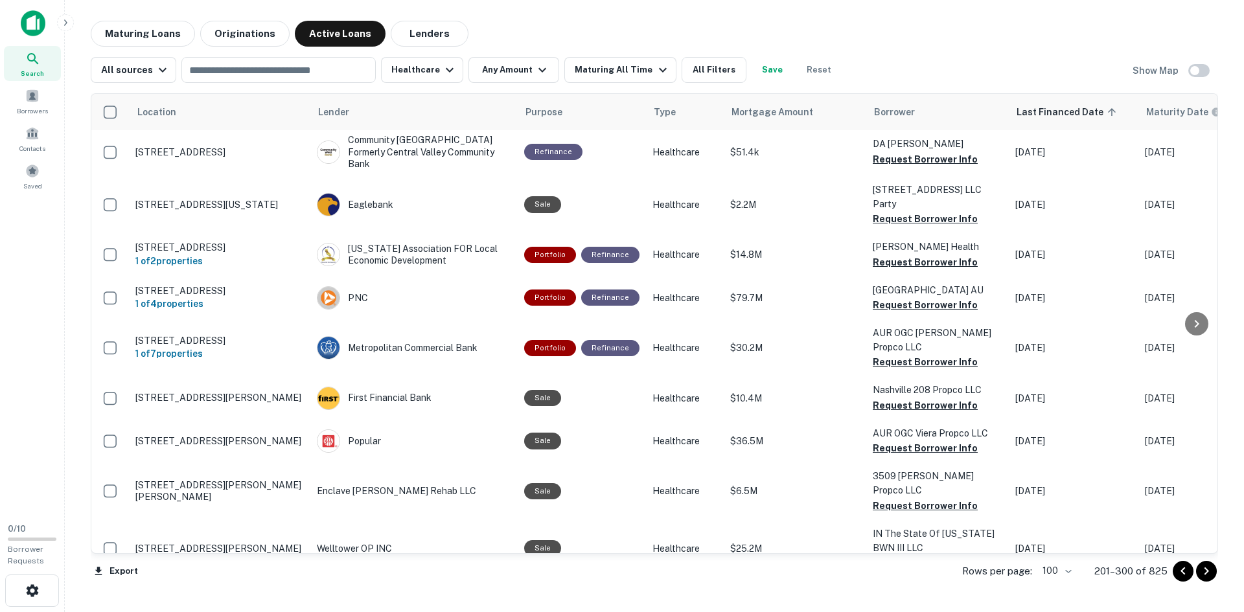
click at [1208, 576] on icon "Go to next page" at bounding box center [1207, 572] width 16 height 16
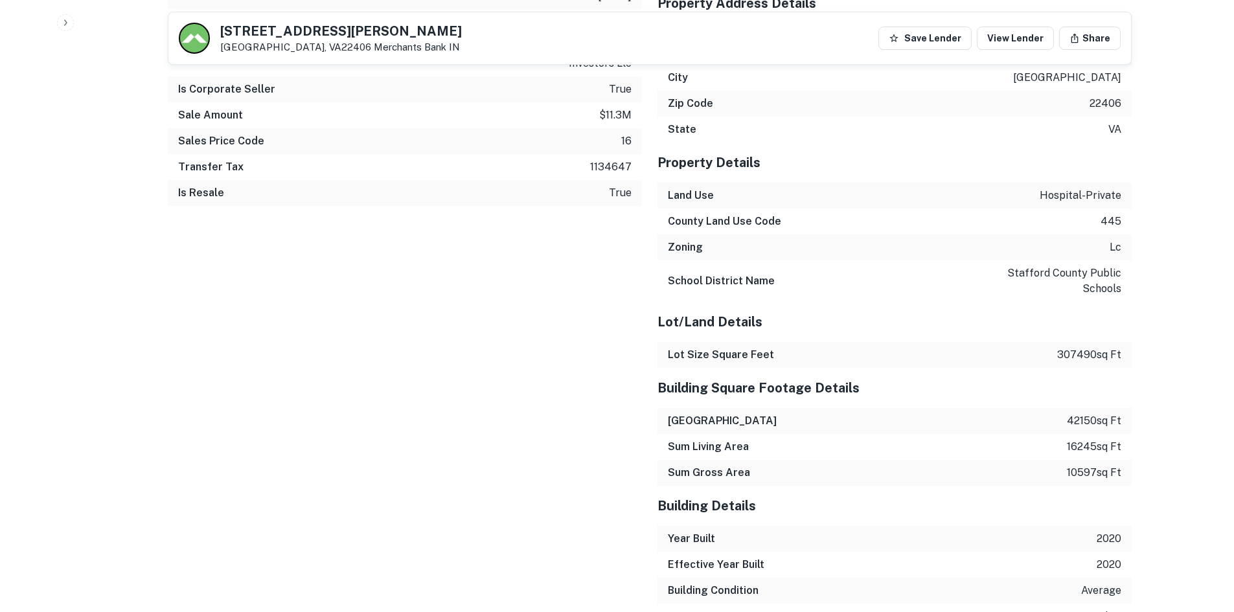
scroll to position [1296, 0]
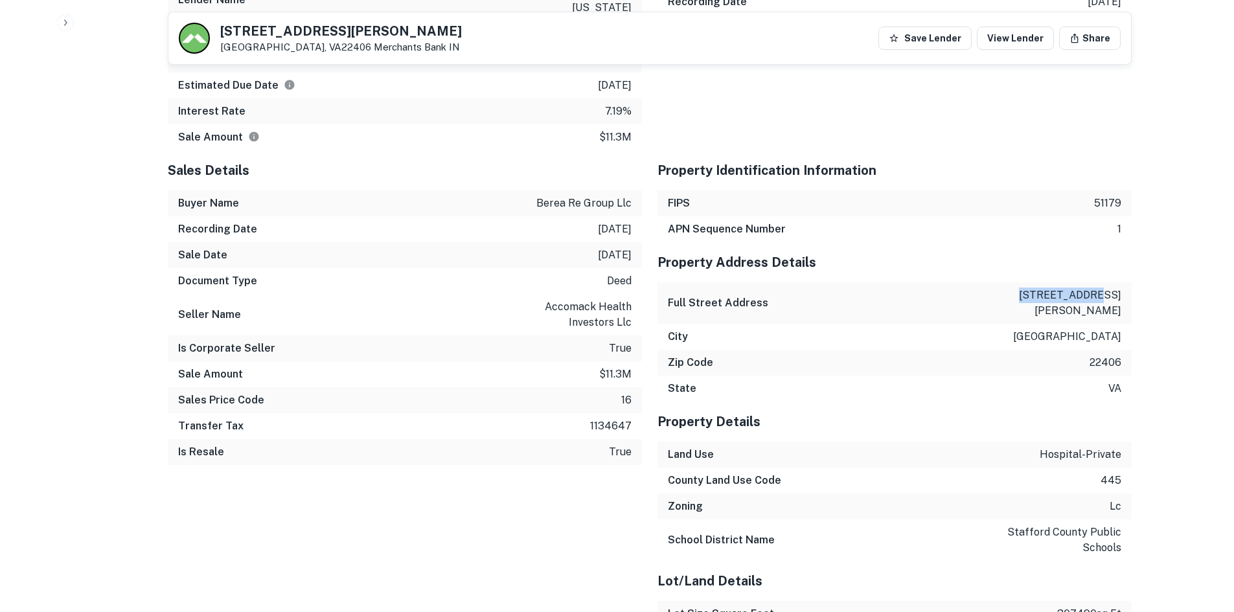
drag, startPoint x: 1052, startPoint y: 292, endPoint x: 1122, endPoint y: 294, distance: 70.0
click at [1122, 294] on div "Full Street Address 55 brimley dr" at bounding box center [895, 302] width 474 height 41
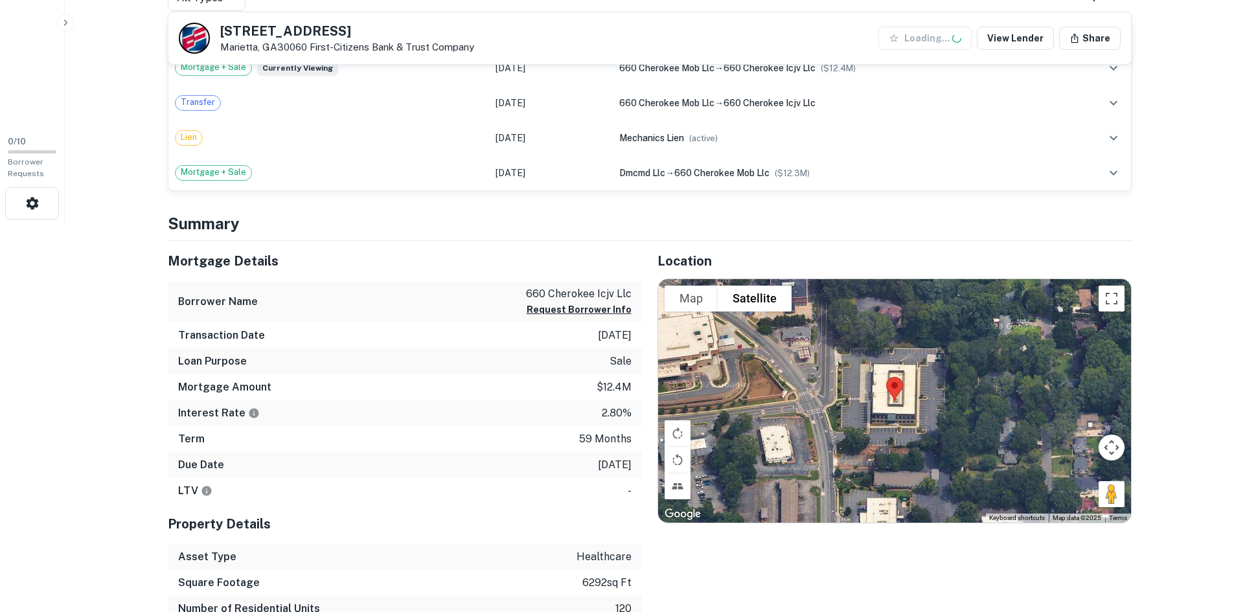
scroll to position [389, 0]
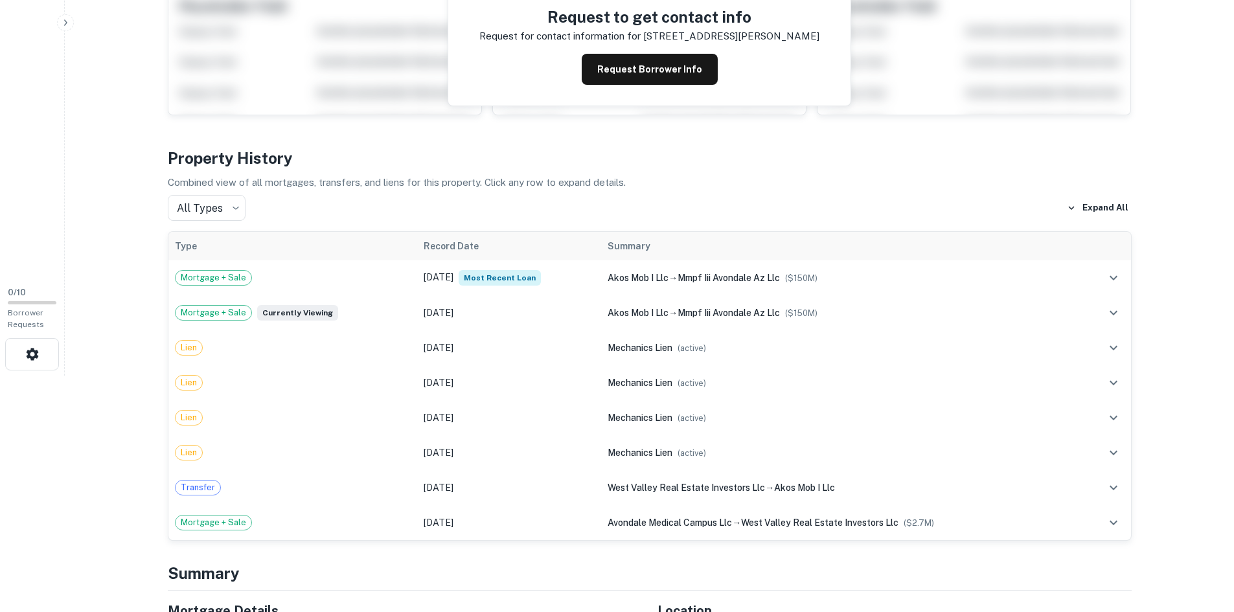
scroll to position [259, 0]
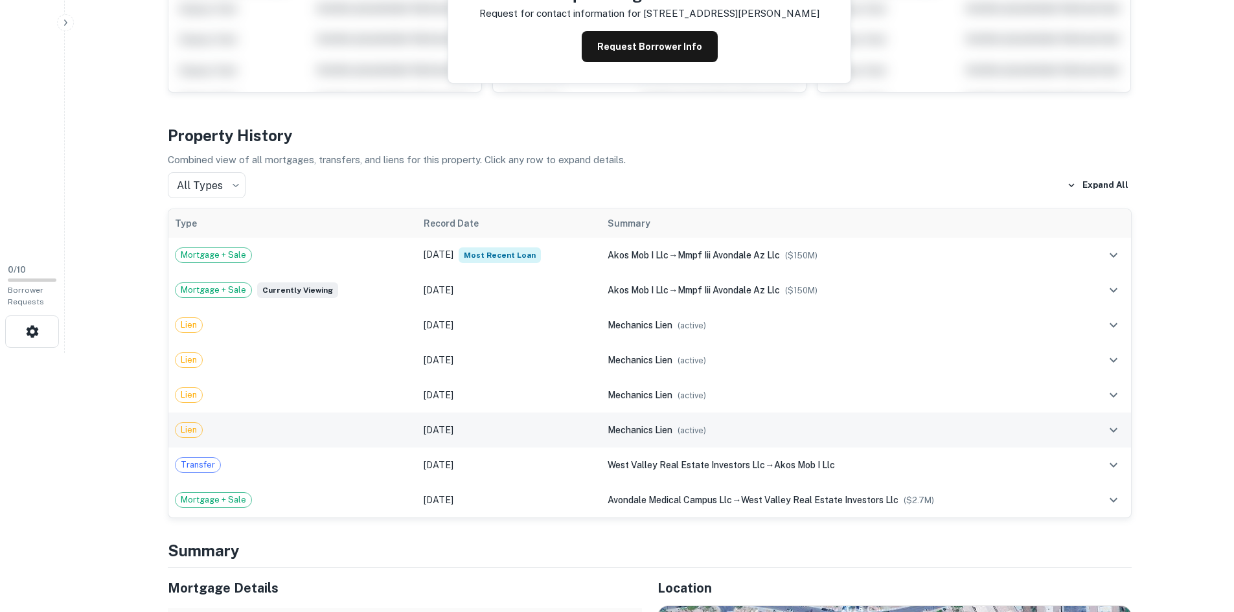
click at [1117, 422] on icon "expand row" at bounding box center [1114, 430] width 16 height 16
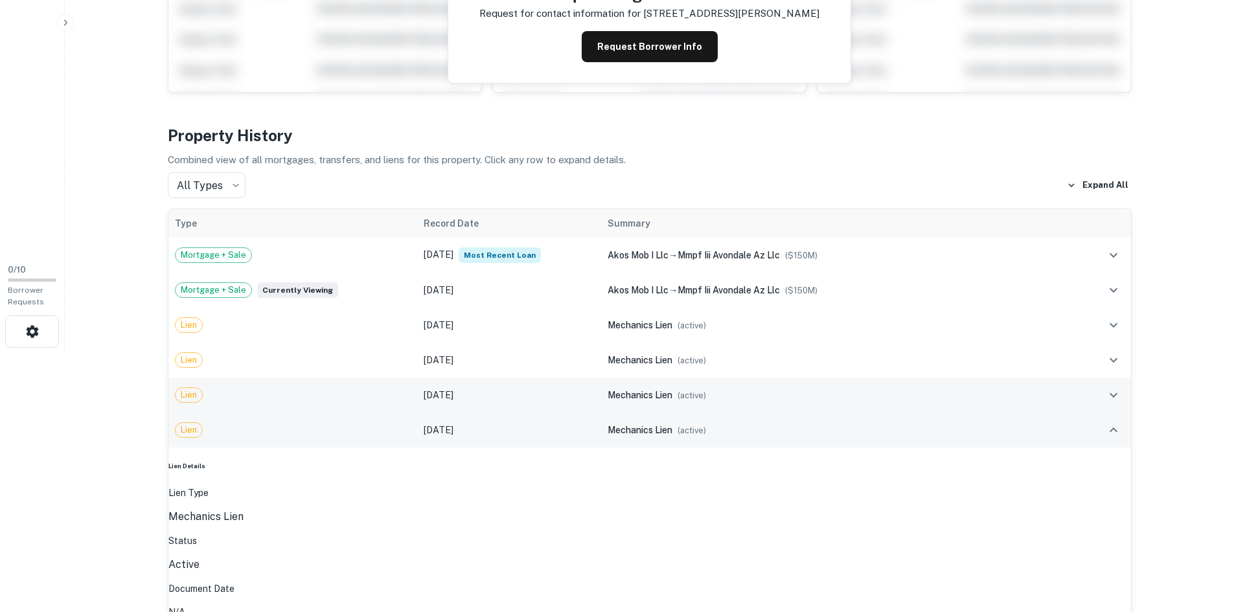
click at [1111, 387] on icon "expand row" at bounding box center [1114, 395] width 16 height 16
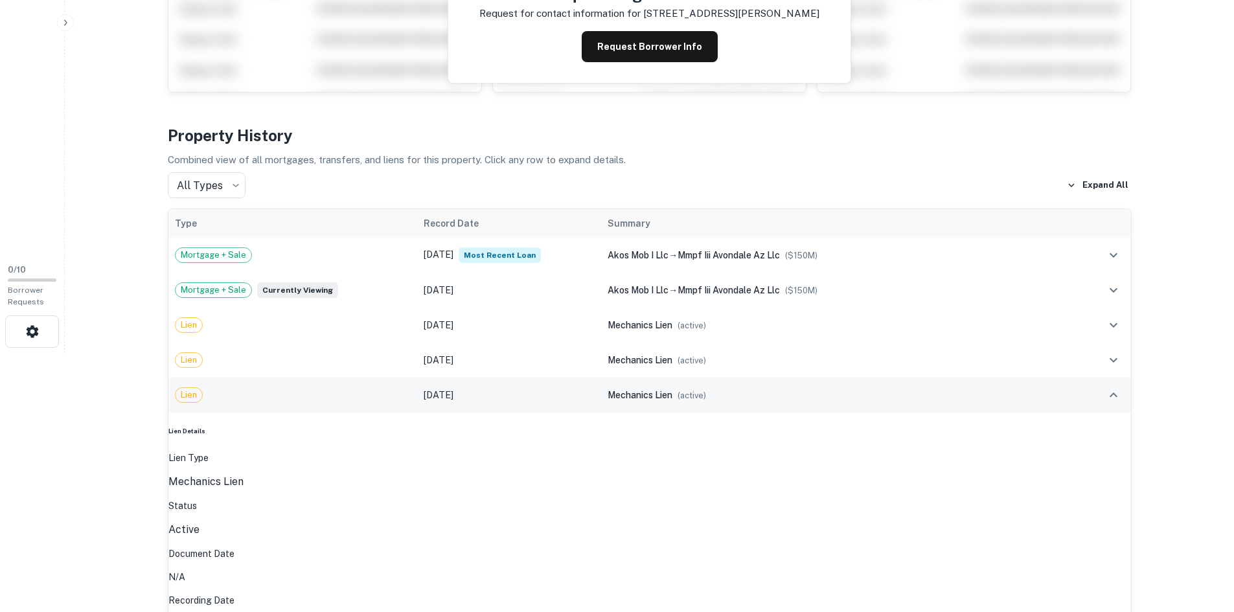
click at [1111, 387] on icon "expand row" at bounding box center [1114, 395] width 16 height 16
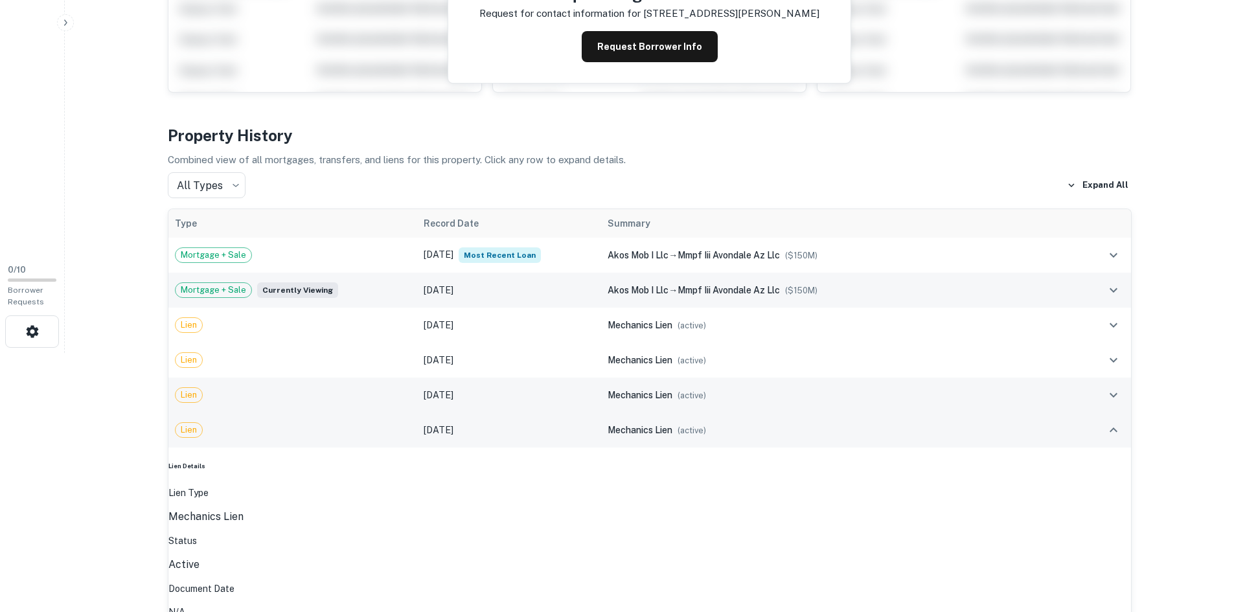
click at [1121, 282] on icon "expand row" at bounding box center [1114, 290] width 16 height 16
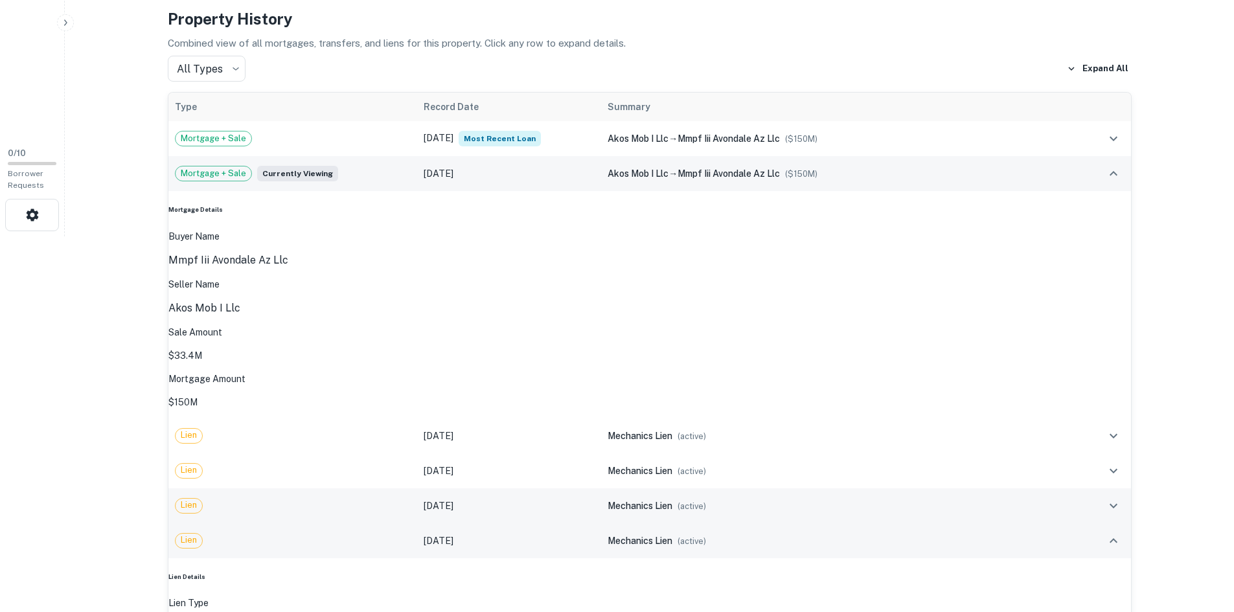
scroll to position [454, 0]
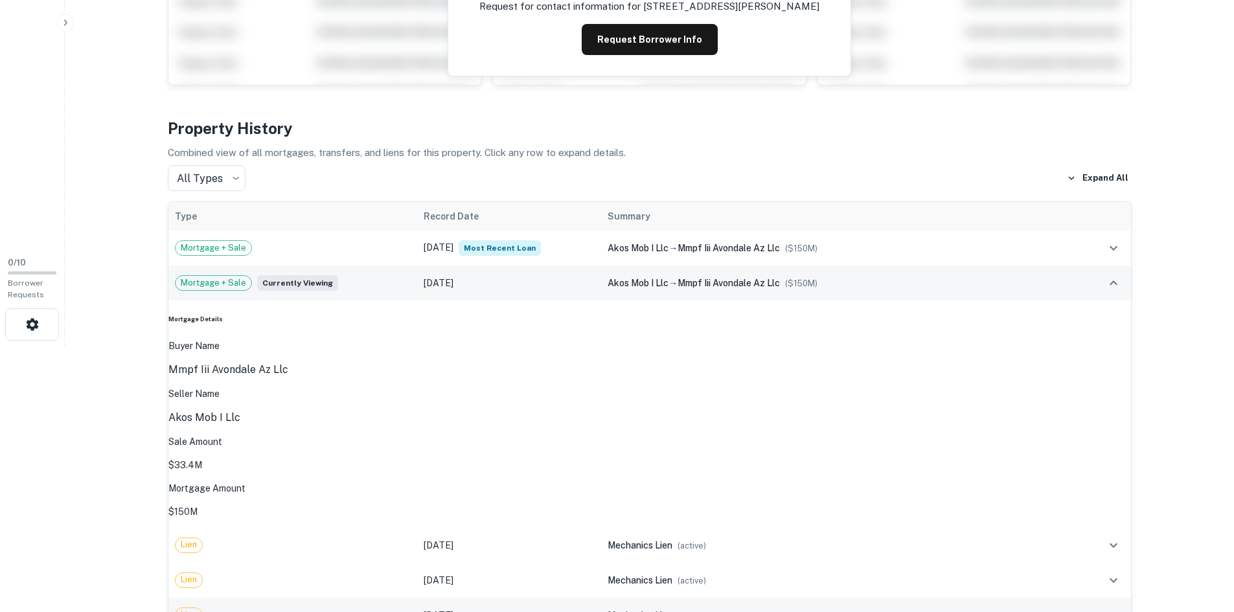
scroll to position [259, 0]
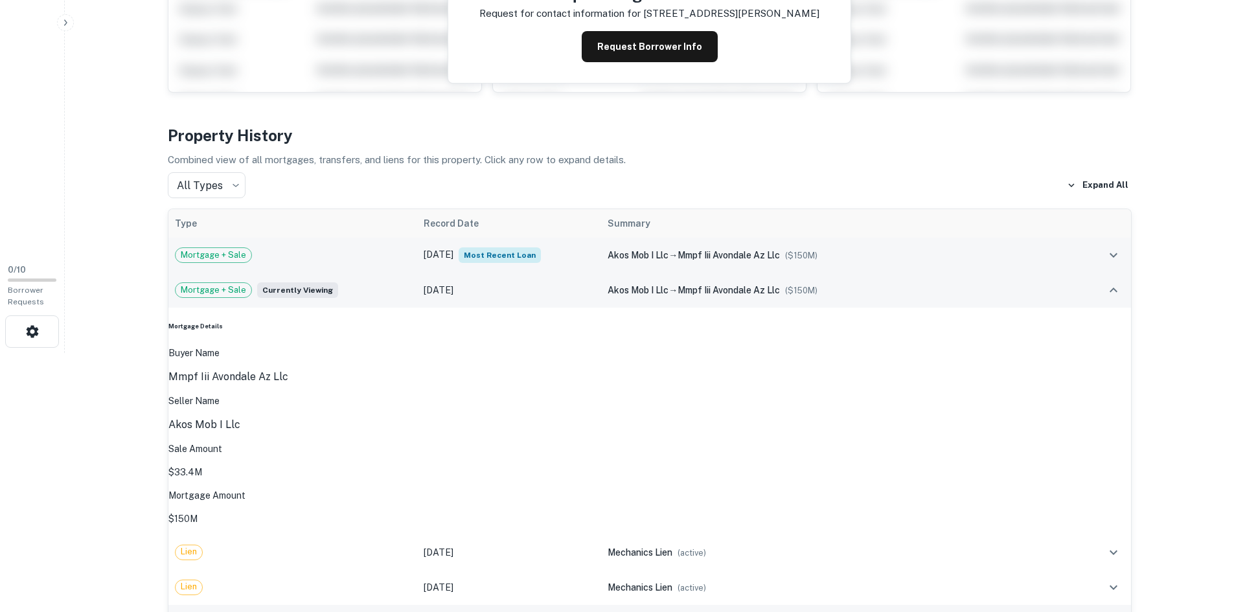
click at [1090, 238] on td at bounding box center [1105, 255] width 49 height 35
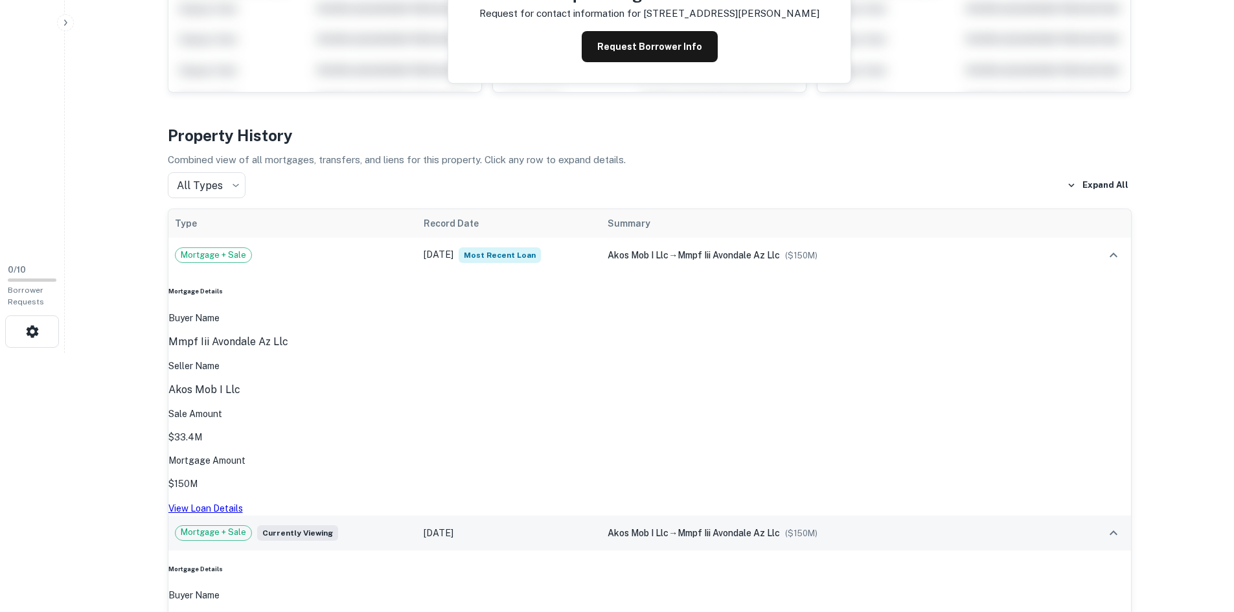
click at [243, 503] on link "View Loan Details" at bounding box center [205, 508] width 75 height 10
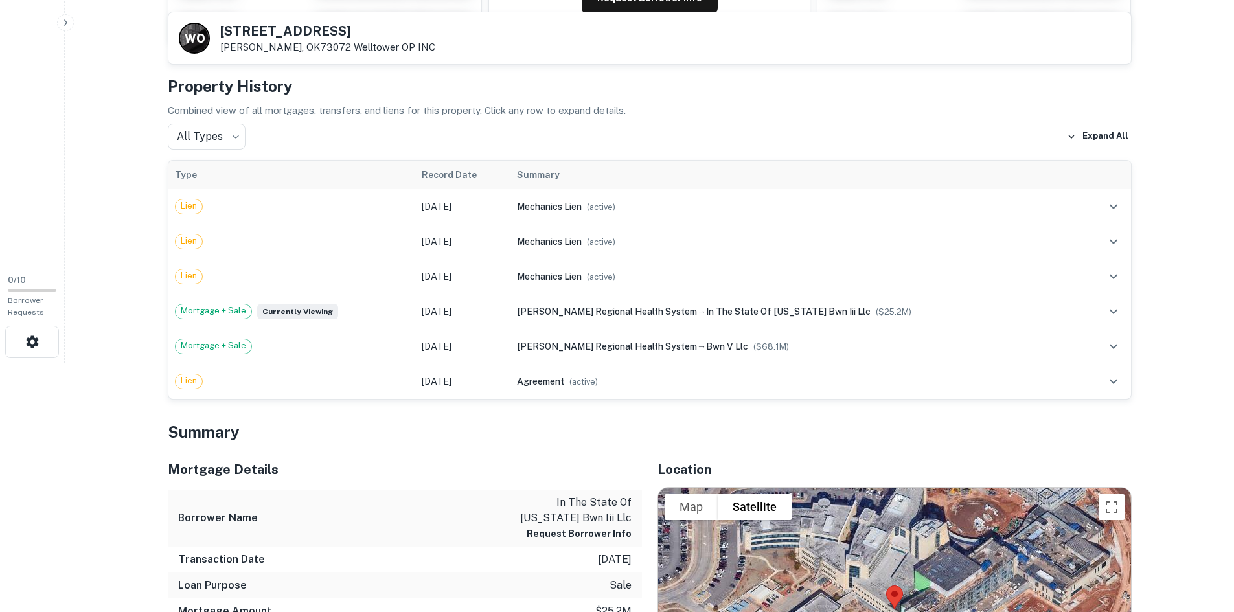
scroll to position [259, 0]
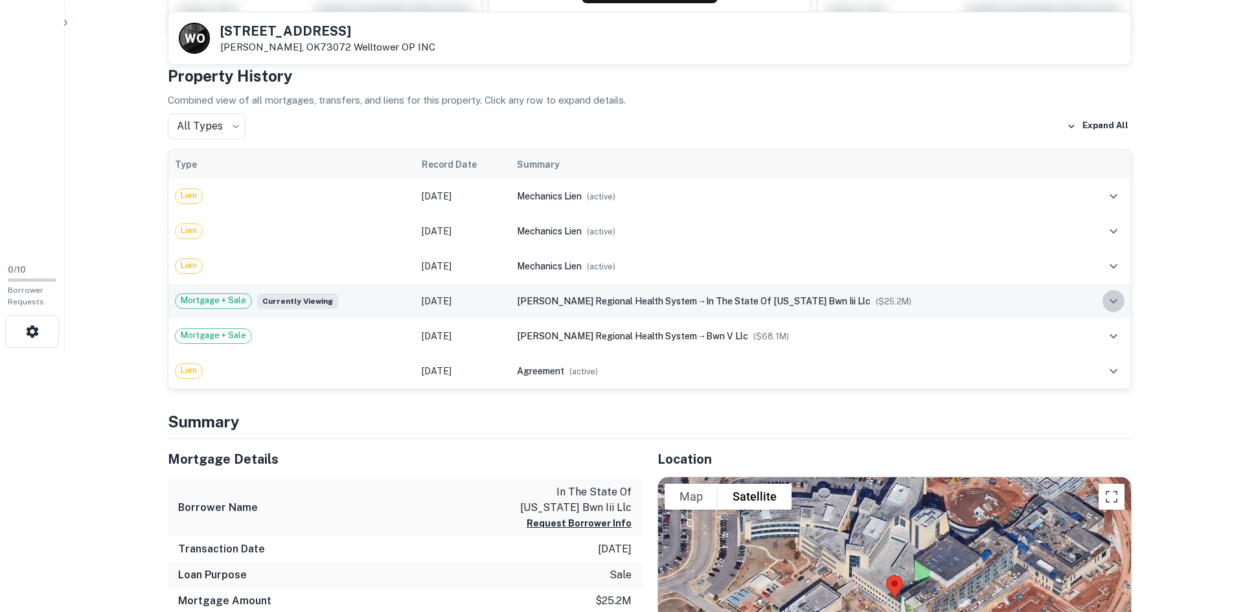
click at [1106, 297] on icon "expand row" at bounding box center [1114, 302] width 16 height 16
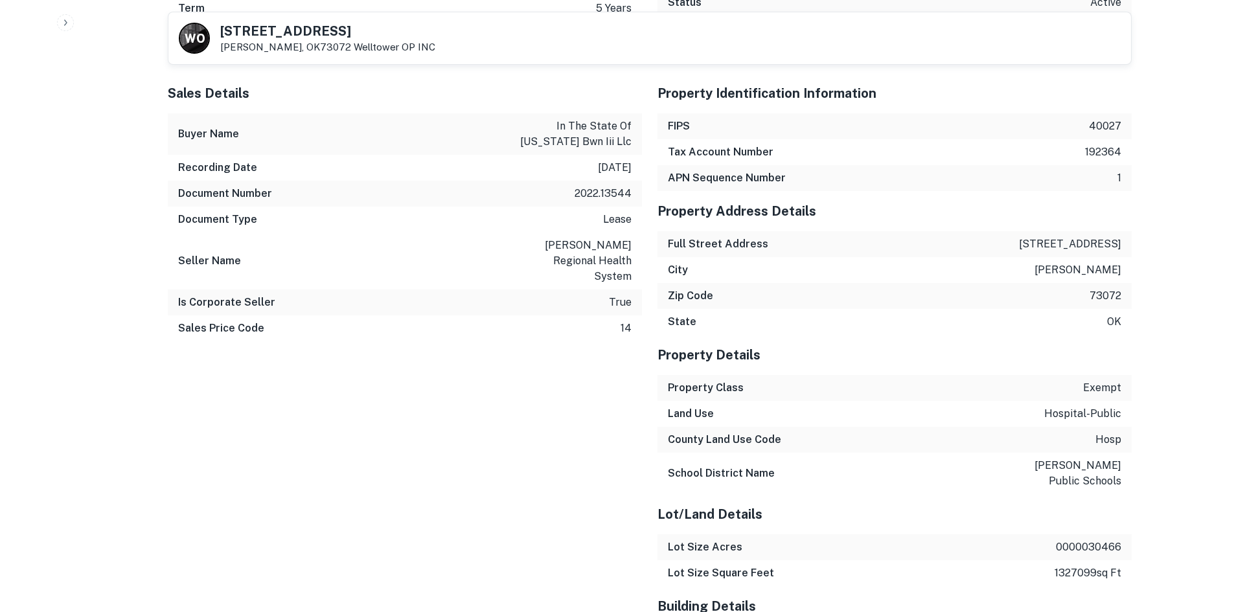
scroll to position [1425, 0]
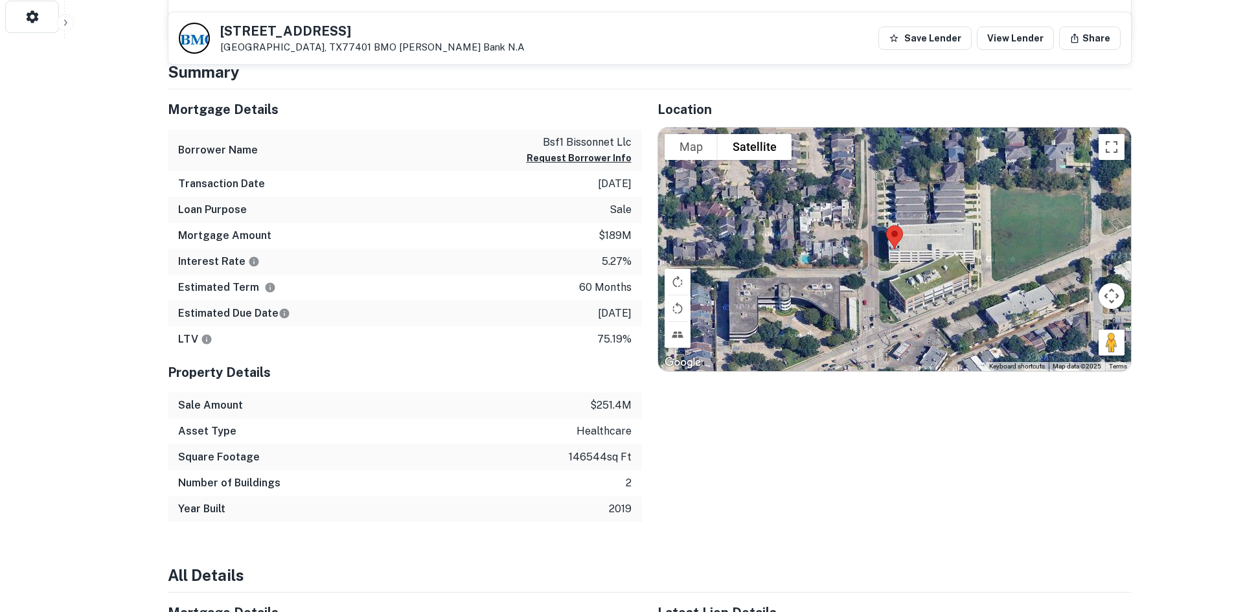
scroll to position [583, 0]
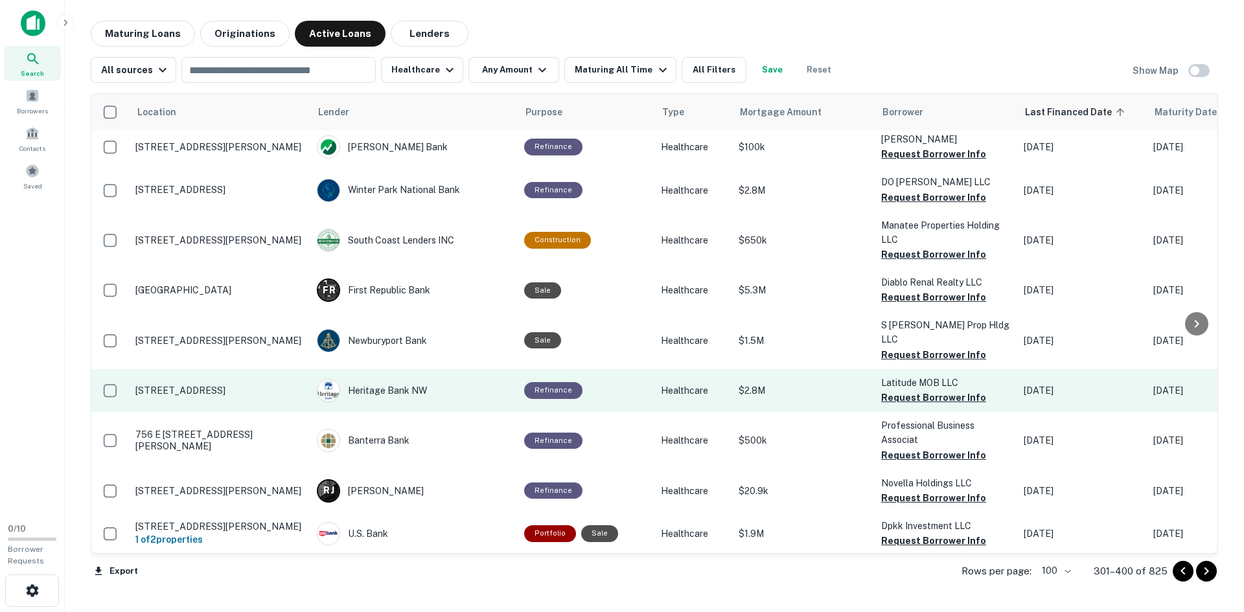
scroll to position [4314, 0]
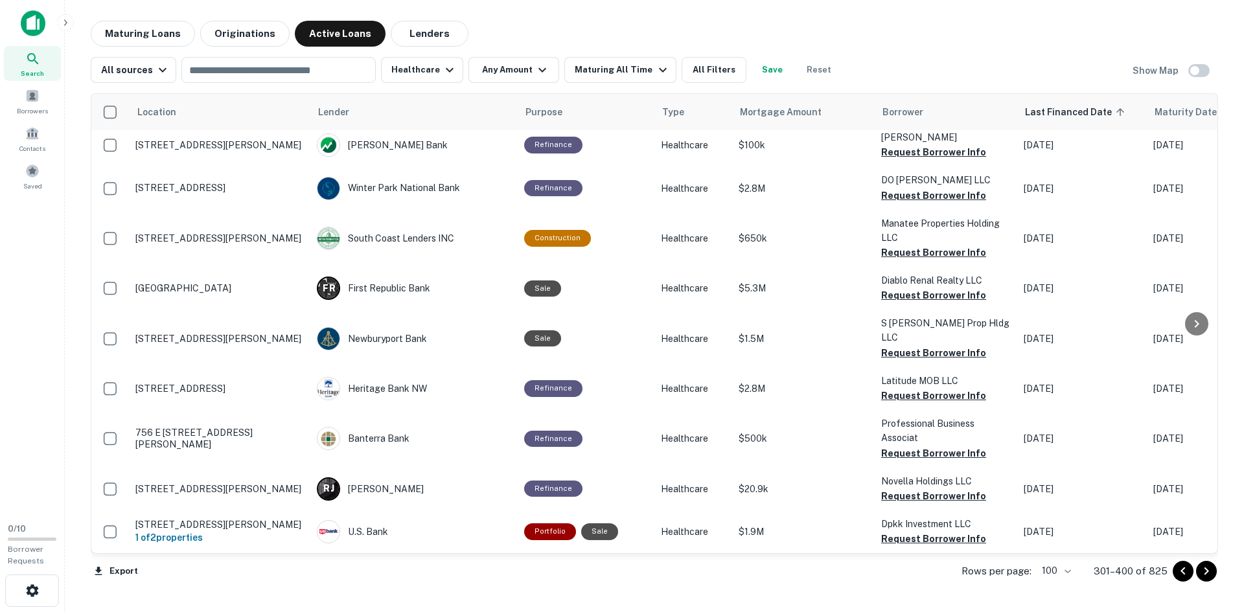
click at [1209, 573] on icon "Go to next page" at bounding box center [1207, 572] width 16 height 16
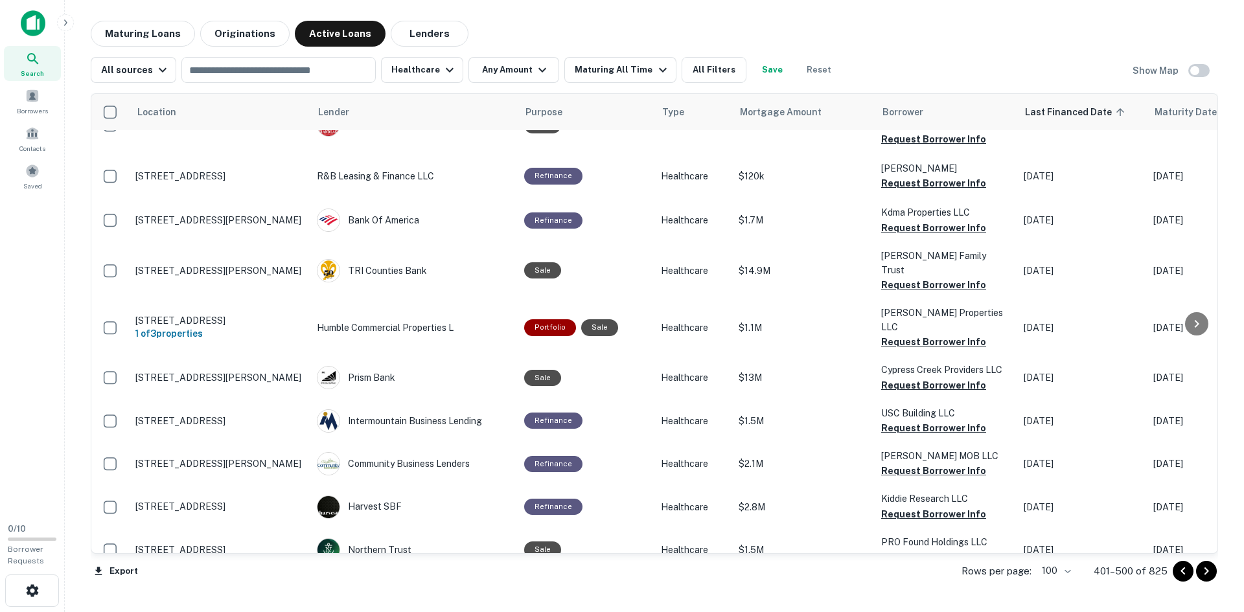
scroll to position [4186, 0]
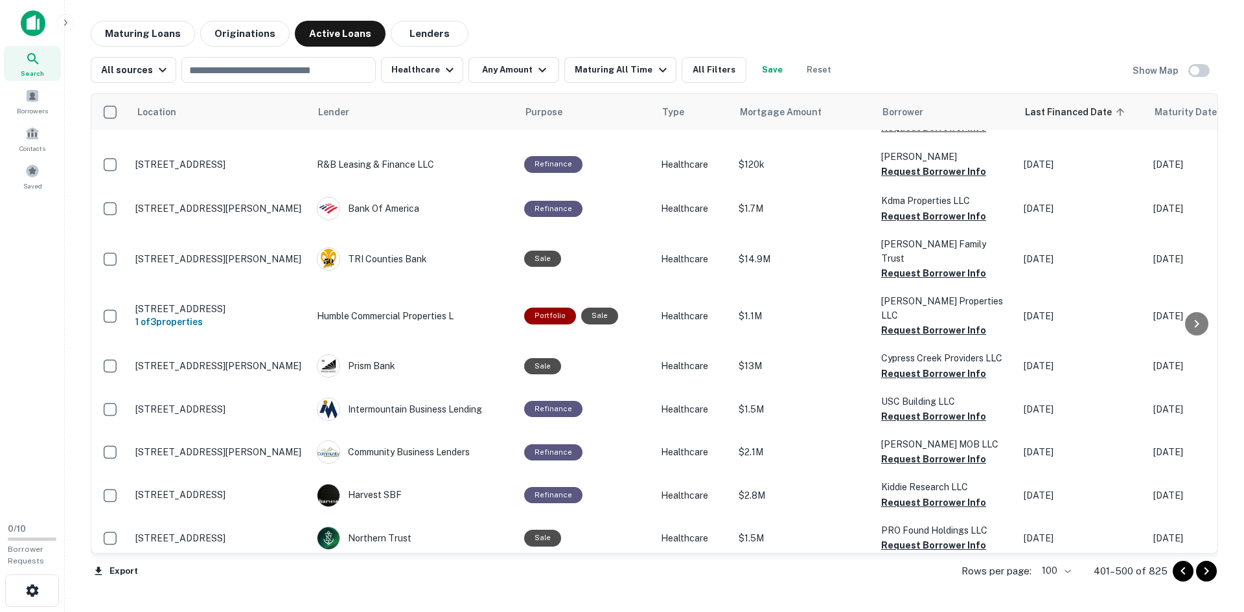
click at [1212, 574] on icon "Go to next page" at bounding box center [1207, 572] width 16 height 16
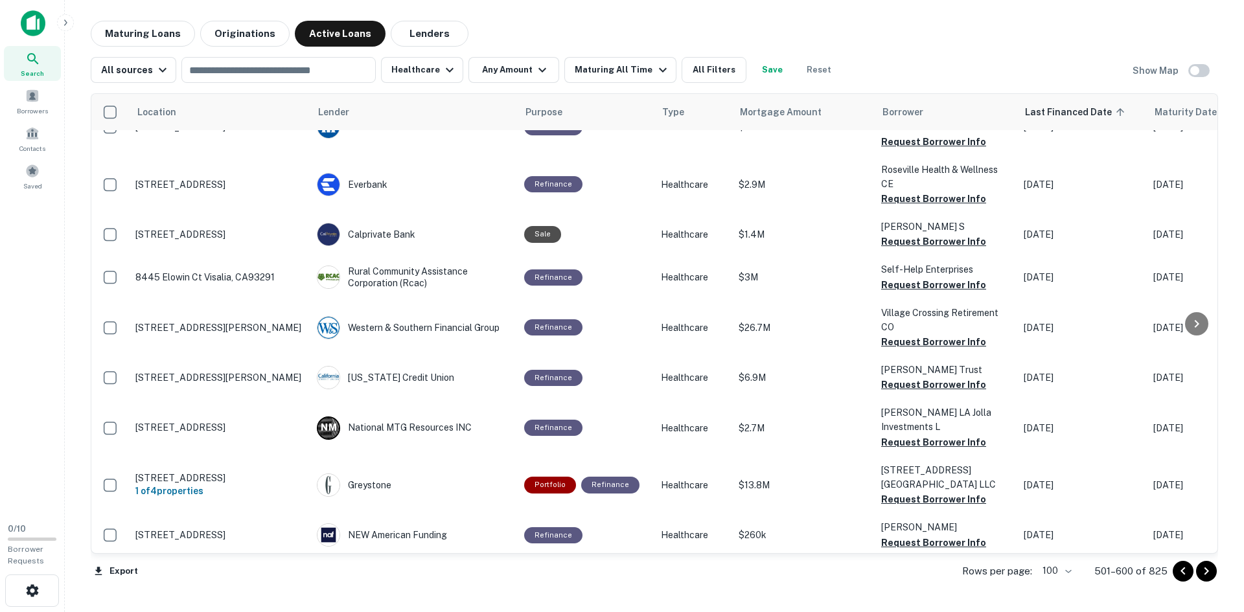
scroll to position [4362, 0]
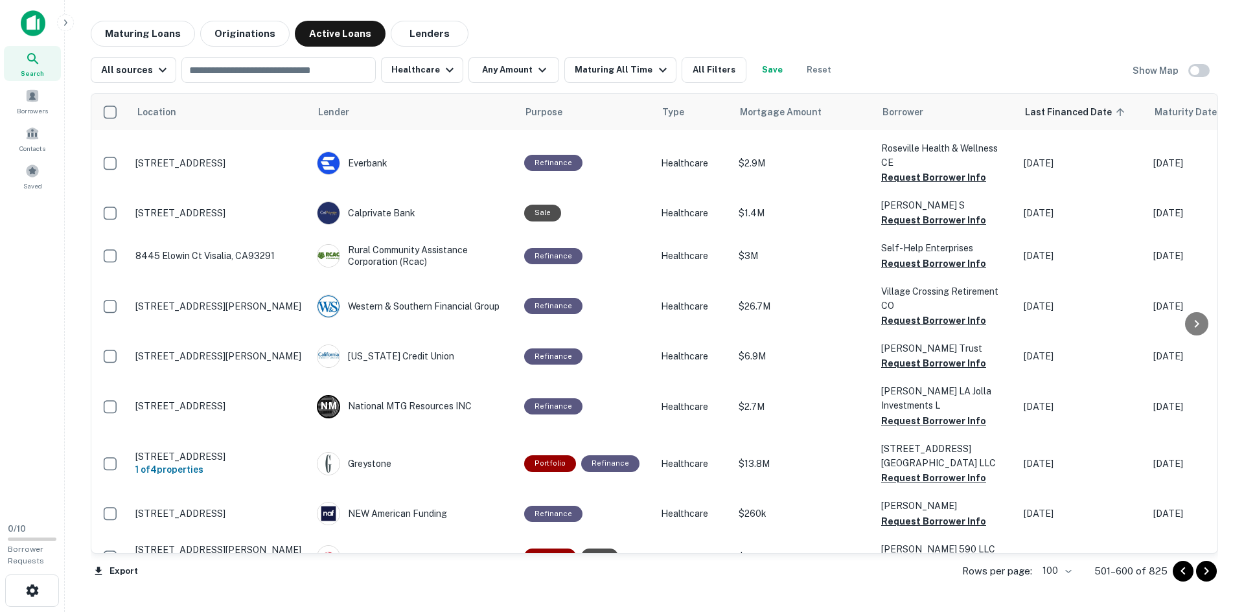
click at [1211, 574] on icon "Go to next page" at bounding box center [1207, 572] width 16 height 16
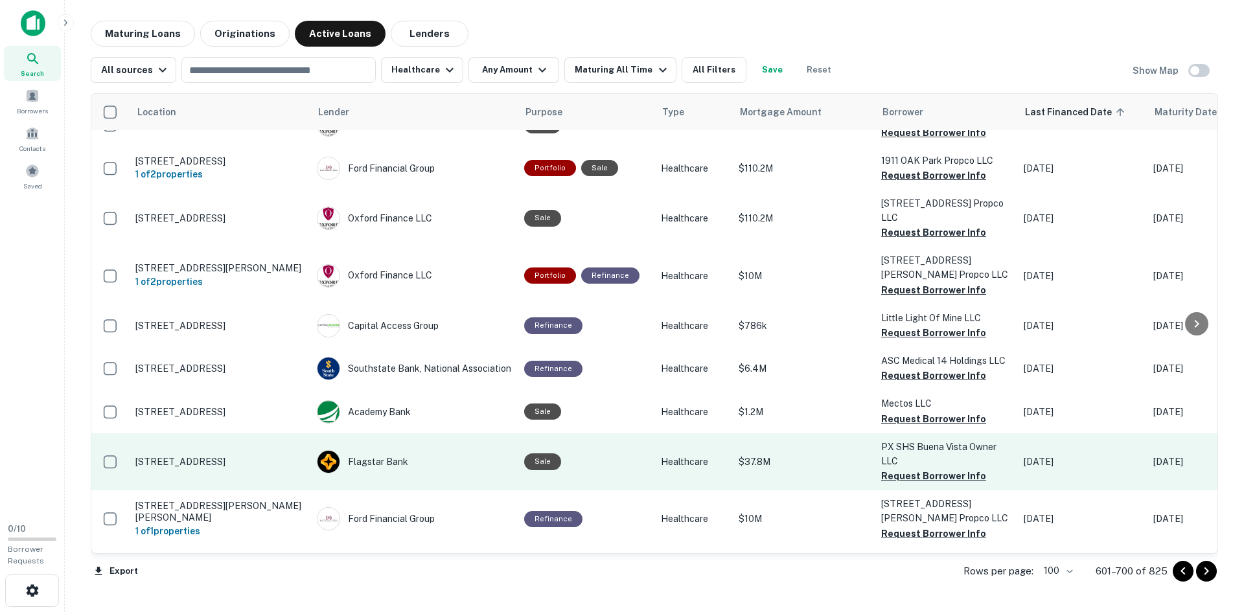
scroll to position [4210, 0]
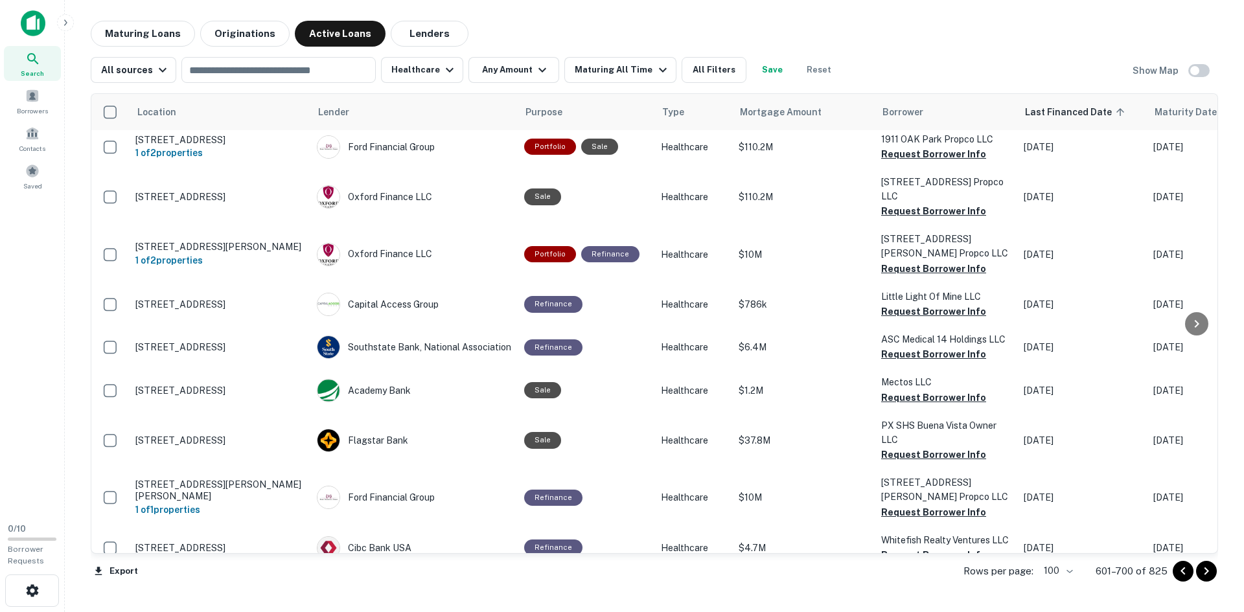
click at [1209, 572] on icon "Go to next page" at bounding box center [1207, 572] width 16 height 16
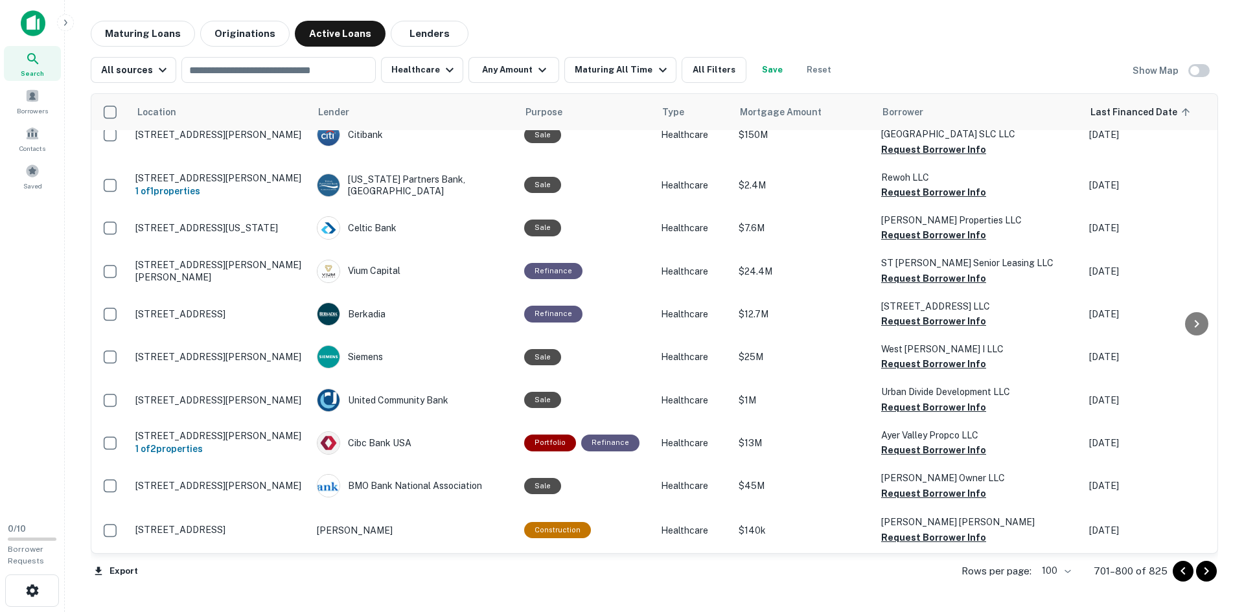
scroll to position [4261, 0]
click at [1210, 576] on icon "Go to next page" at bounding box center [1207, 572] width 16 height 16
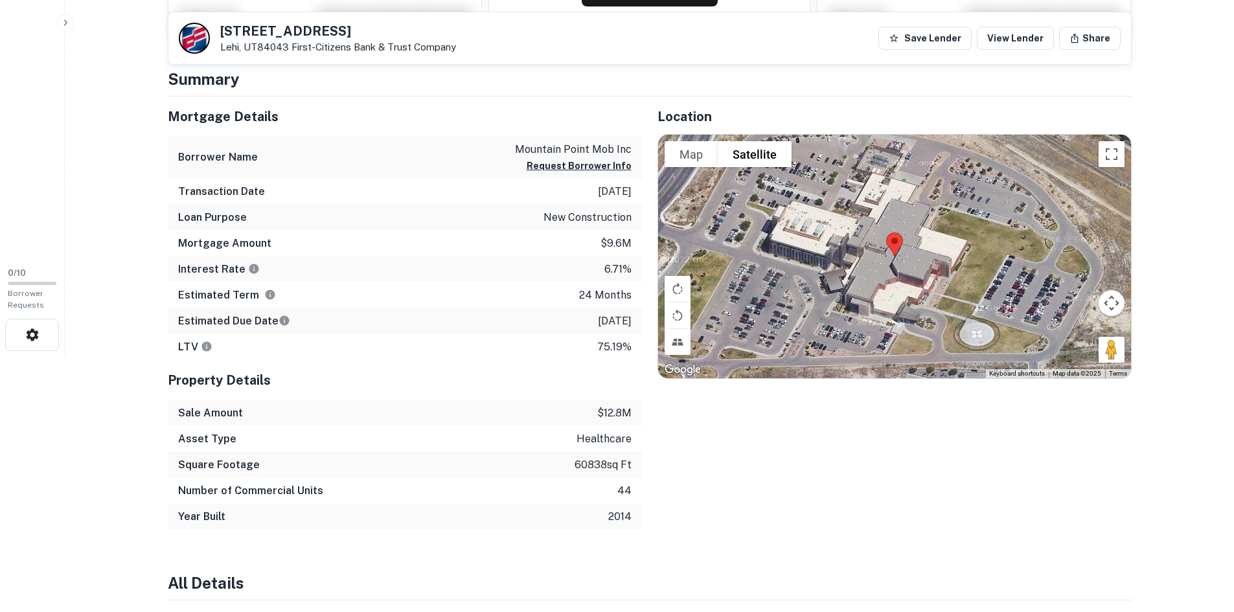
scroll to position [259, 0]
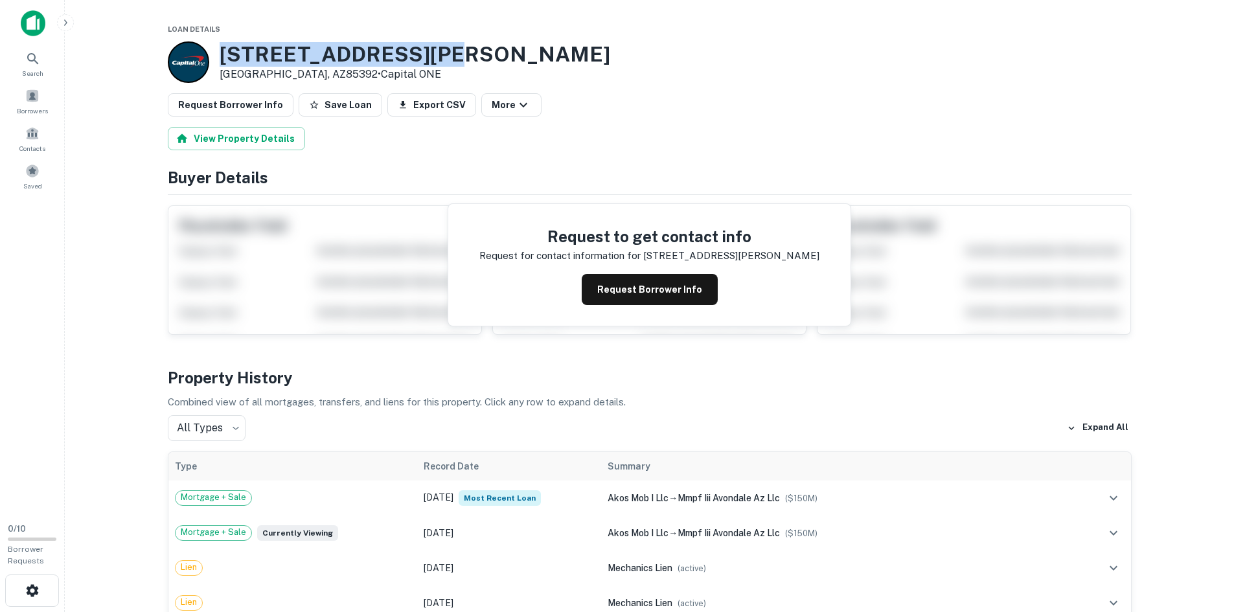
drag, startPoint x: 222, startPoint y: 48, endPoint x: 472, endPoint y: 54, distance: 250.2
click at [472, 54] on div "[STREET_ADDRESS][PERSON_NAME] • Capital ONE" at bounding box center [650, 61] width 964 height 41
copy h3 "[STREET_ADDRESS][PERSON_NAME]"
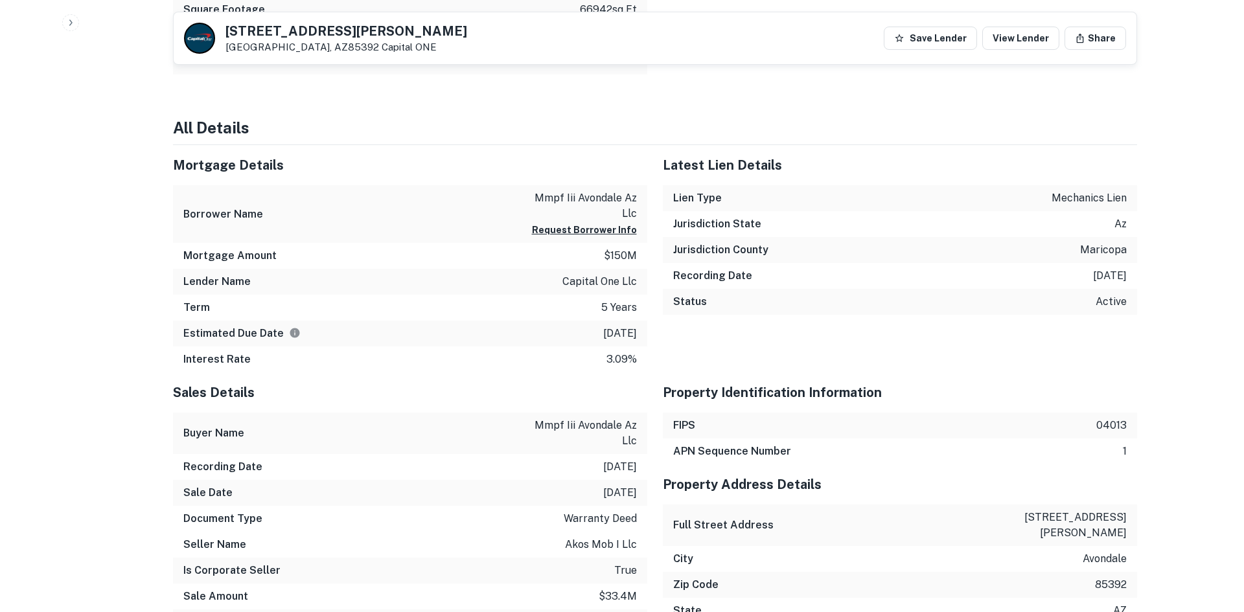
scroll to position [1166, 0]
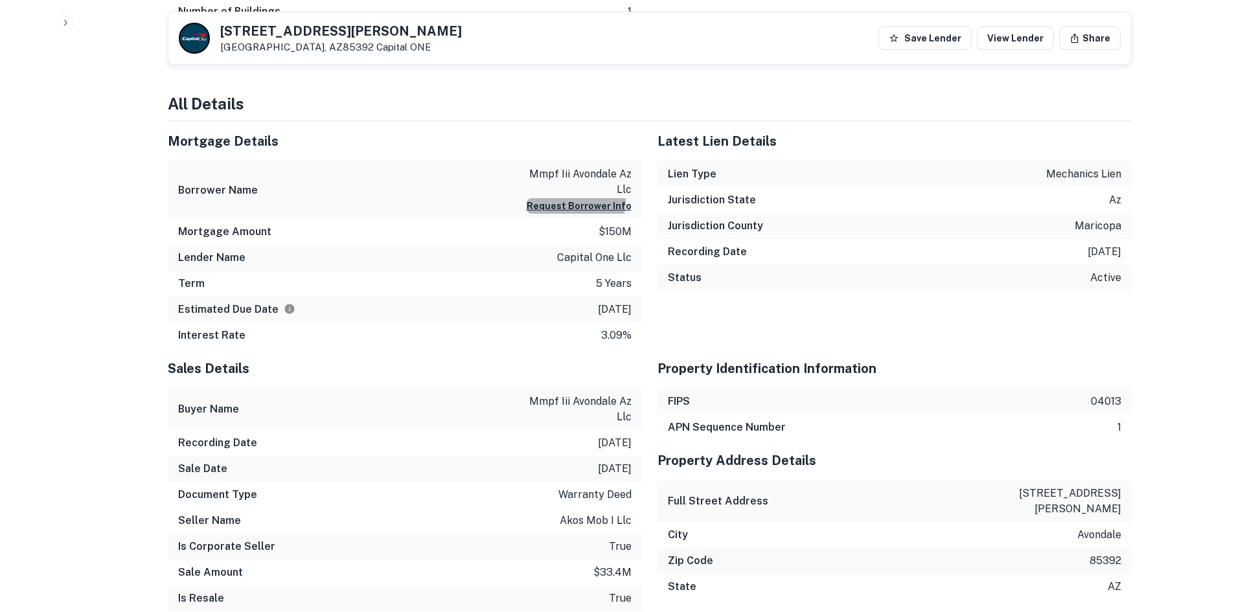
click at [578, 202] on button "Request Borrower Info" at bounding box center [579, 206] width 105 height 16
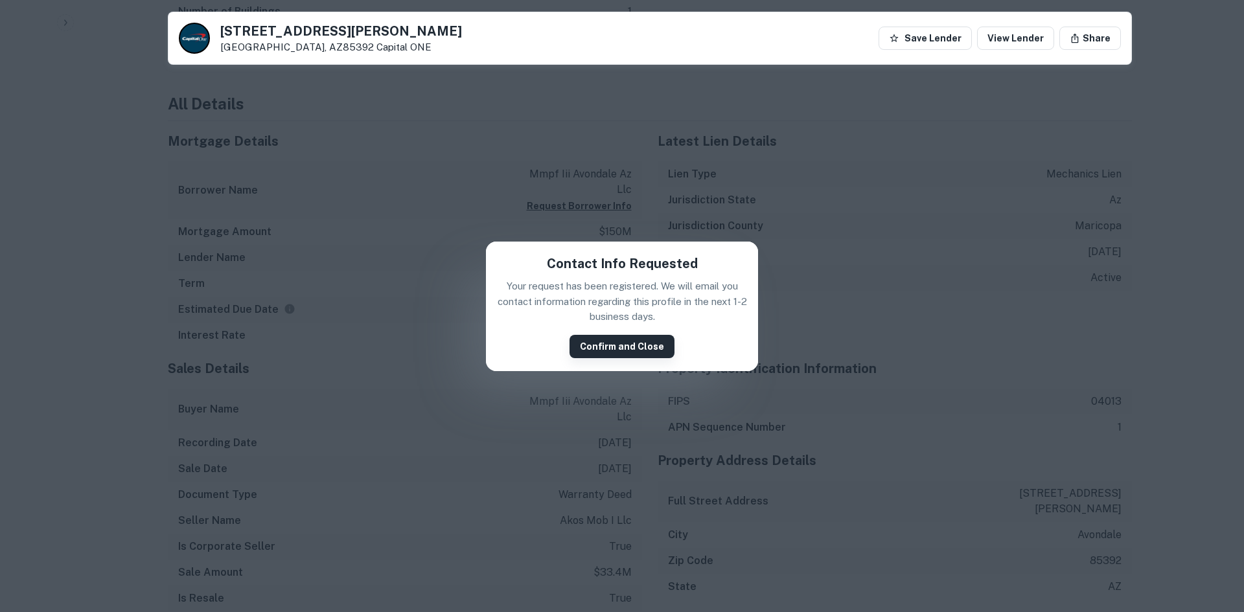
click at [610, 350] on button "Confirm and Close" at bounding box center [622, 346] width 105 height 23
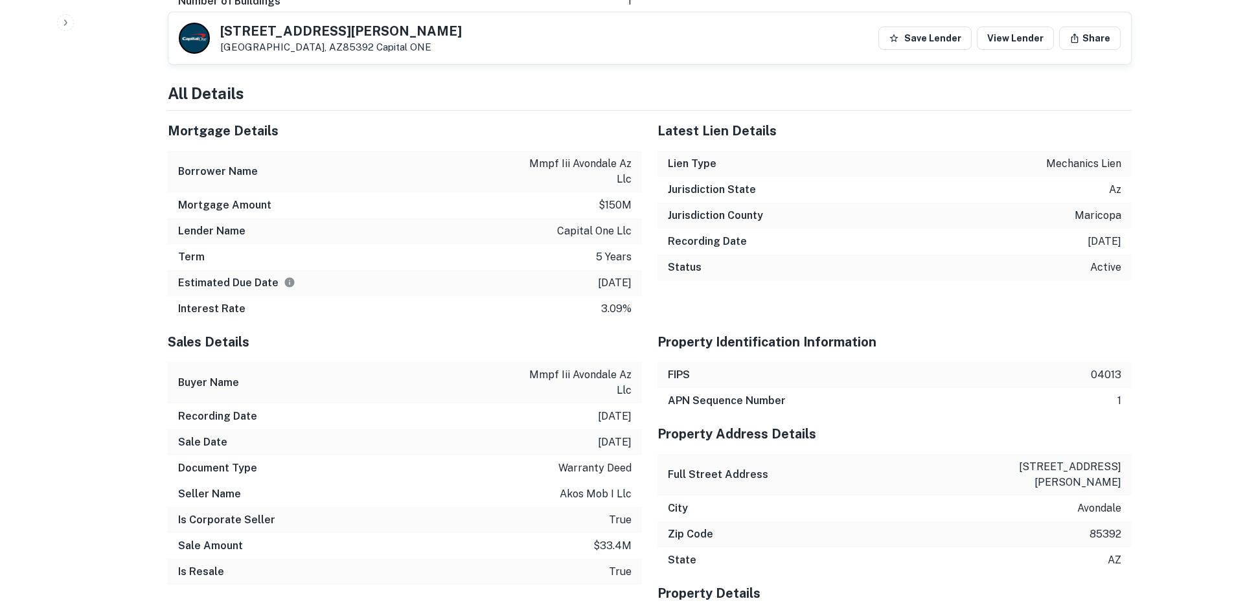
scroll to position [1698, 0]
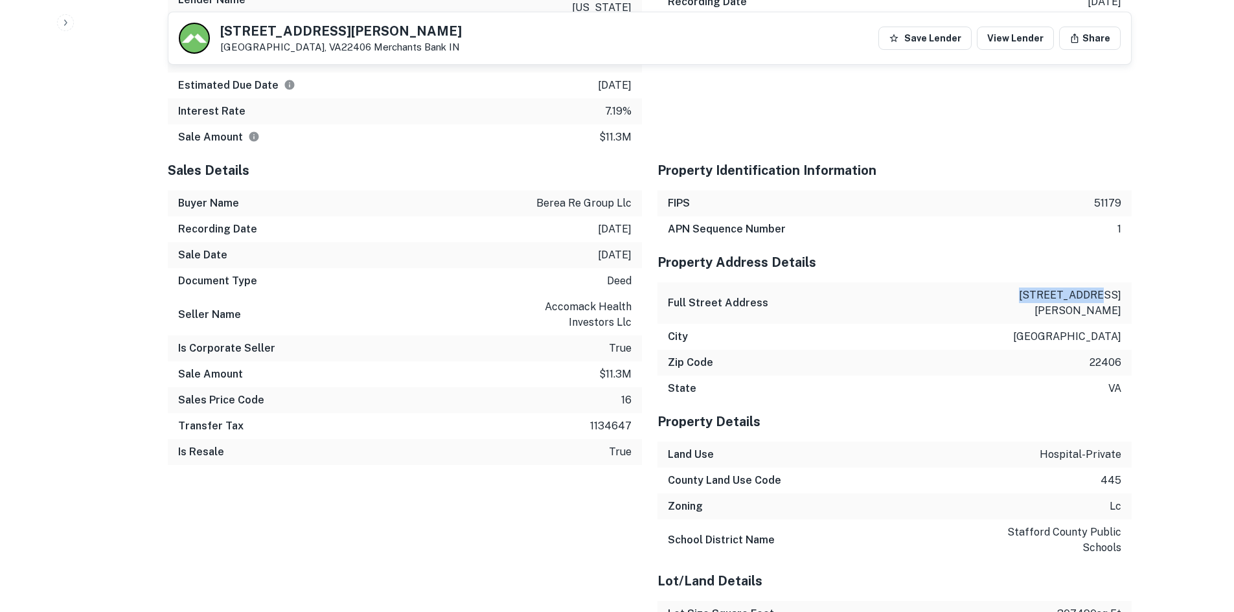
drag, startPoint x: 893, startPoint y: 539, endPoint x: 874, endPoint y: 543, distance: 19.2
click at [893, 539] on div "School District Name stafford county public schools" at bounding box center [895, 540] width 474 height 41
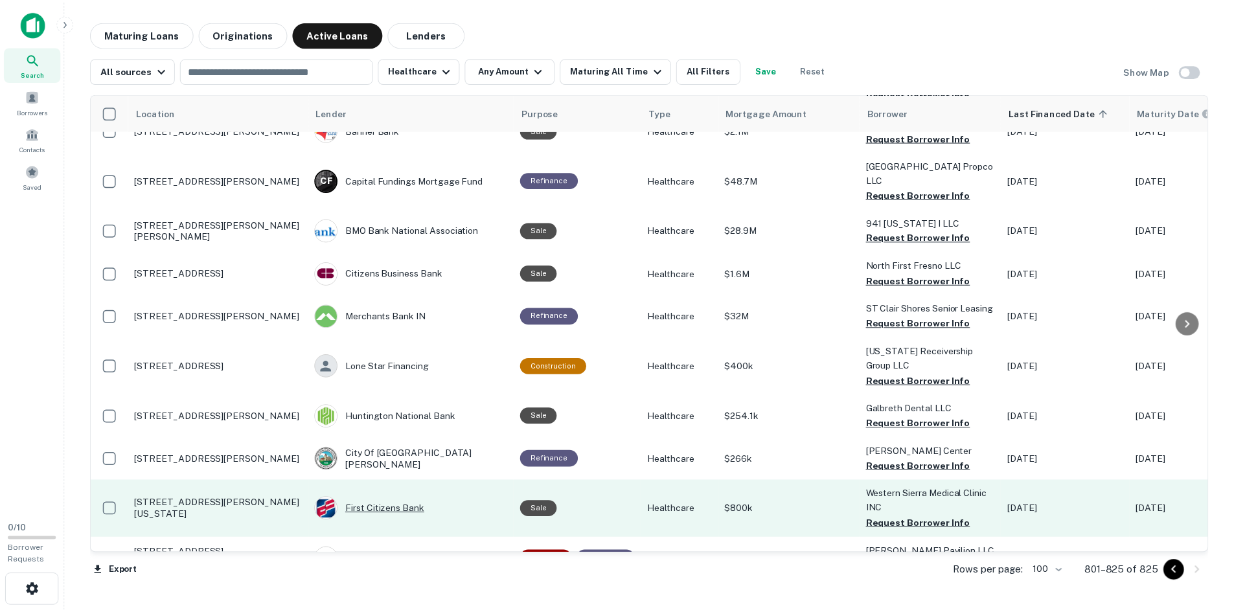
scroll to position [454, 0]
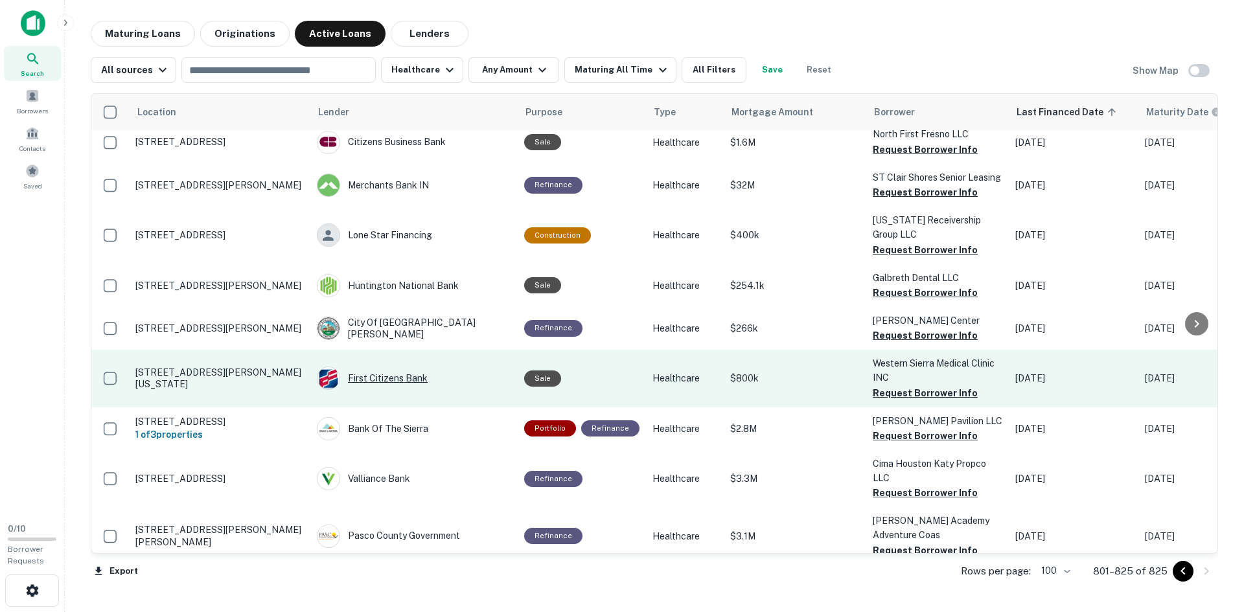
click at [416, 367] on div "First Citizens Bank" at bounding box center [414, 378] width 194 height 23
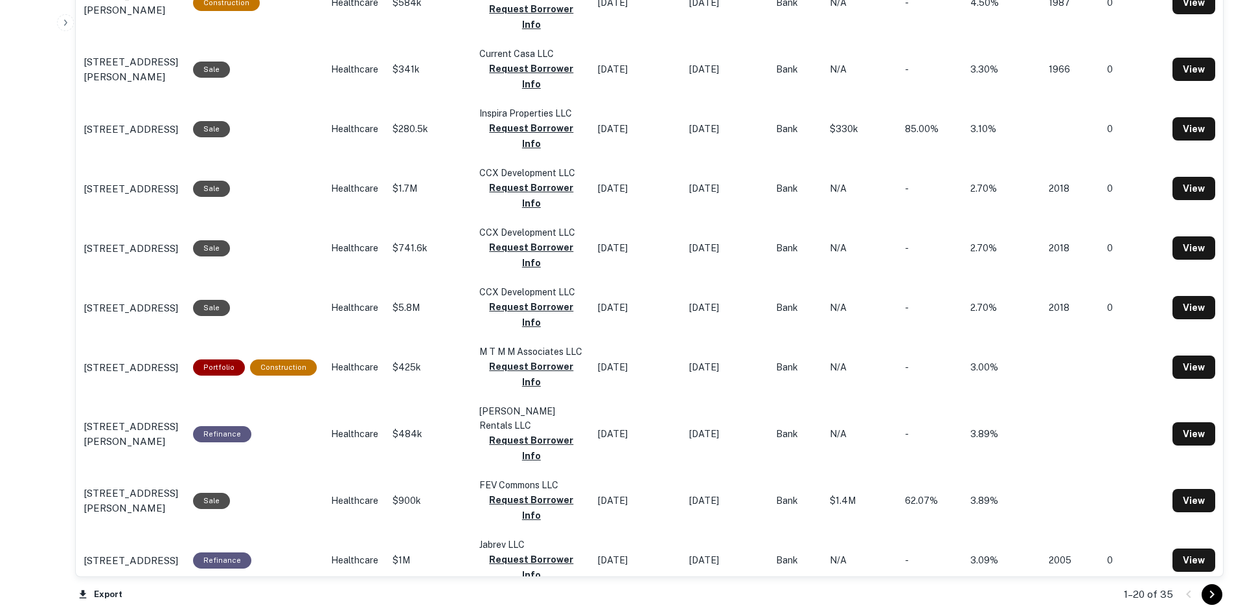
scroll to position [1306, 0]
